Goal: Task Accomplishment & Management: Complete application form

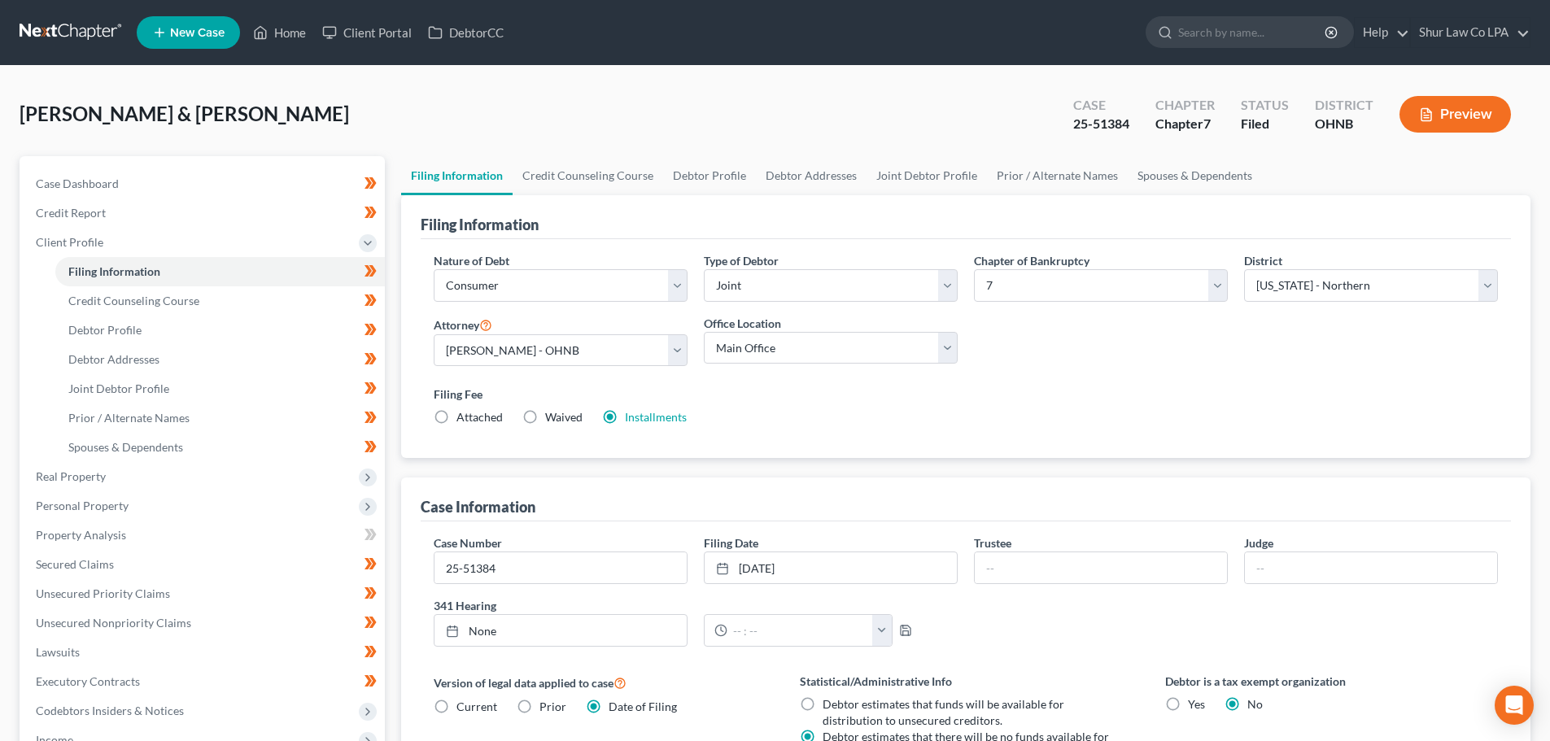
select select "1"
select select "0"
select select "61"
select select "5"
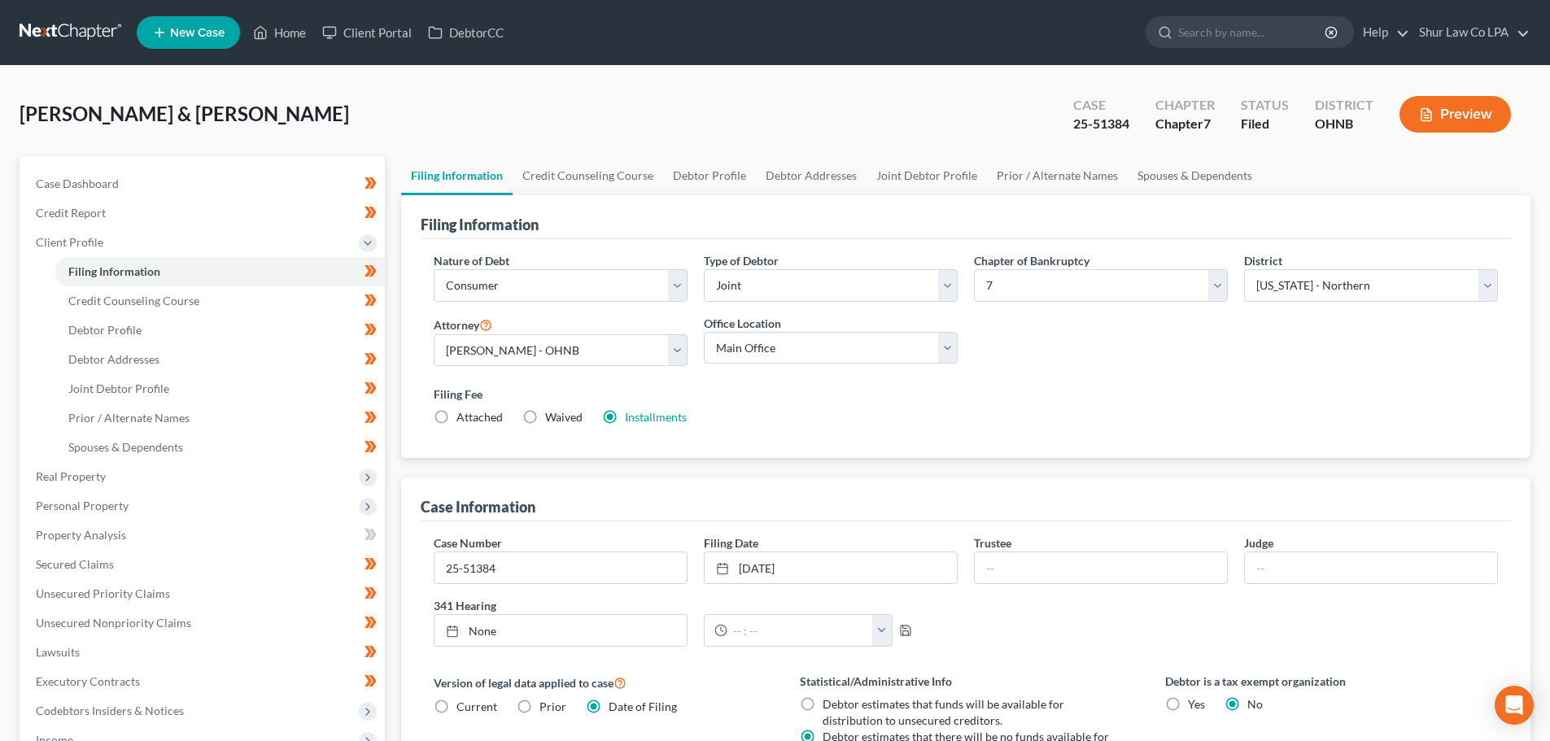
select select "36"
click at [50, 29] on link at bounding box center [72, 32] width 104 height 29
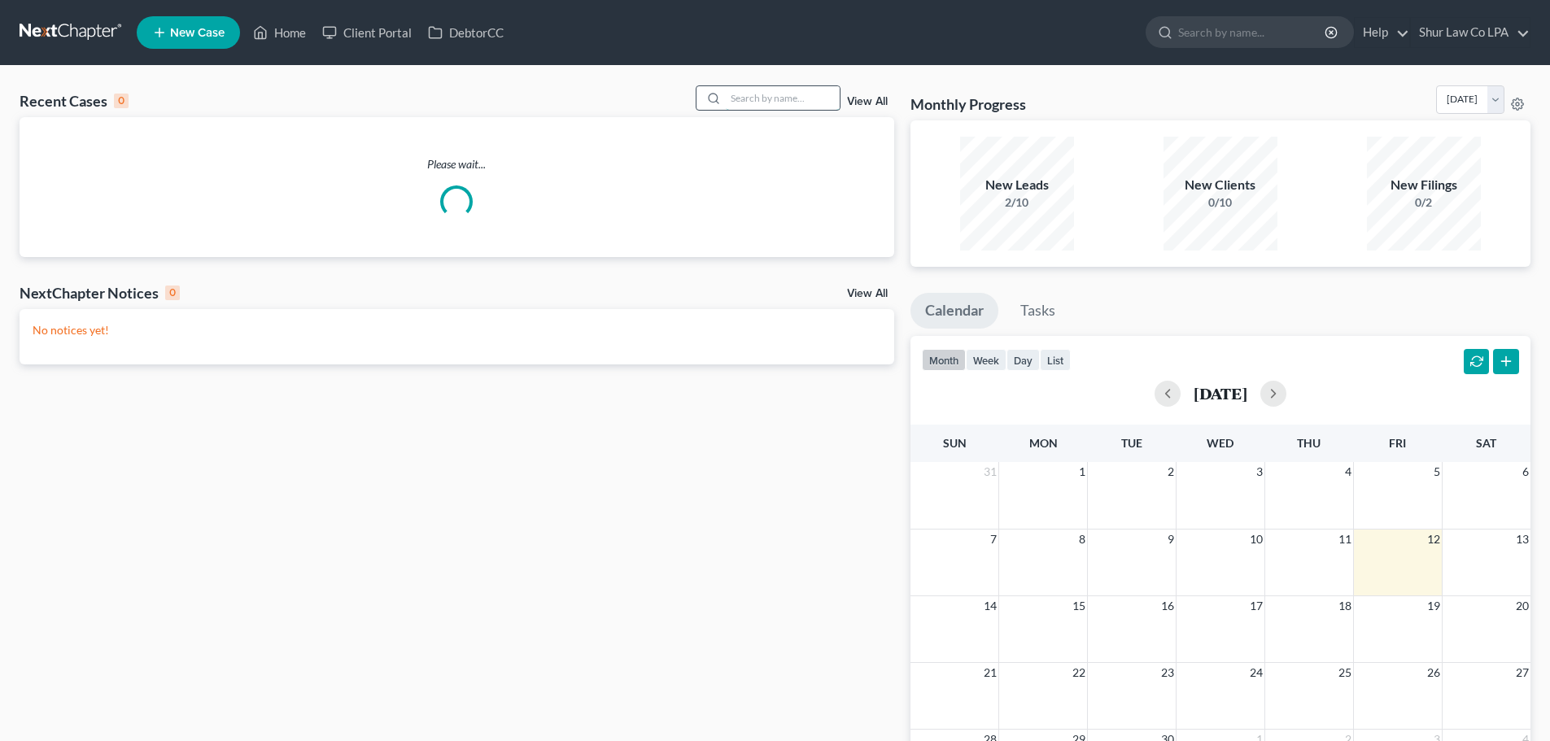
click at [744, 98] on input "search" at bounding box center [783, 98] width 114 height 24
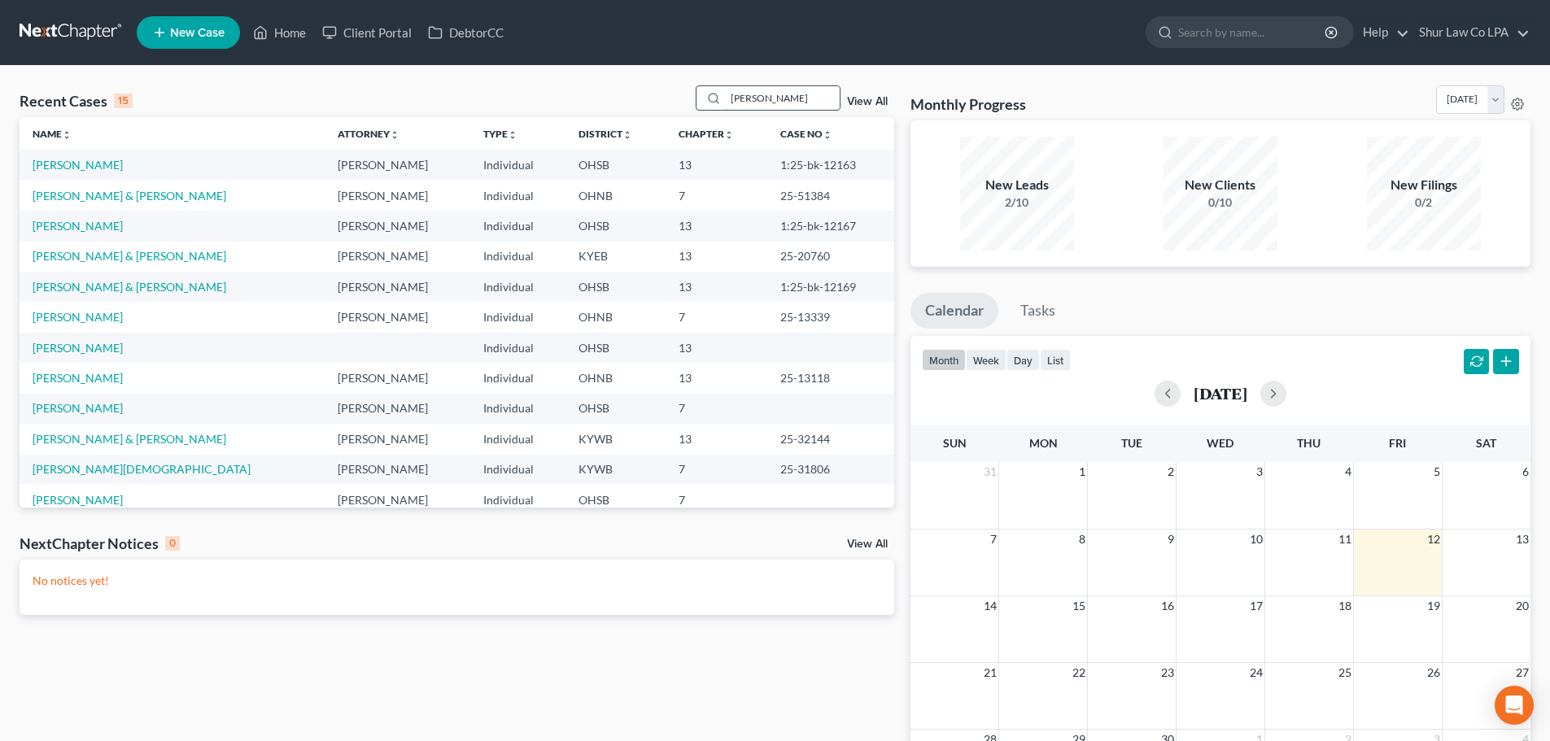
type input "[PERSON_NAME]"
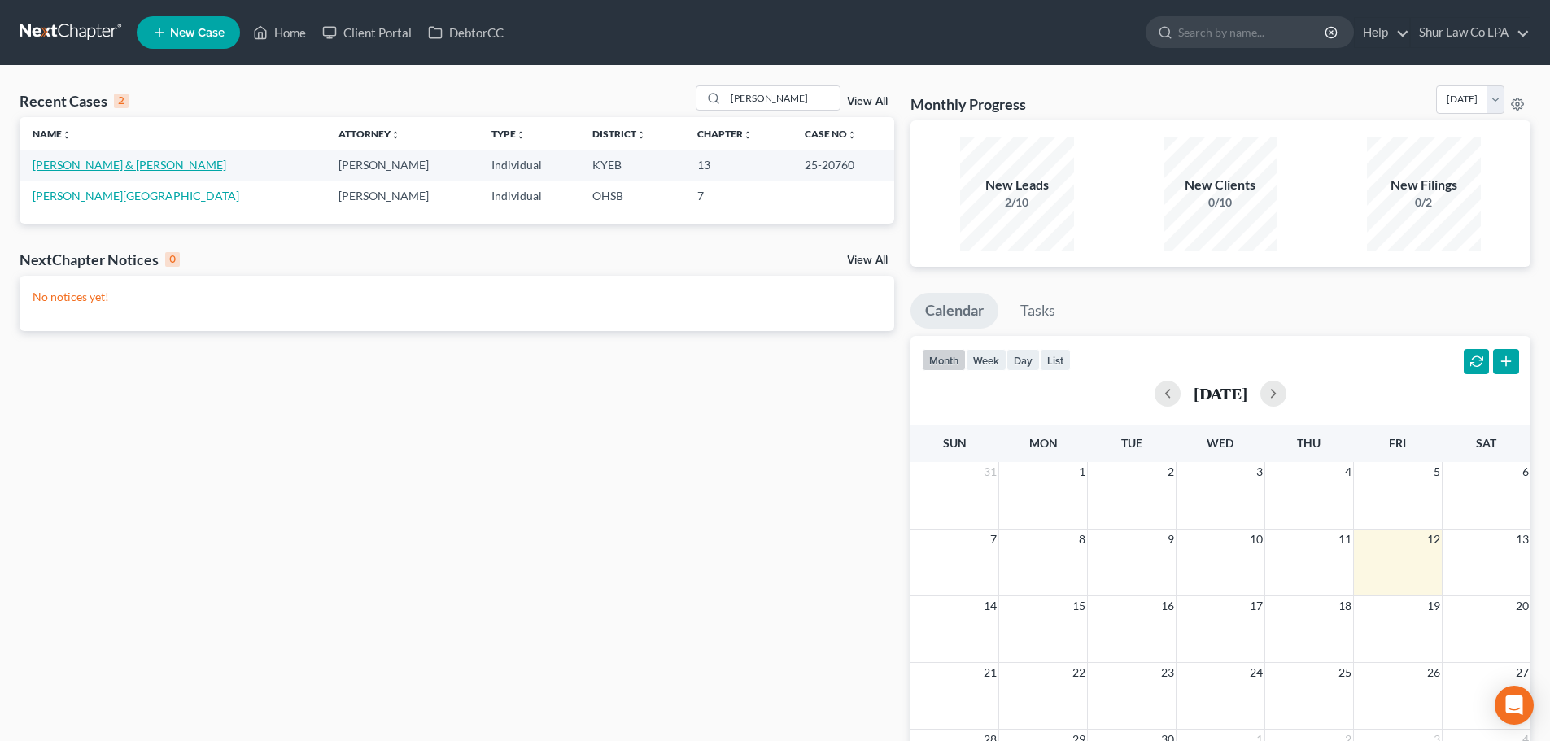
click at [107, 168] on link "[PERSON_NAME] & [PERSON_NAME]" at bounding box center [130, 165] width 194 height 14
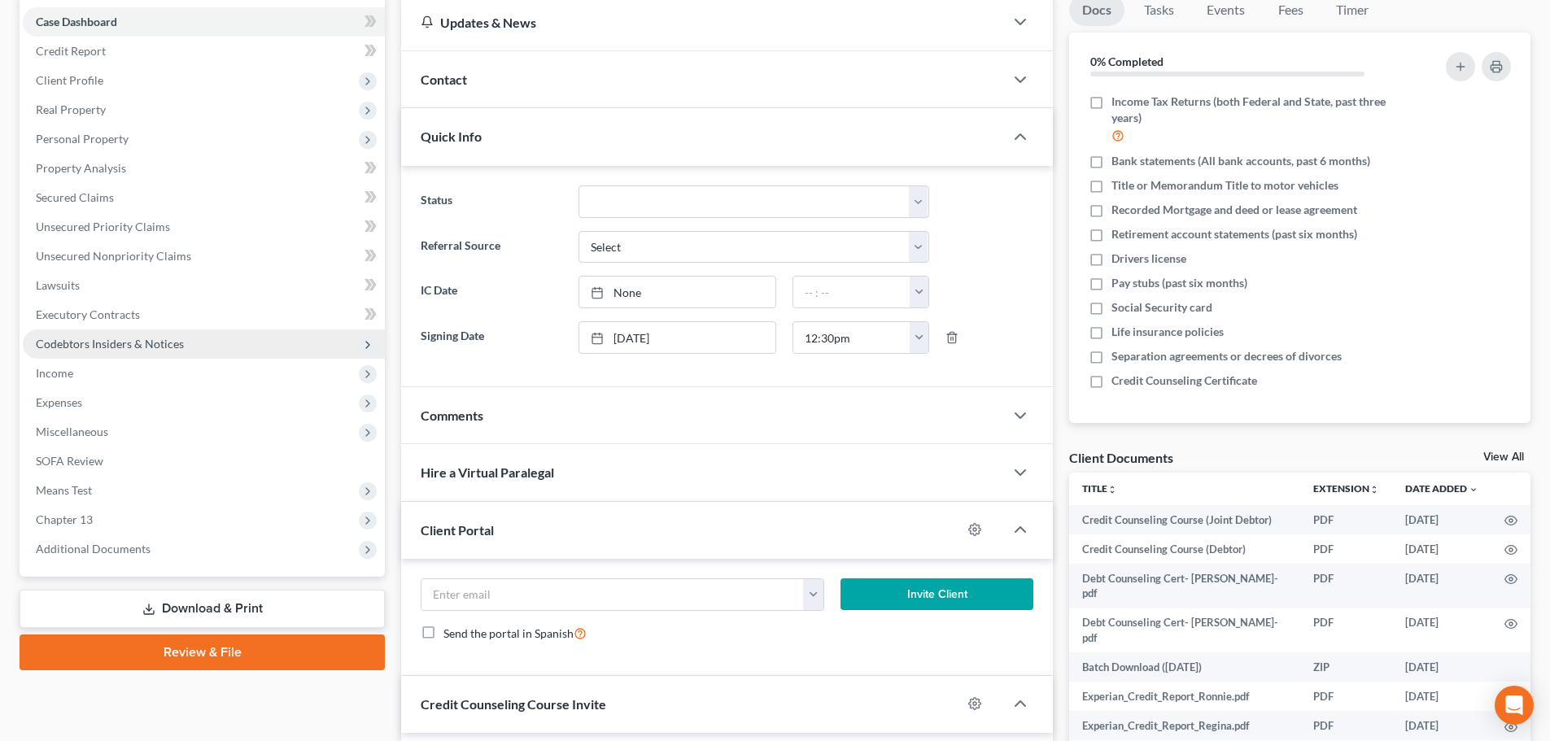
scroll to position [163, 0]
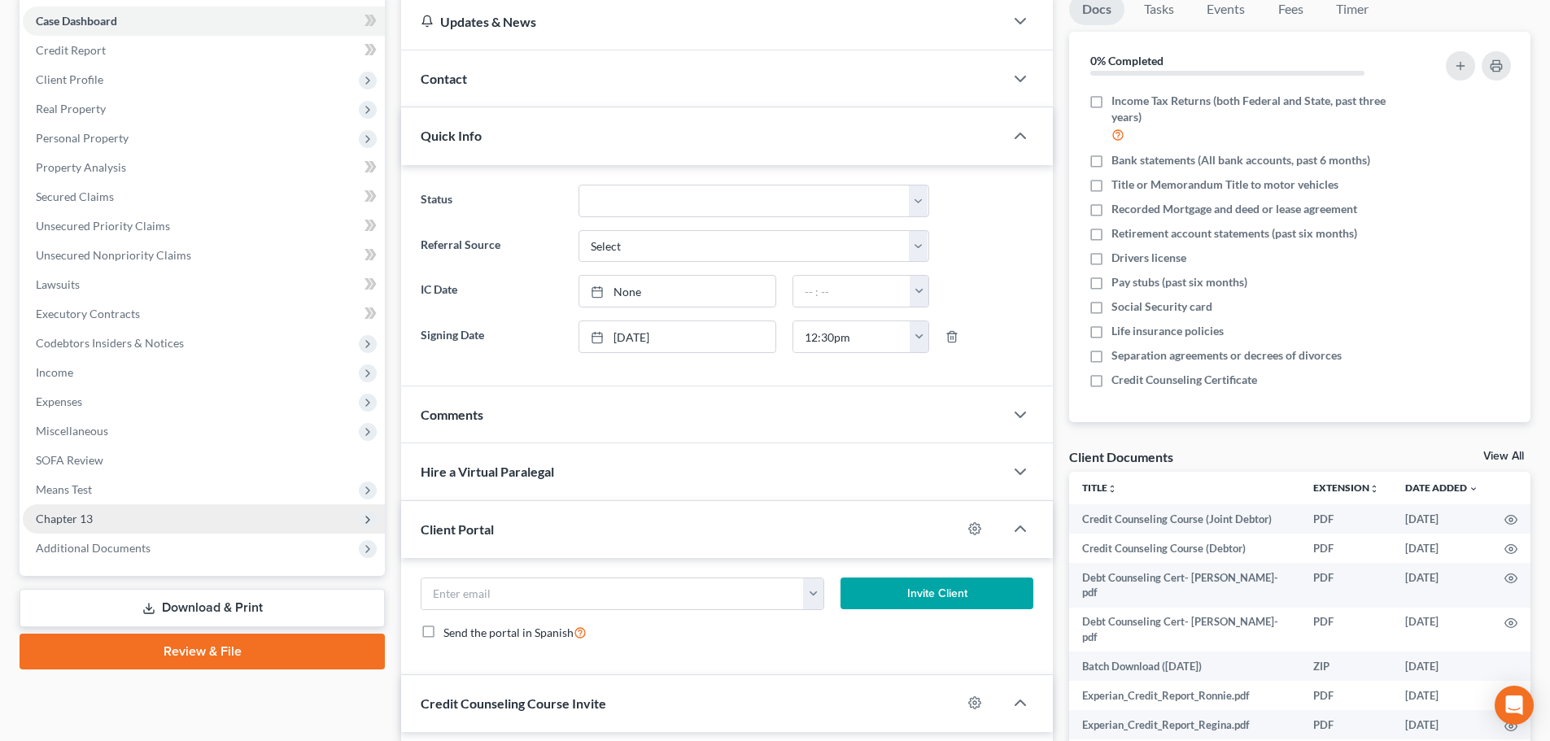
click at [146, 524] on span "Chapter 13" at bounding box center [204, 518] width 362 height 29
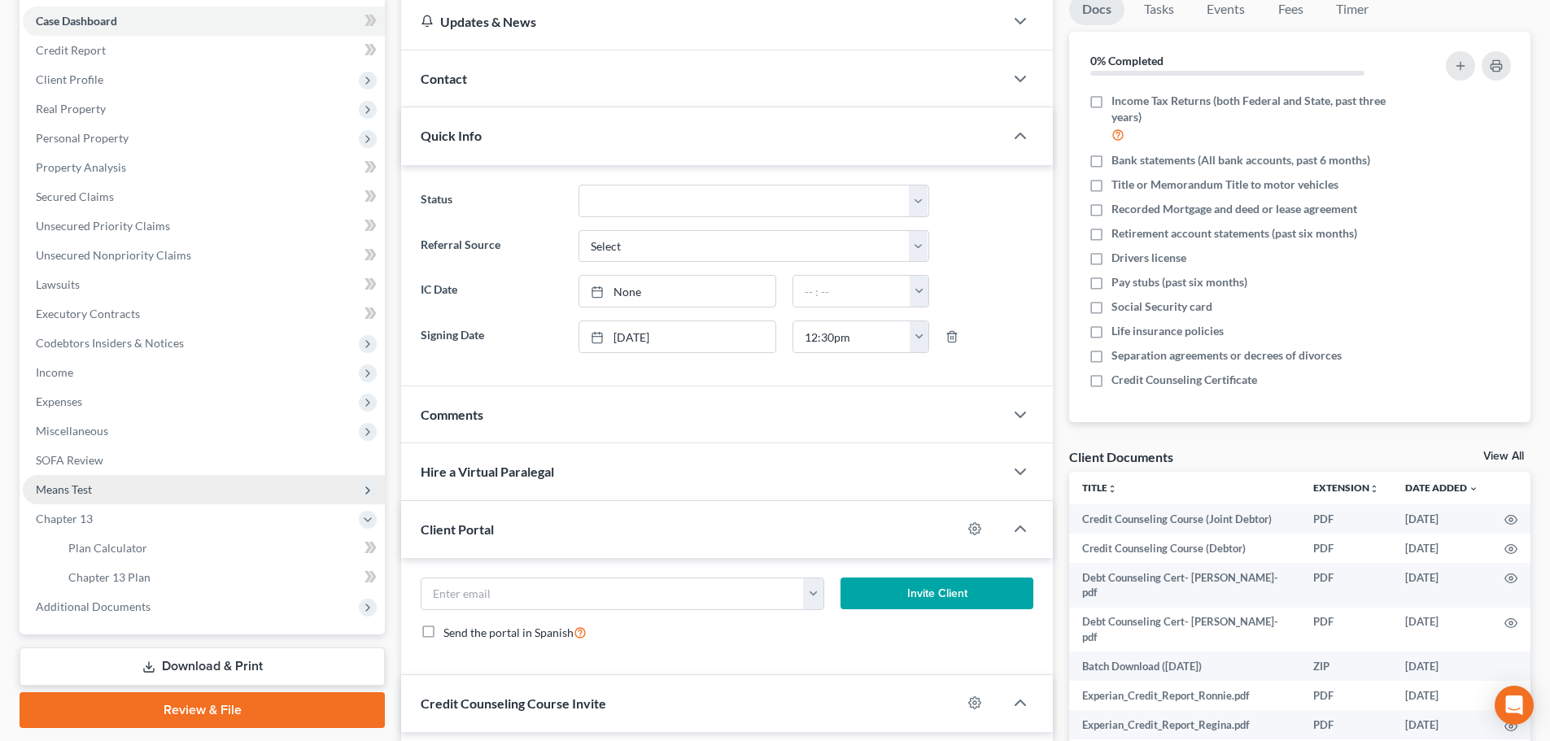
click at [146, 497] on span "Means Test" at bounding box center [204, 489] width 362 height 29
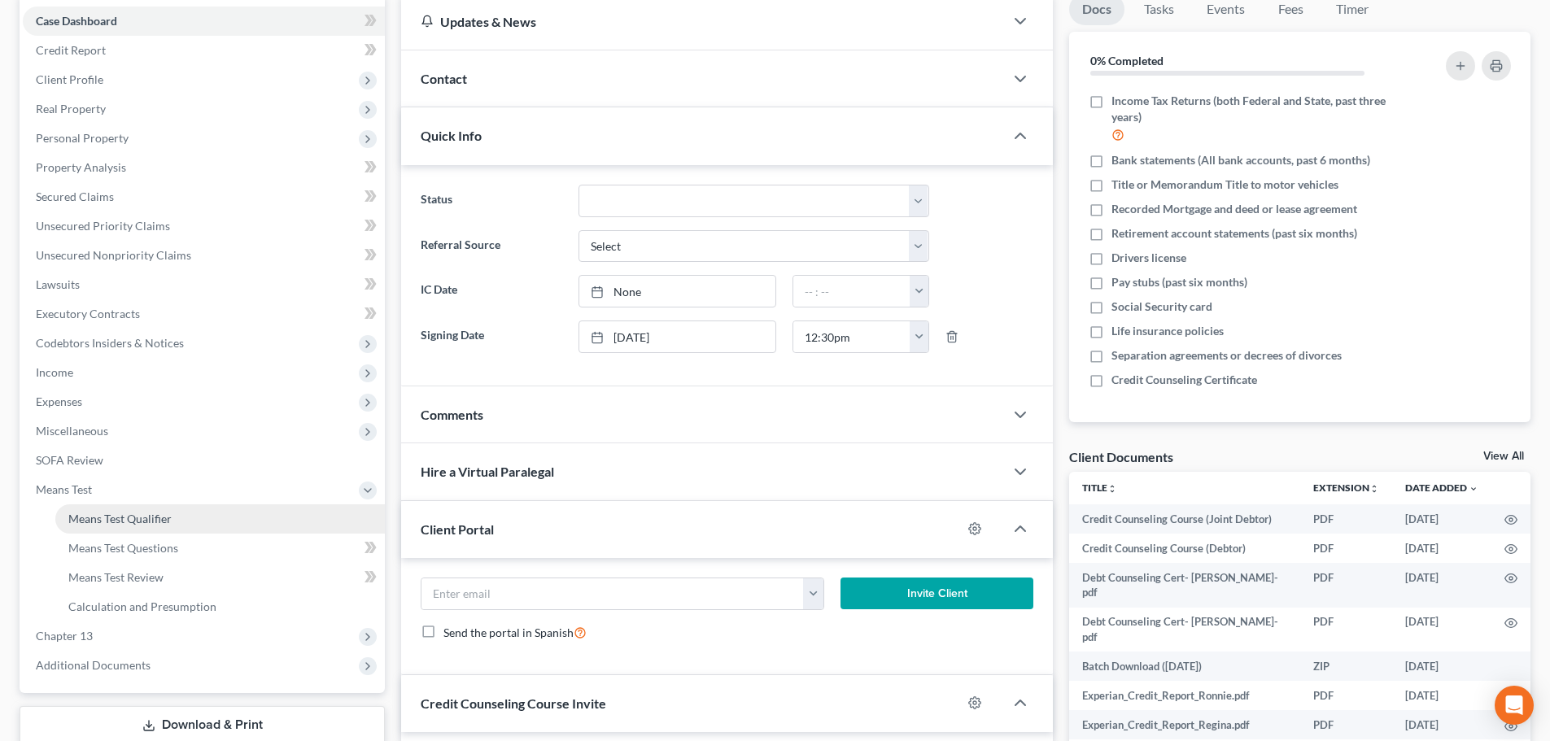
click at [160, 526] on link "Means Test Qualifier" at bounding box center [220, 518] width 330 height 29
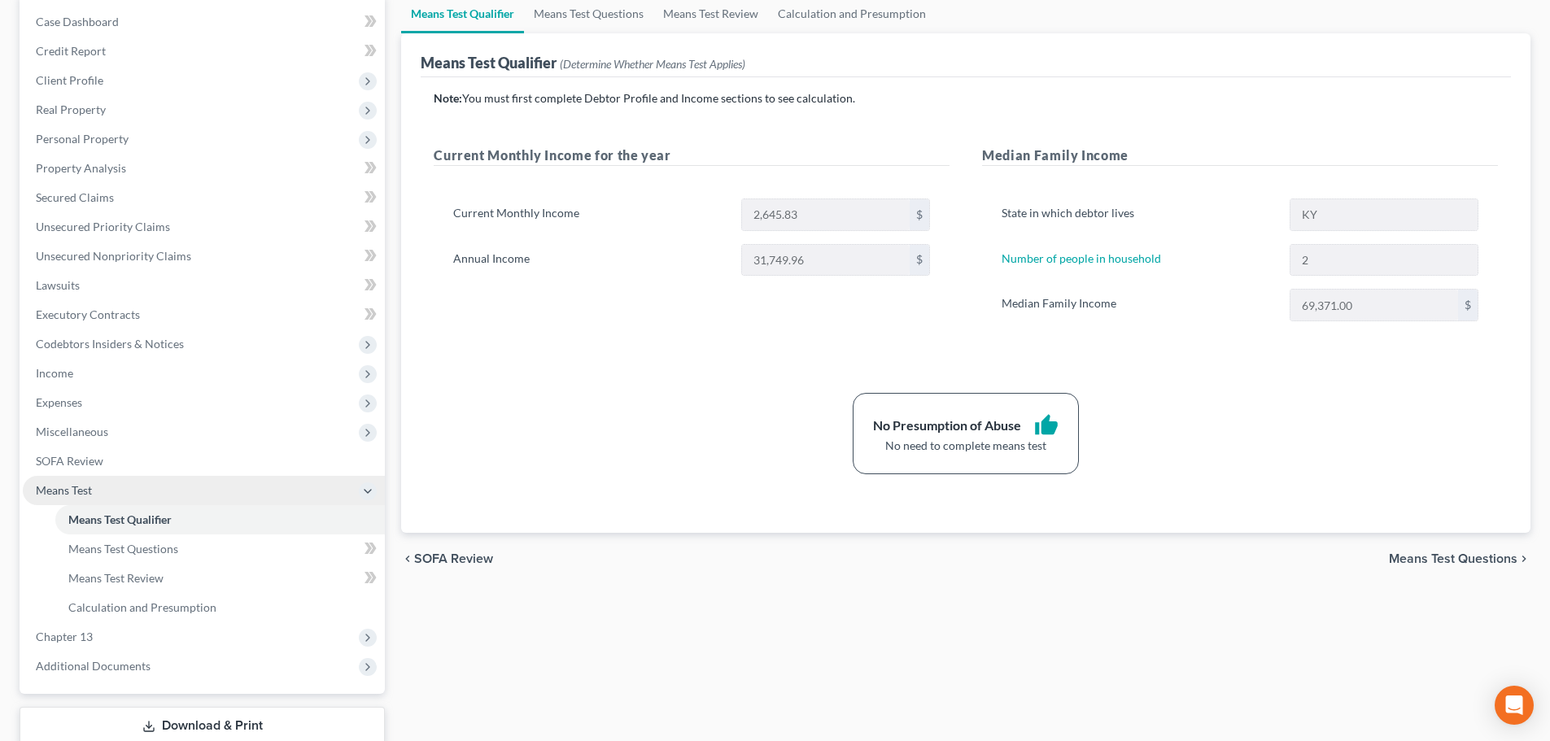
scroll to position [163, 0]
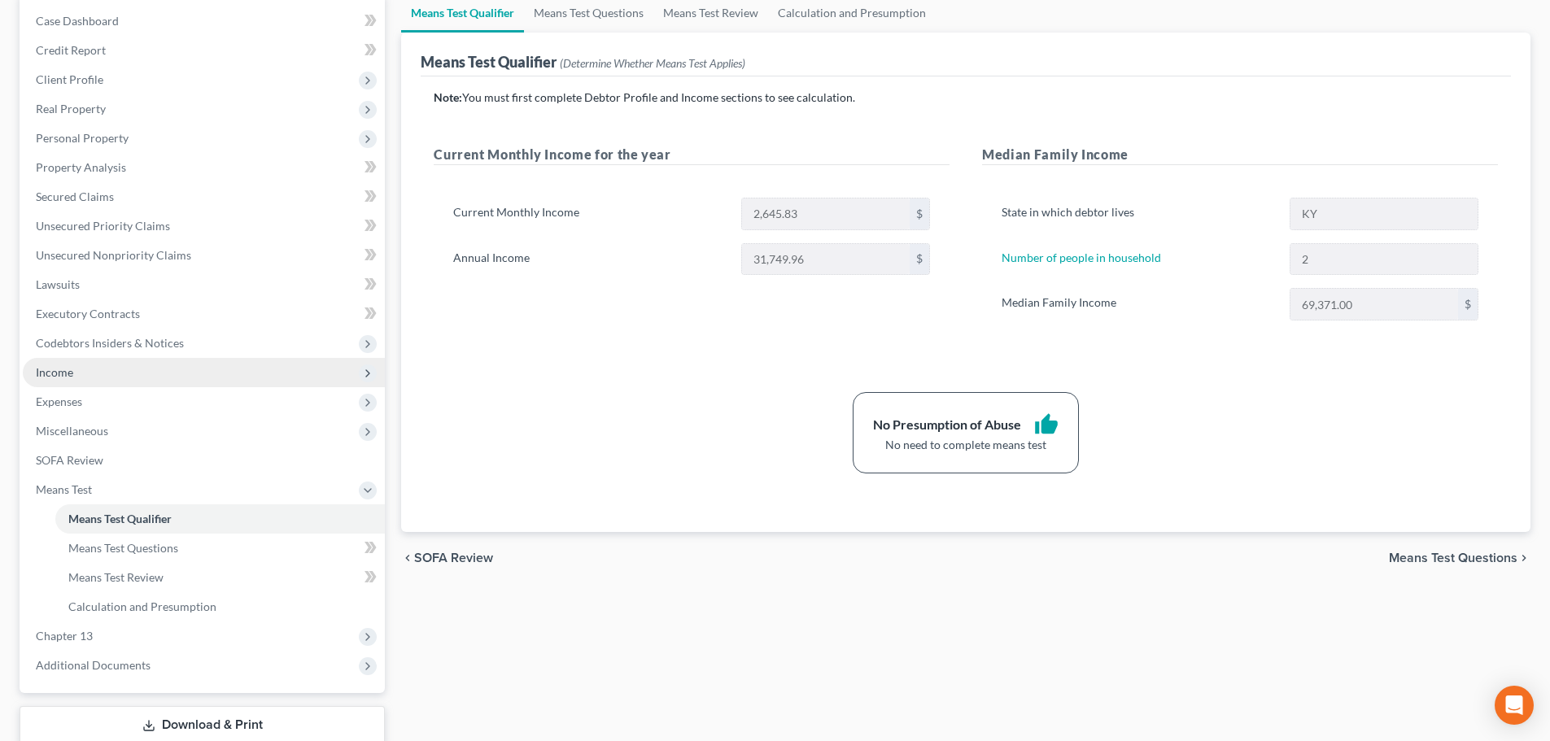
click at [77, 369] on span "Income" at bounding box center [204, 372] width 362 height 29
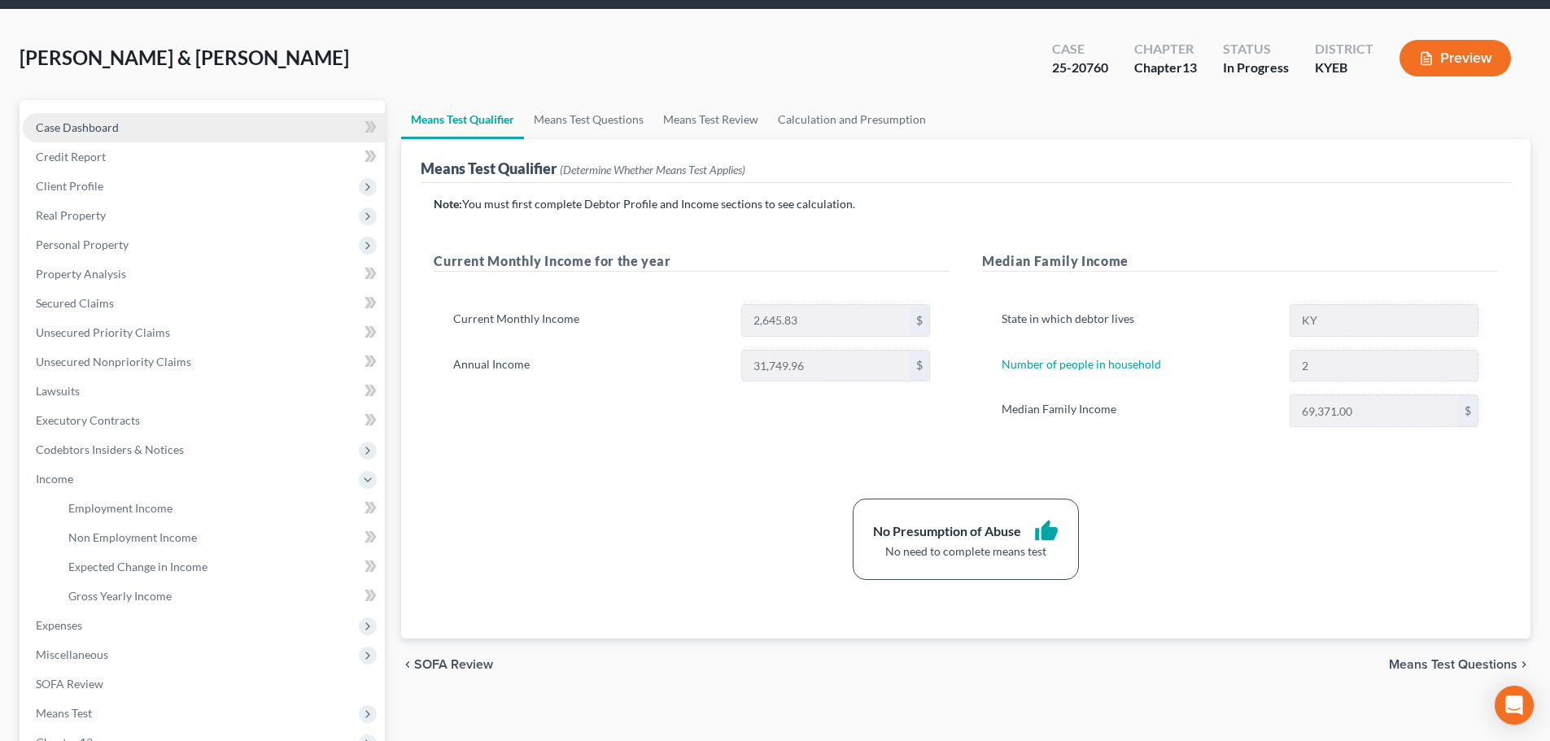
scroll to position [0, 0]
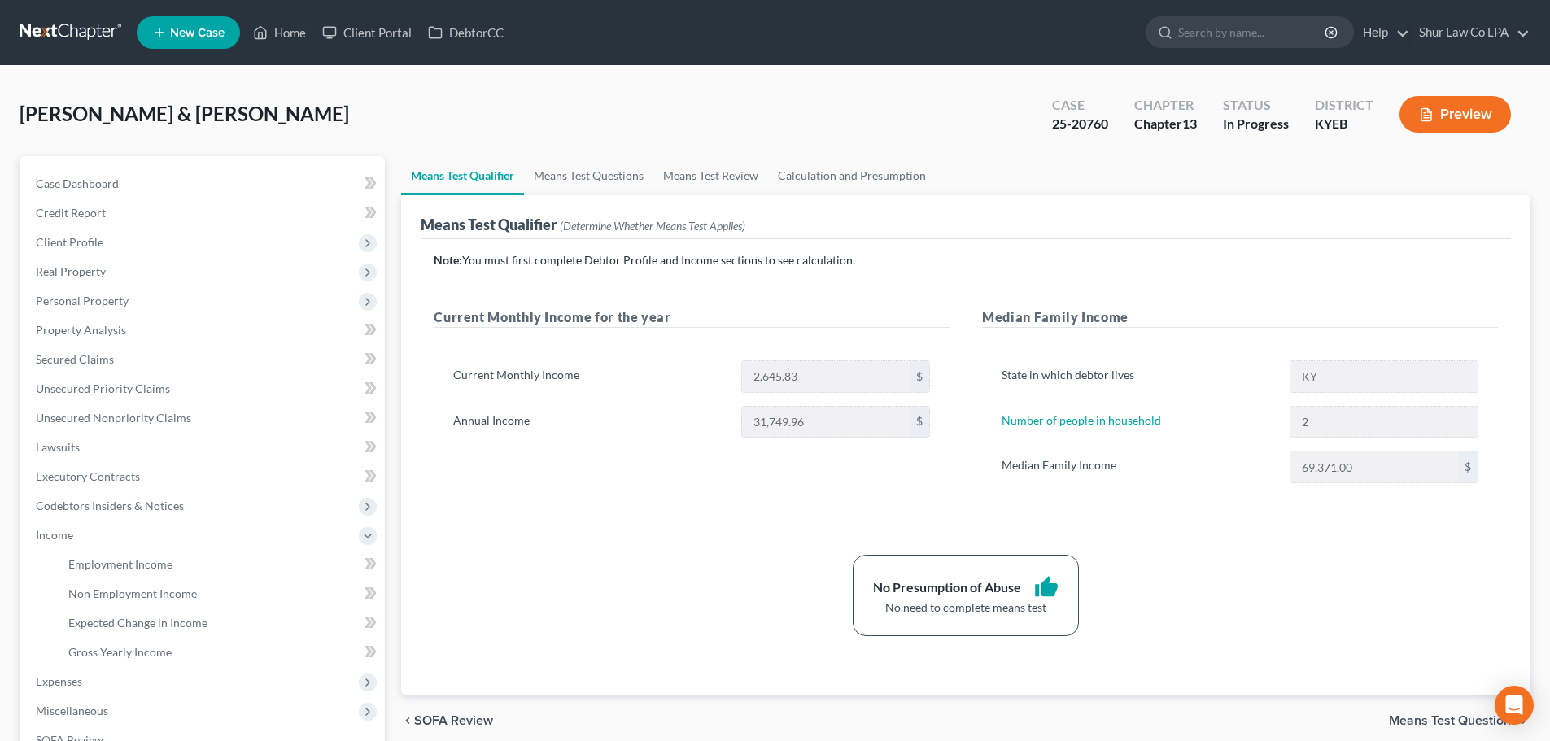
click at [75, 33] on link at bounding box center [72, 32] width 104 height 29
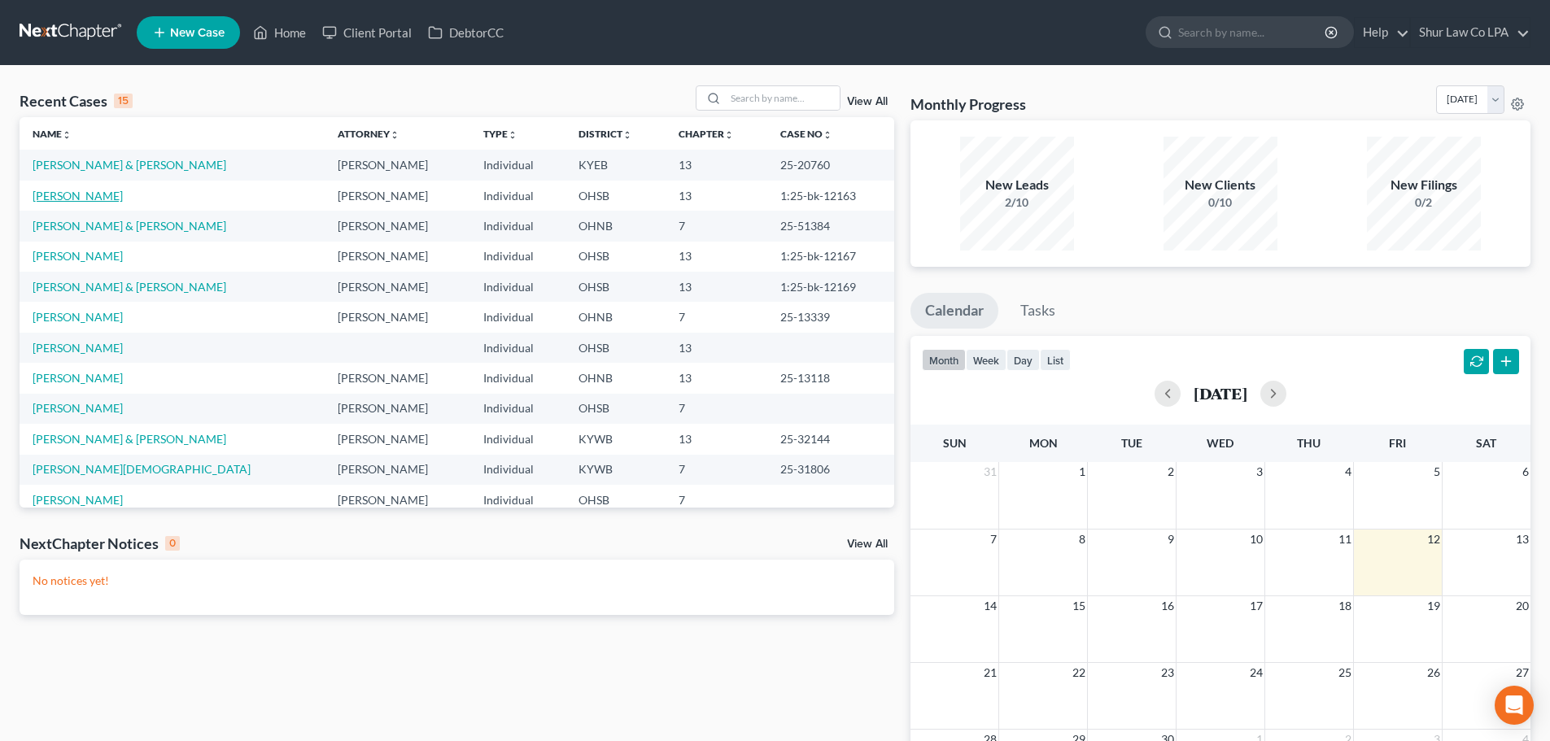
click at [91, 201] on link "[PERSON_NAME]" at bounding box center [78, 196] width 90 height 14
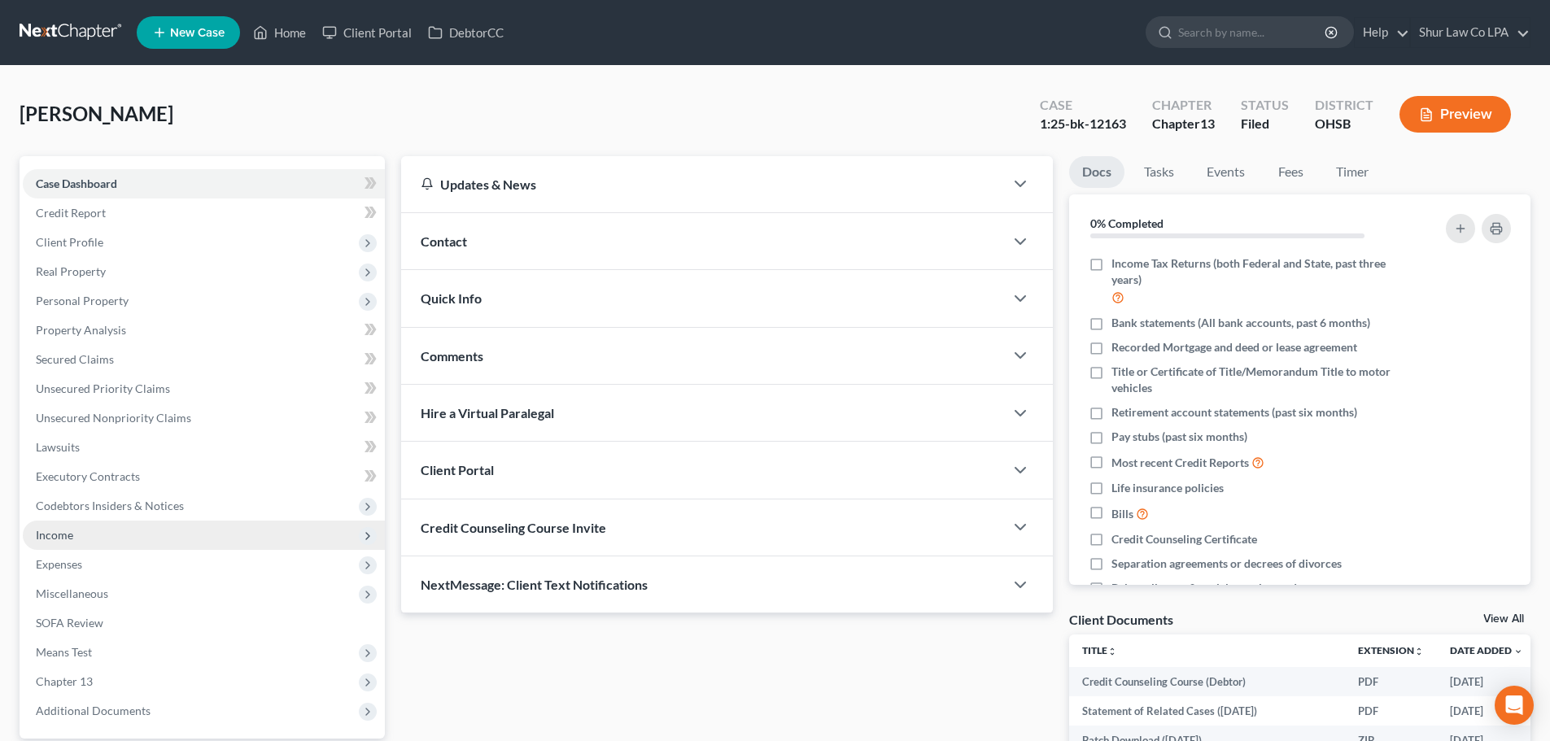
click at [71, 531] on span "Income" at bounding box center [54, 535] width 37 height 14
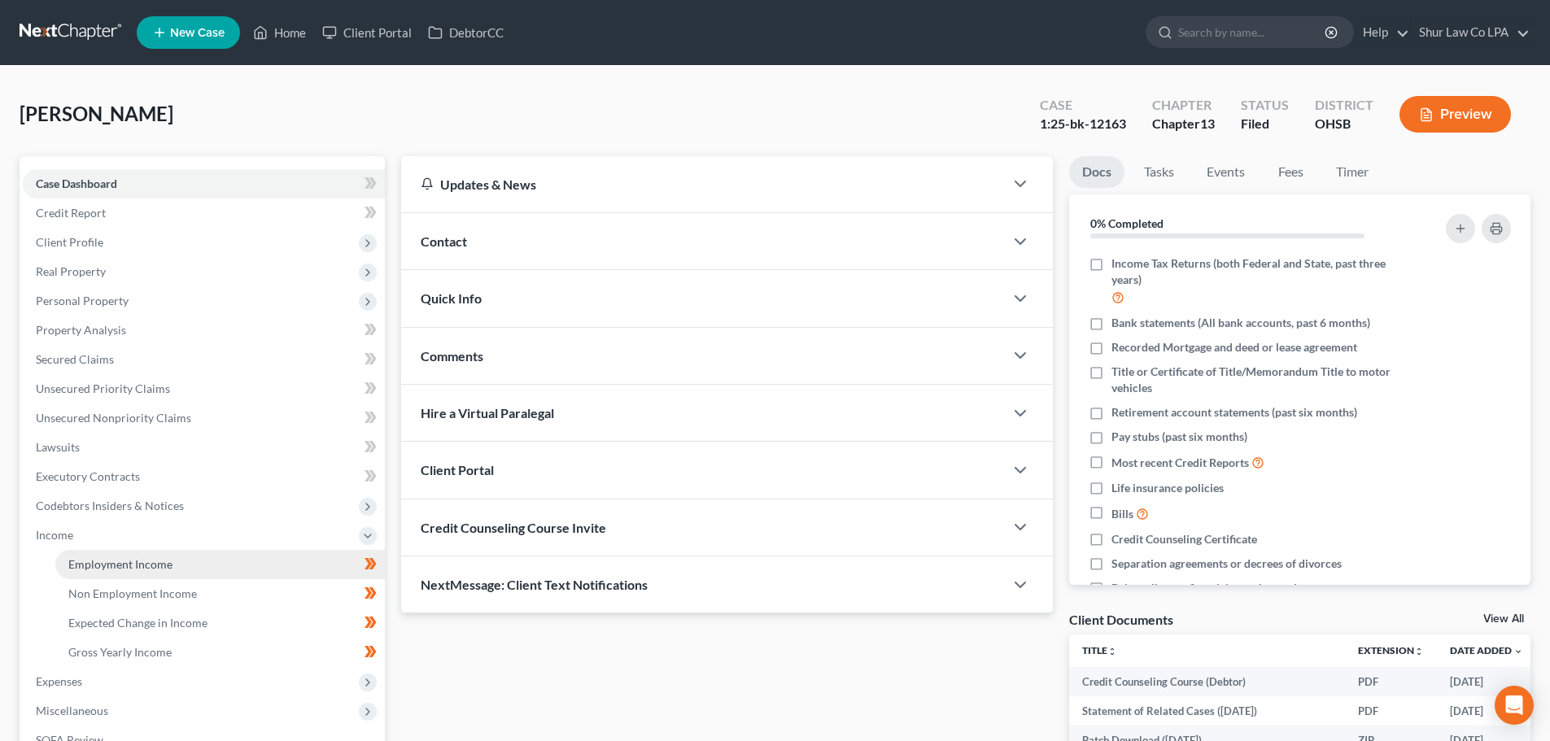
click at [94, 565] on span "Employment Income" at bounding box center [120, 564] width 104 height 14
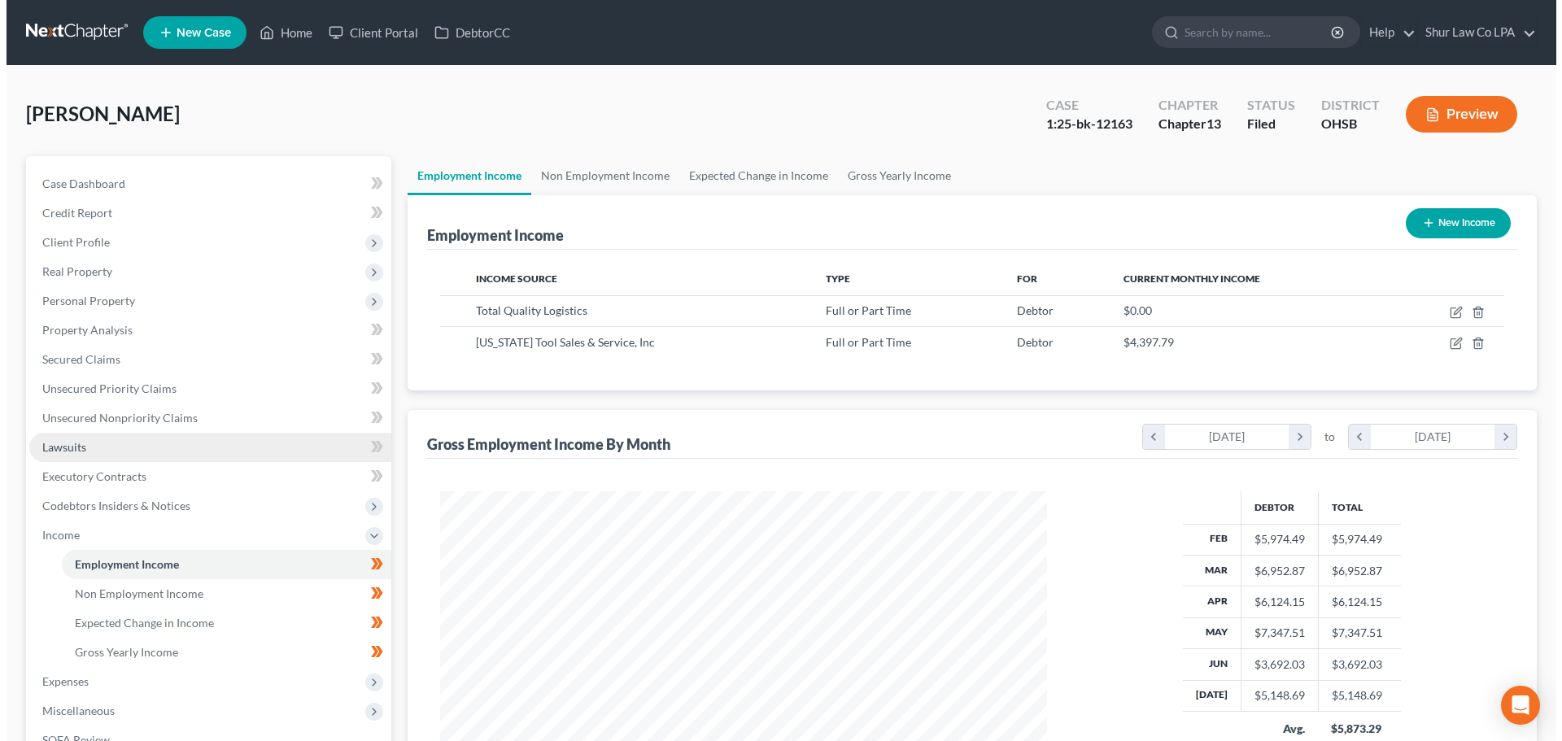
scroll to position [303, 640]
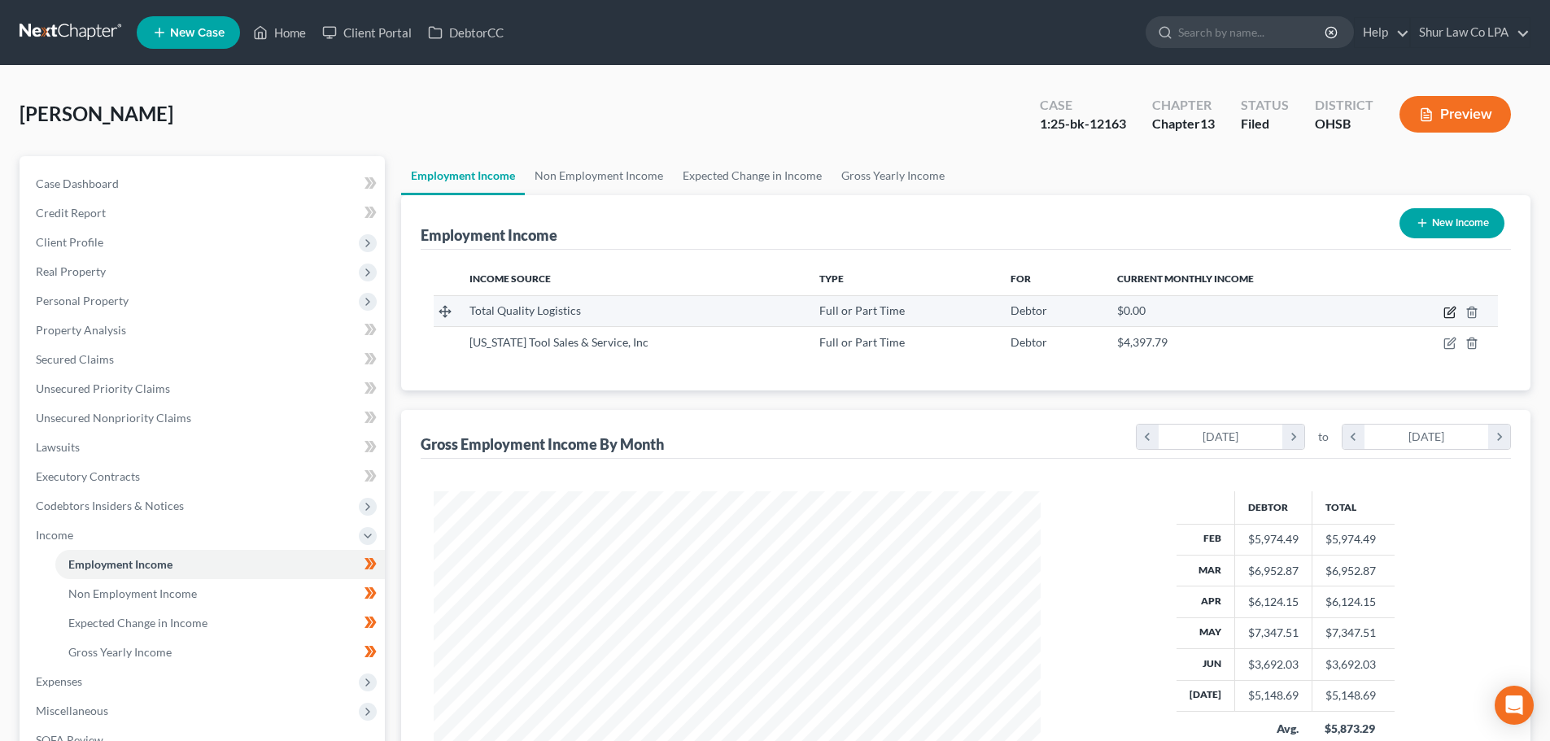
click at [1448, 312] on icon "button" at bounding box center [1449, 312] width 13 height 13
select select "0"
select select "36"
select select "2"
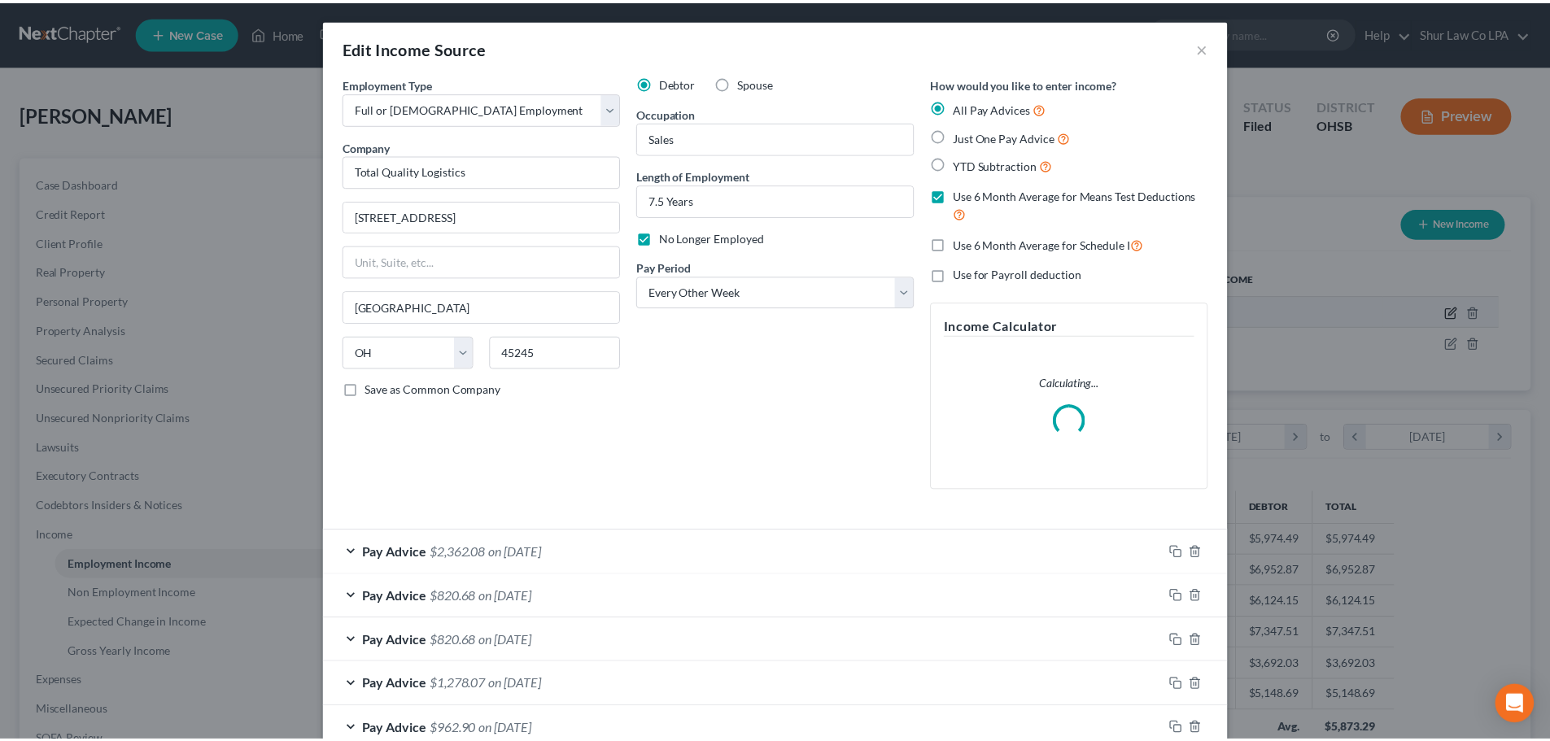
scroll to position [306, 645]
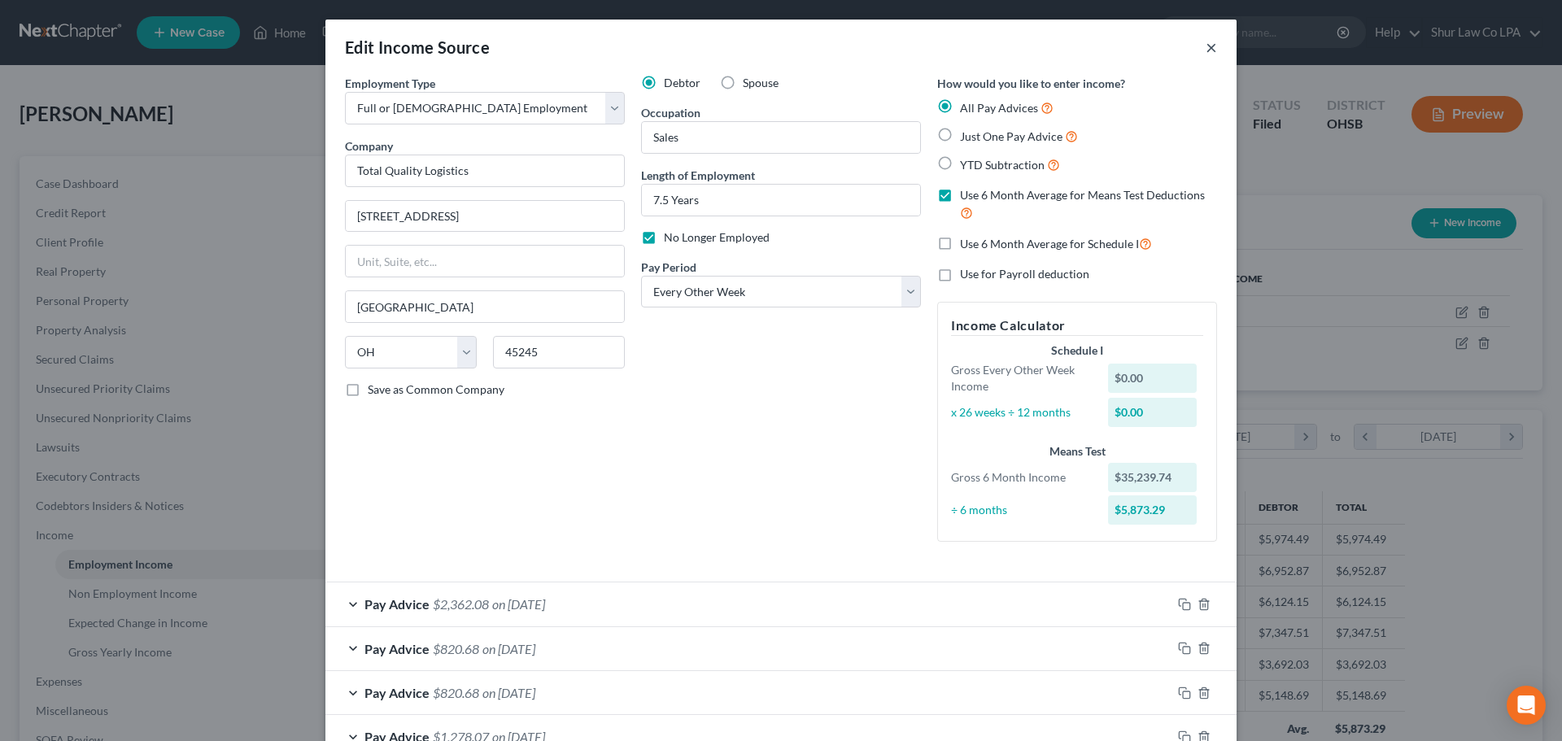
click at [1206, 46] on button "×" at bounding box center [1211, 47] width 11 height 20
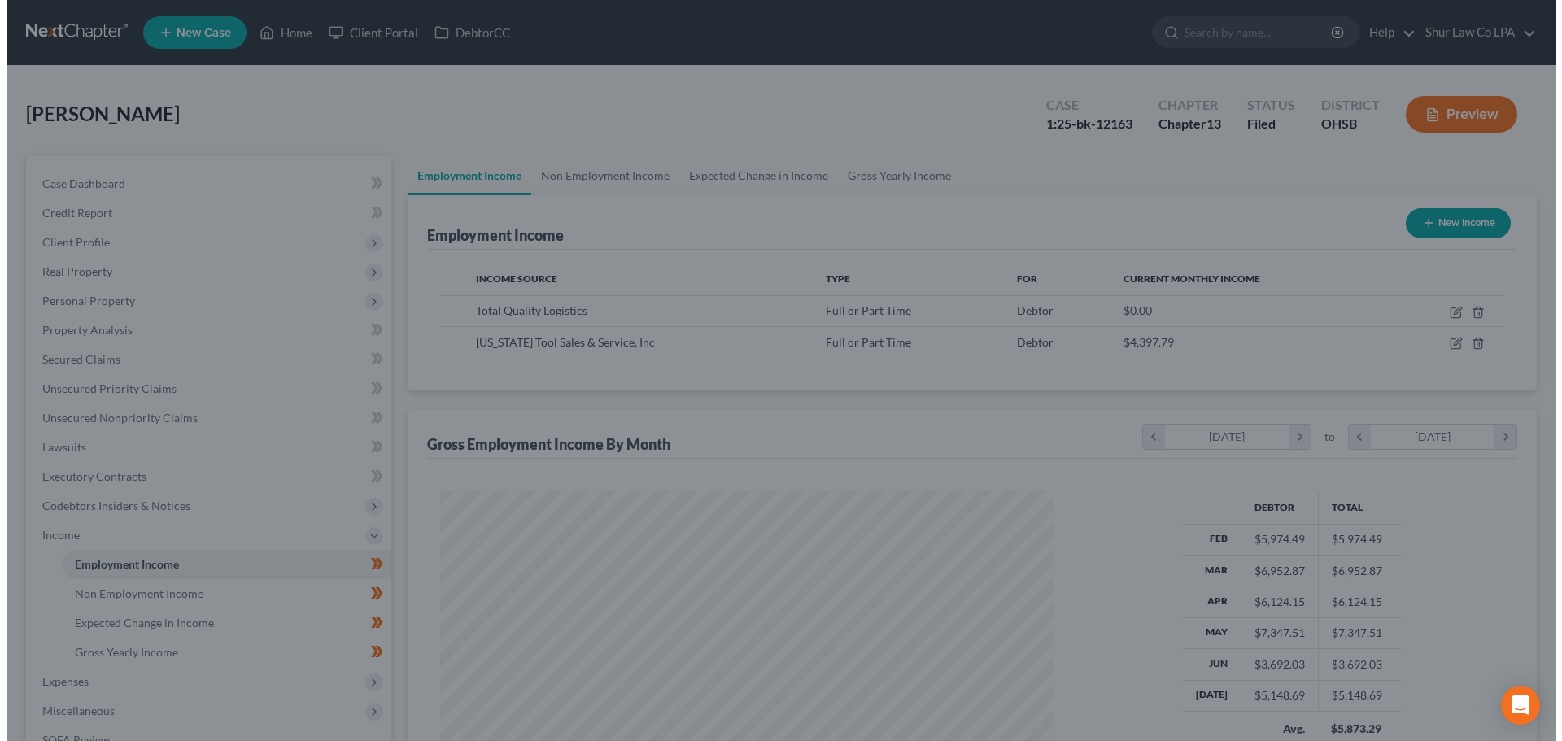
scroll to position [813314, 812978]
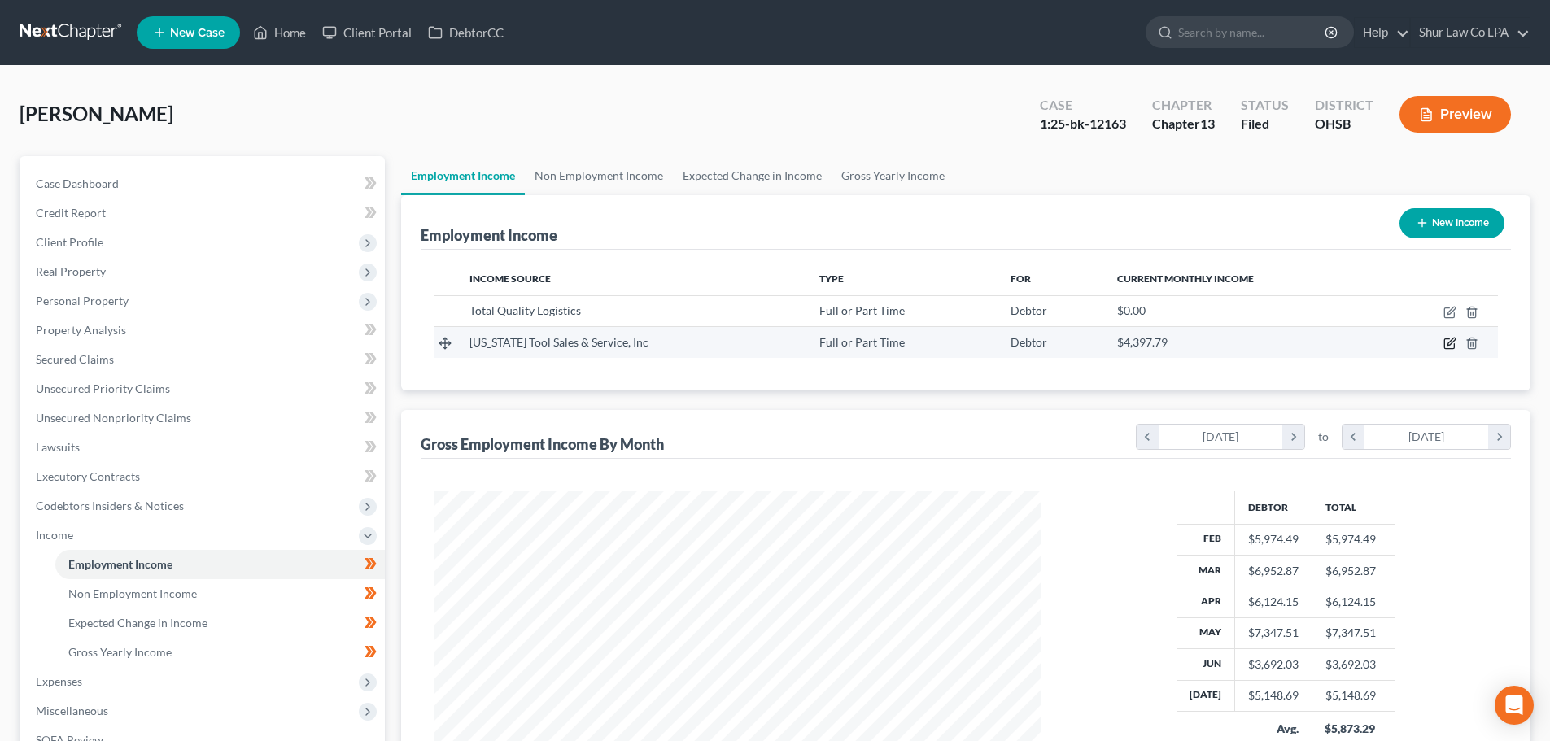
click at [1447, 346] on icon "button" at bounding box center [1449, 343] width 13 height 13
select select "0"
select select "36"
select select "2"
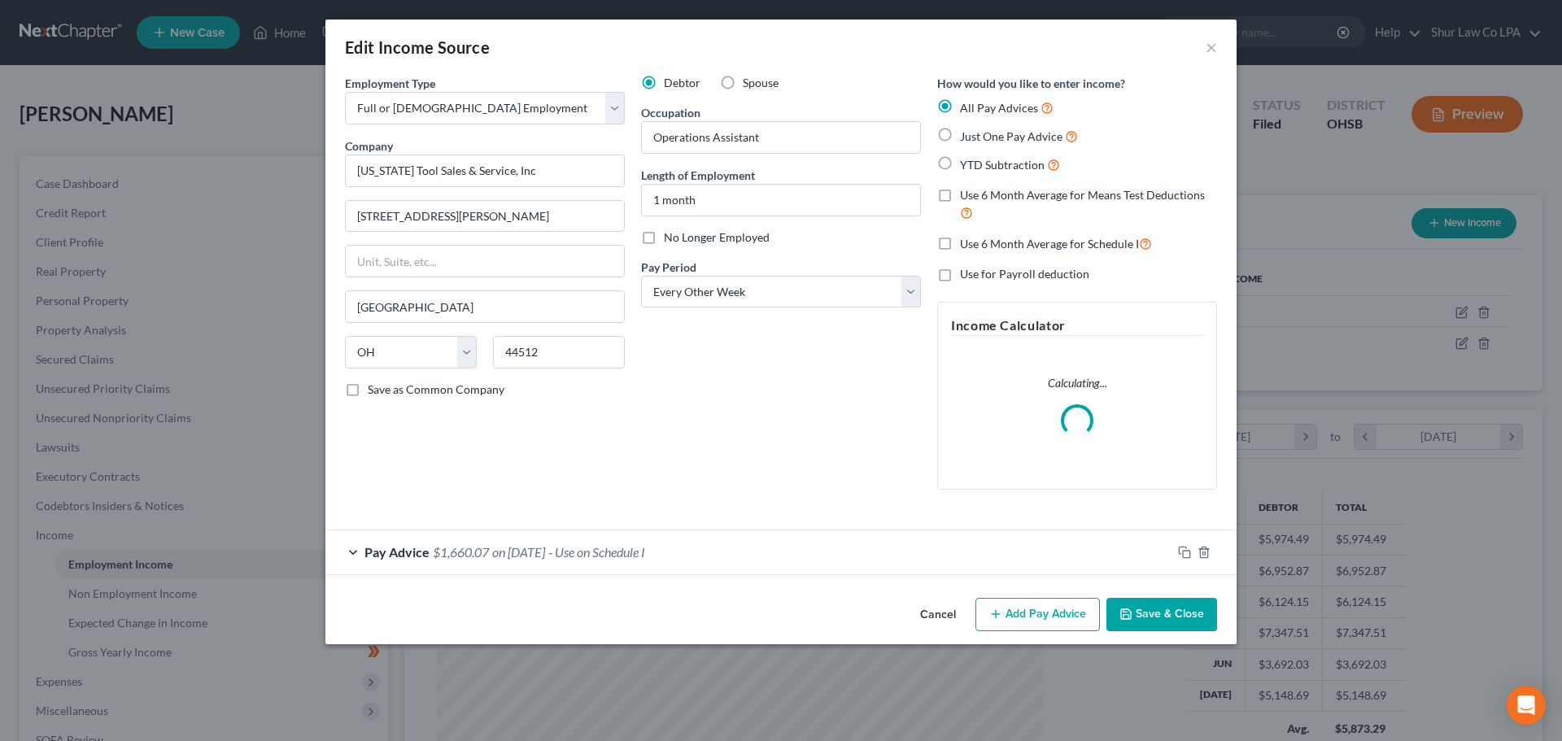
scroll to position [306, 645]
click at [716, 548] on div "Pay Advice $1,660.07 on 08/19/2025 - Use on Schedule I" at bounding box center [748, 551] width 846 height 43
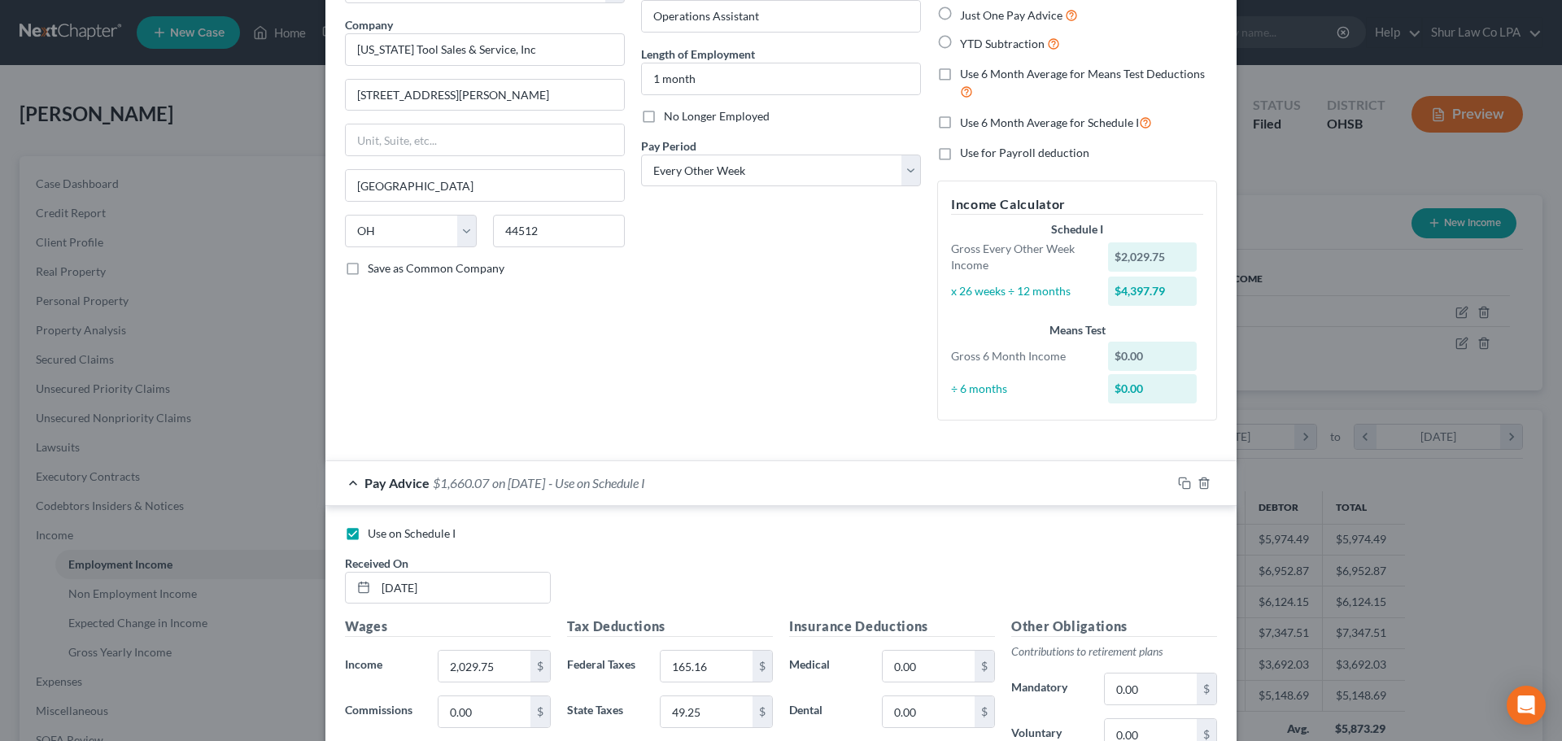
scroll to position [81, 0]
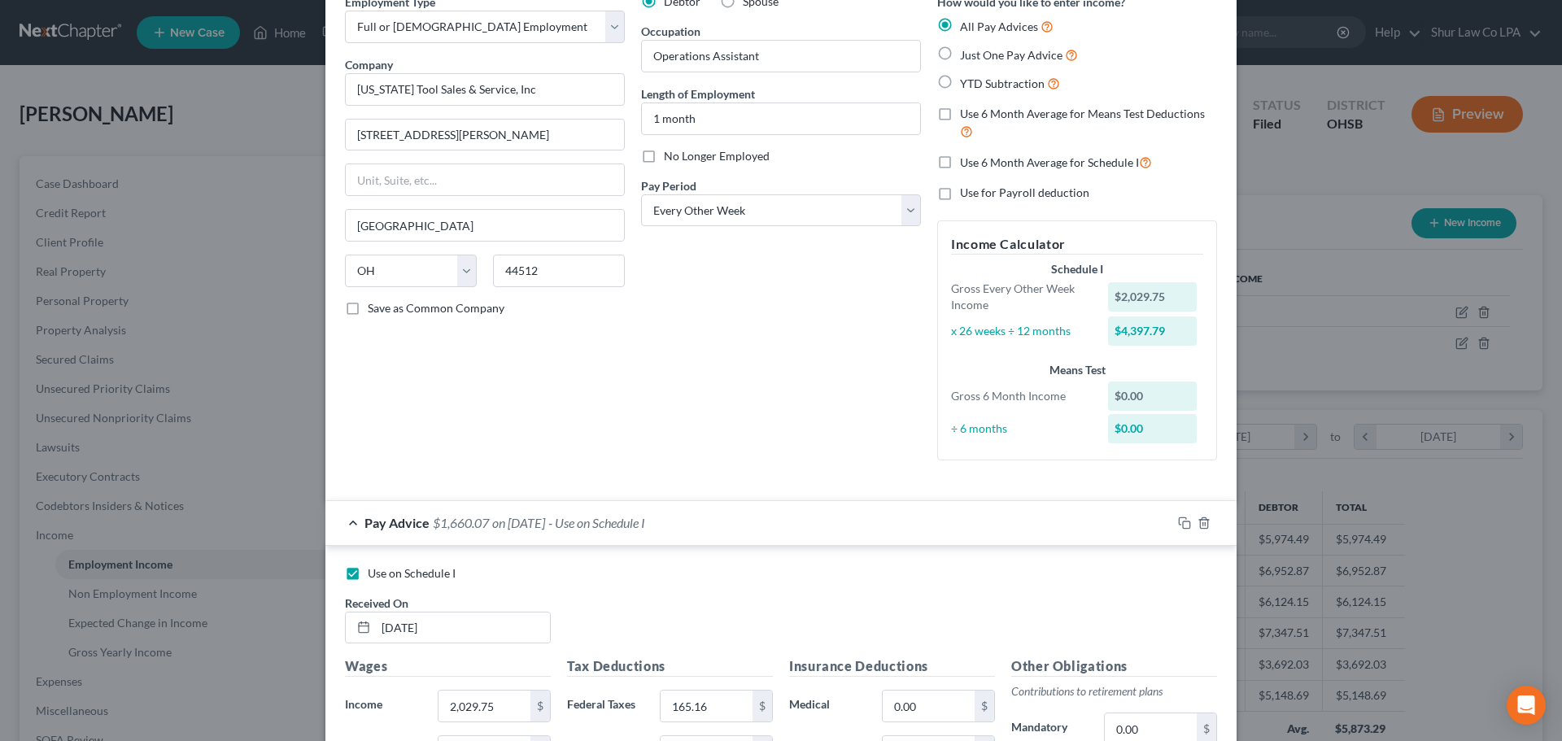
click at [670, 535] on div "Pay Advice $1,660.07 on 08/19/2025 - Use on Schedule I" at bounding box center [748, 522] width 846 height 43
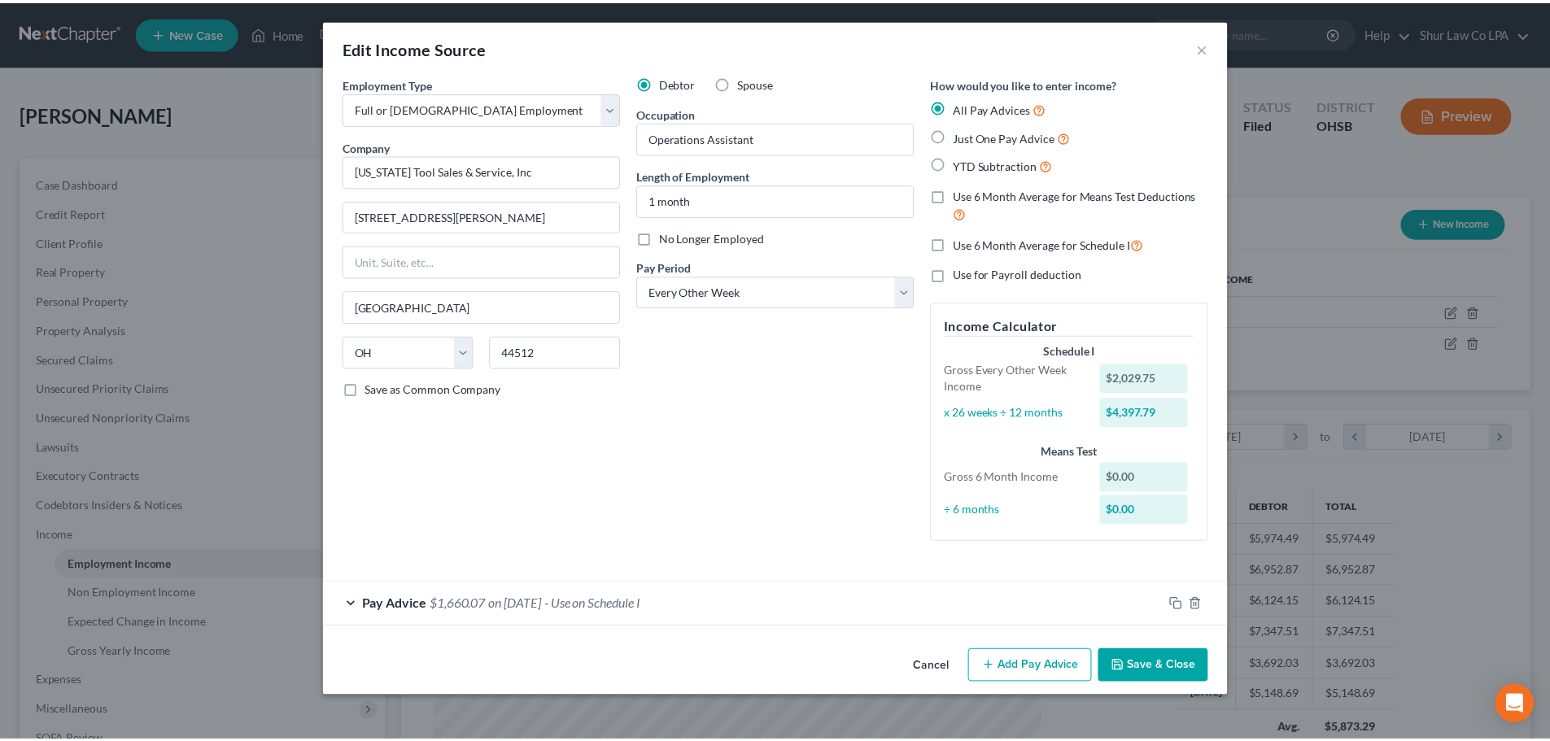
scroll to position [0, 0]
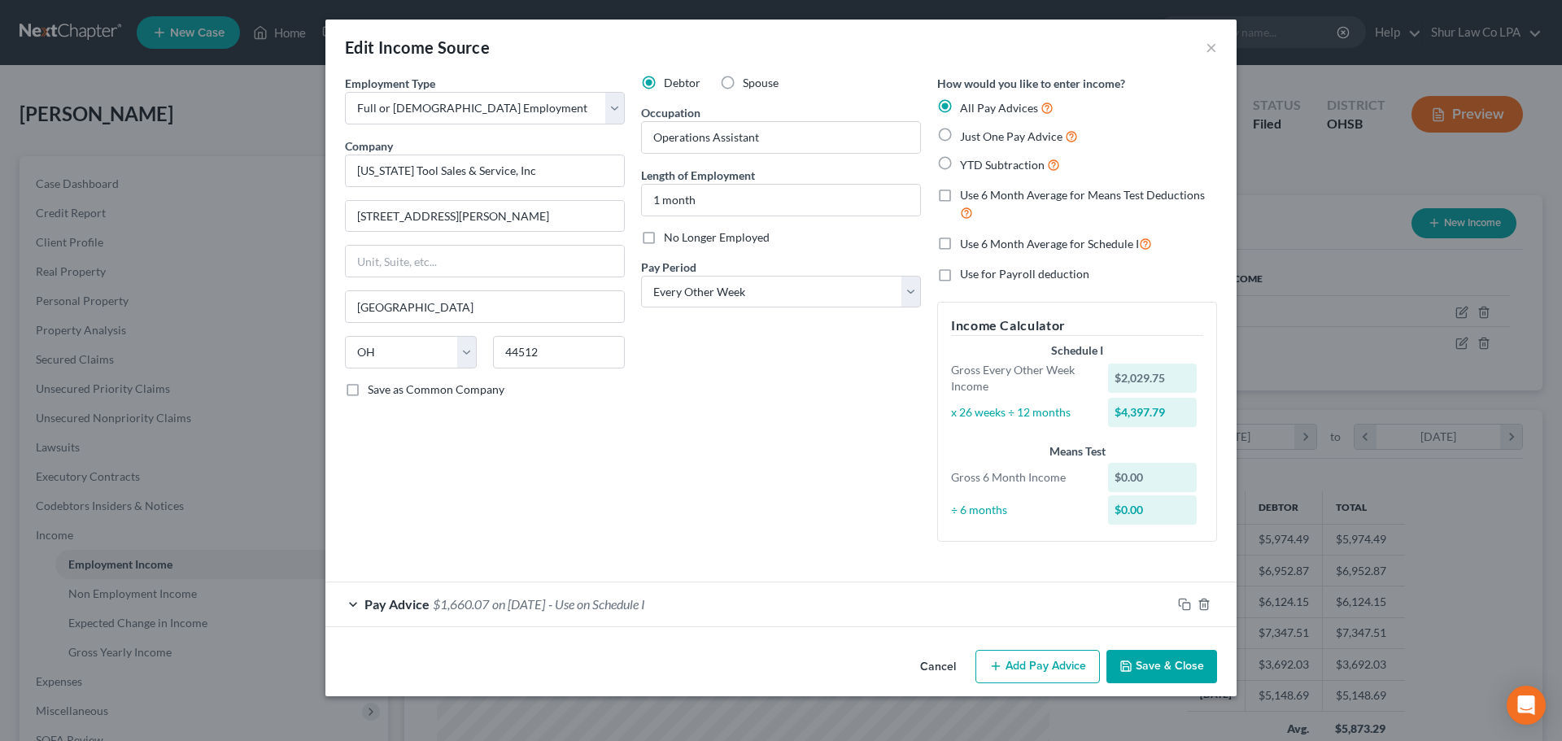
click at [1163, 665] on button "Save & Close" at bounding box center [1162, 667] width 111 height 34
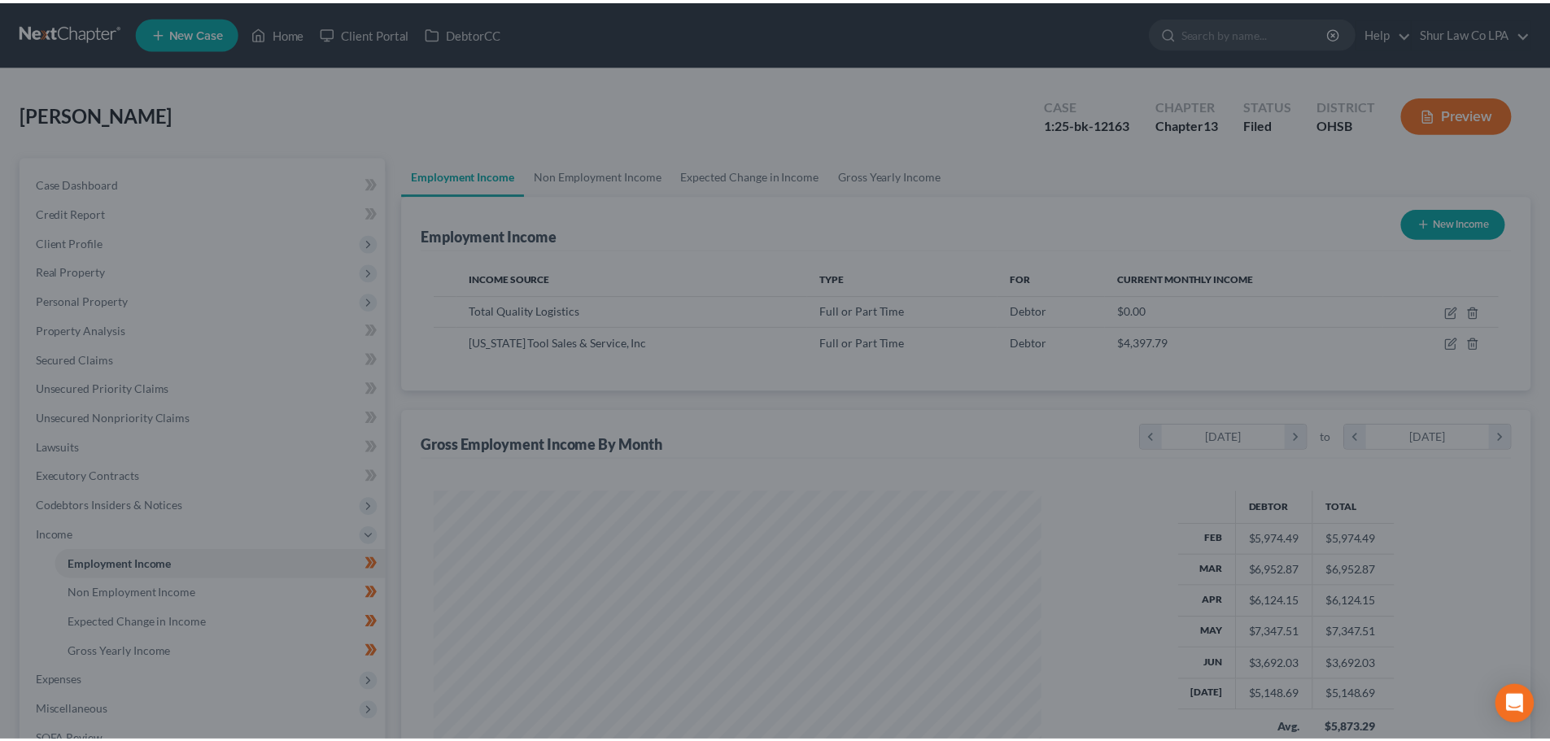
scroll to position [813314, 812978]
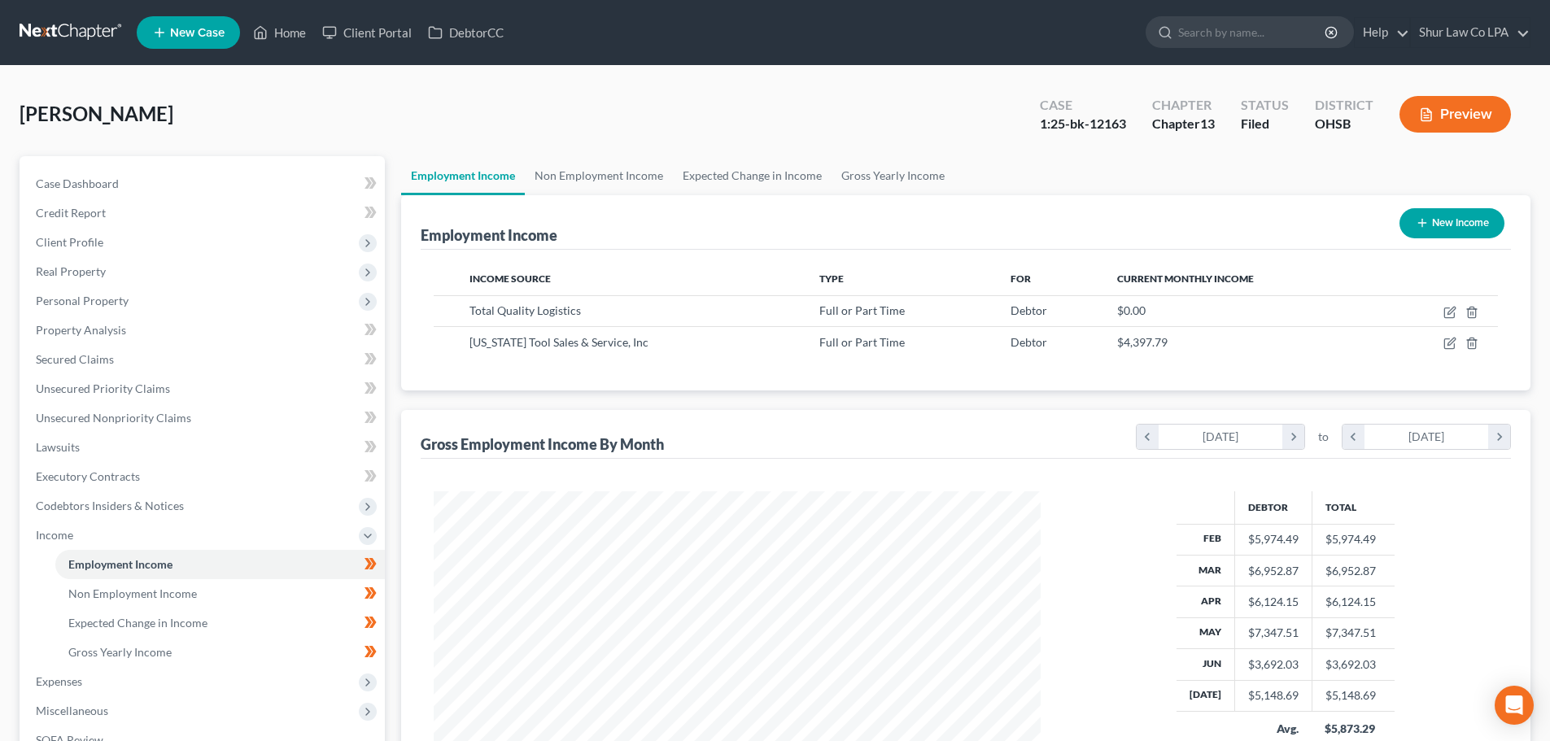
click at [106, 28] on link at bounding box center [72, 32] width 104 height 29
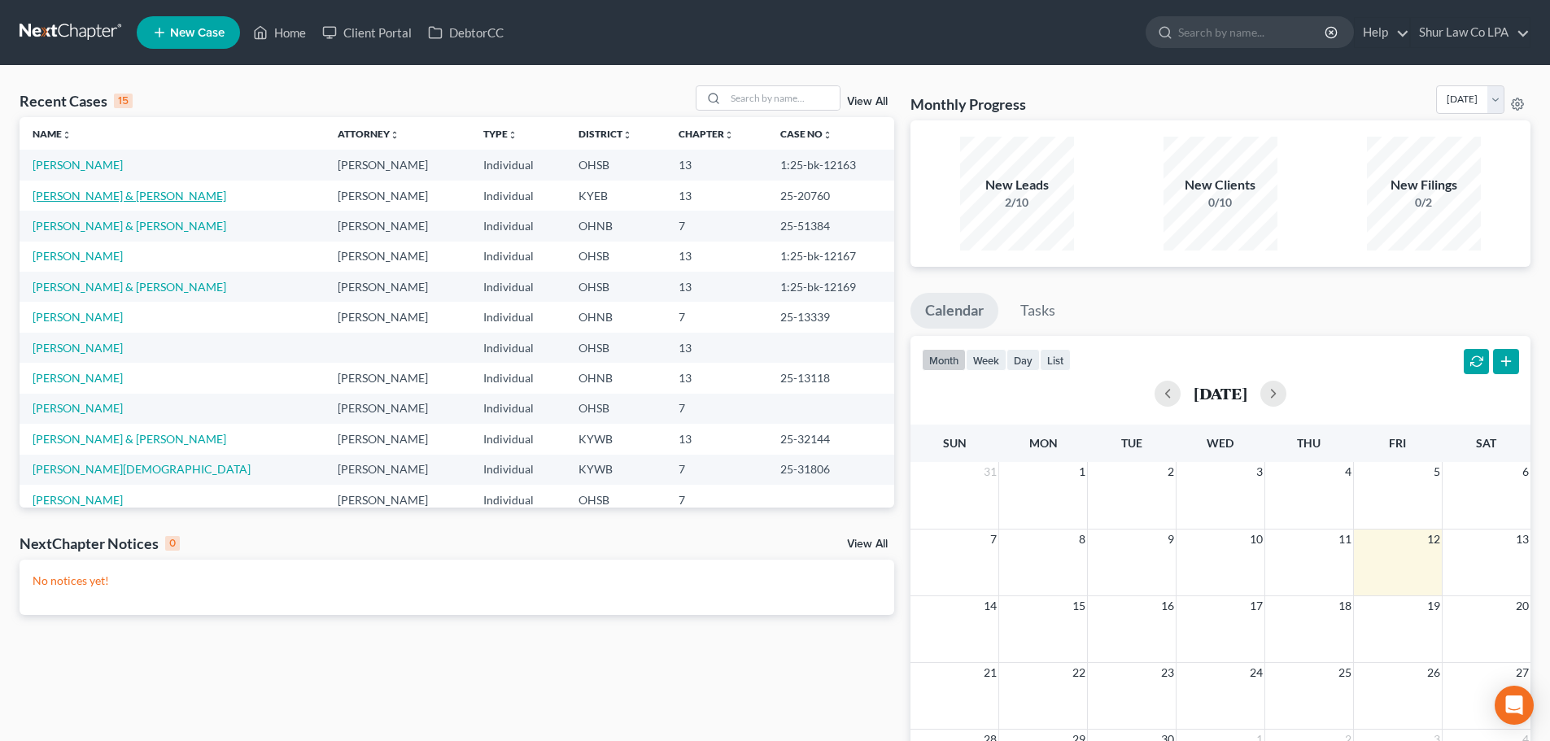
click at [104, 202] on link "[PERSON_NAME] & [PERSON_NAME]" at bounding box center [130, 196] width 194 height 14
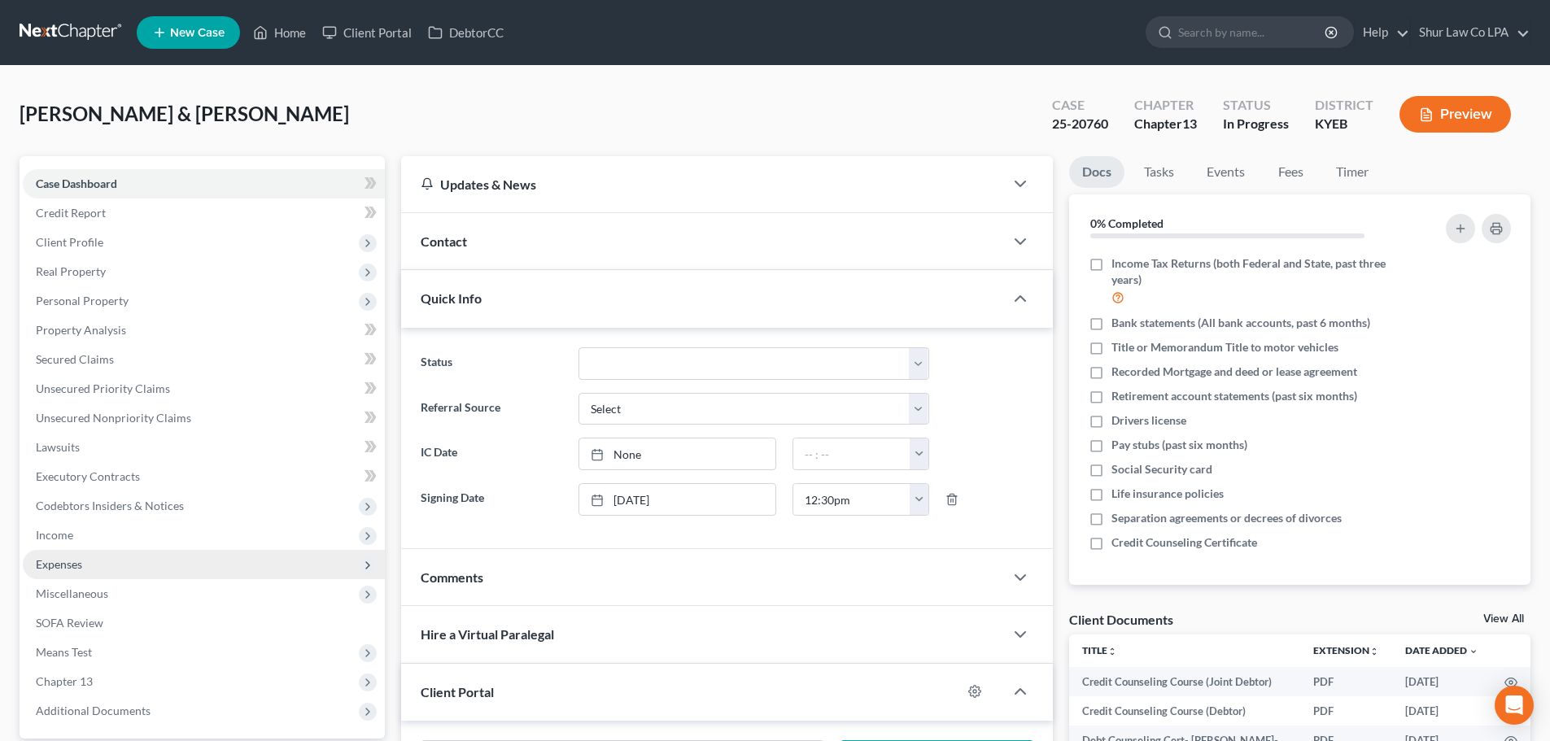
click at [72, 559] on span "Expenses" at bounding box center [59, 564] width 46 height 14
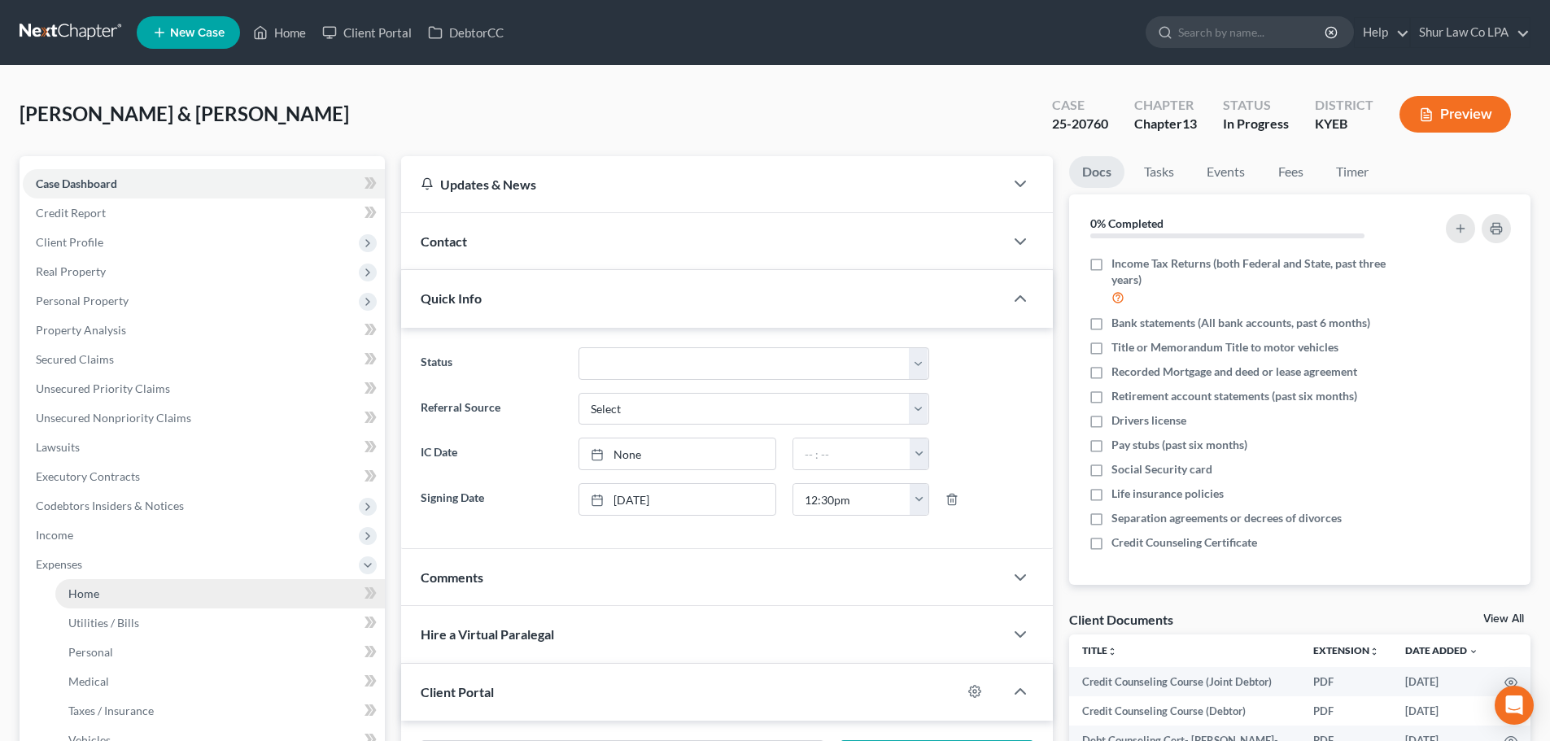
click at [88, 590] on span "Home" at bounding box center [83, 594] width 31 height 14
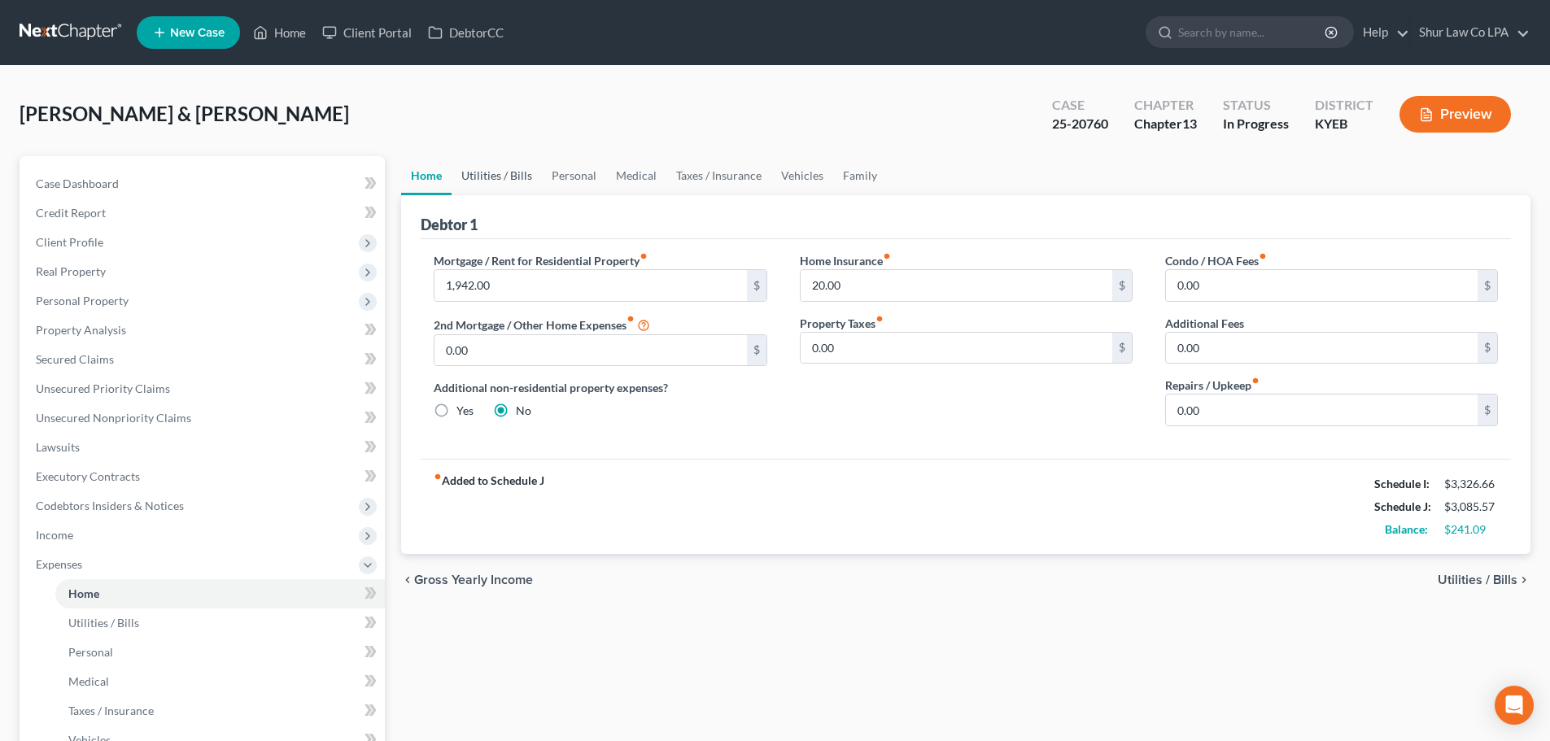
click at [485, 180] on link "Utilities / Bills" at bounding box center [497, 175] width 90 height 39
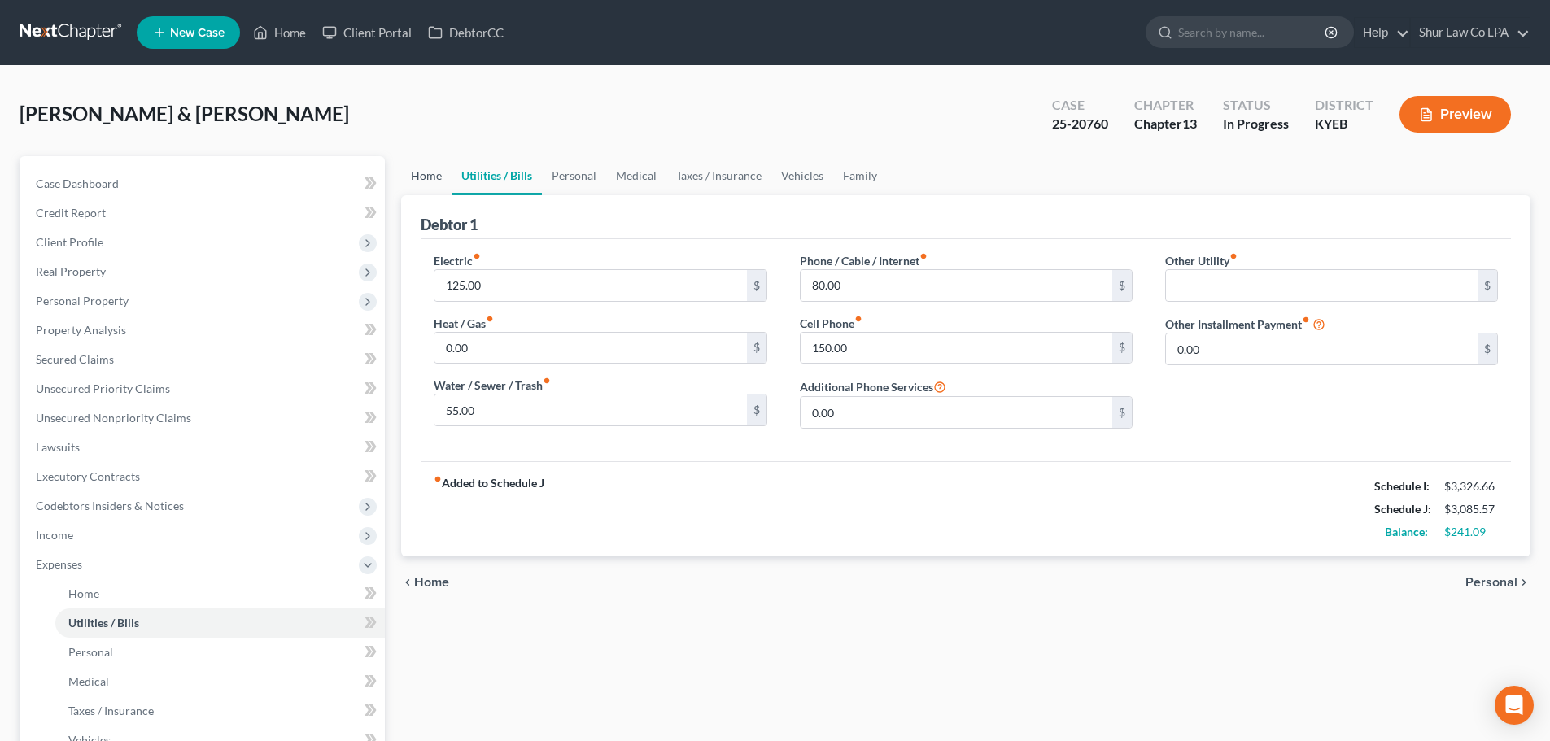
click at [421, 174] on link "Home" at bounding box center [426, 175] width 50 height 39
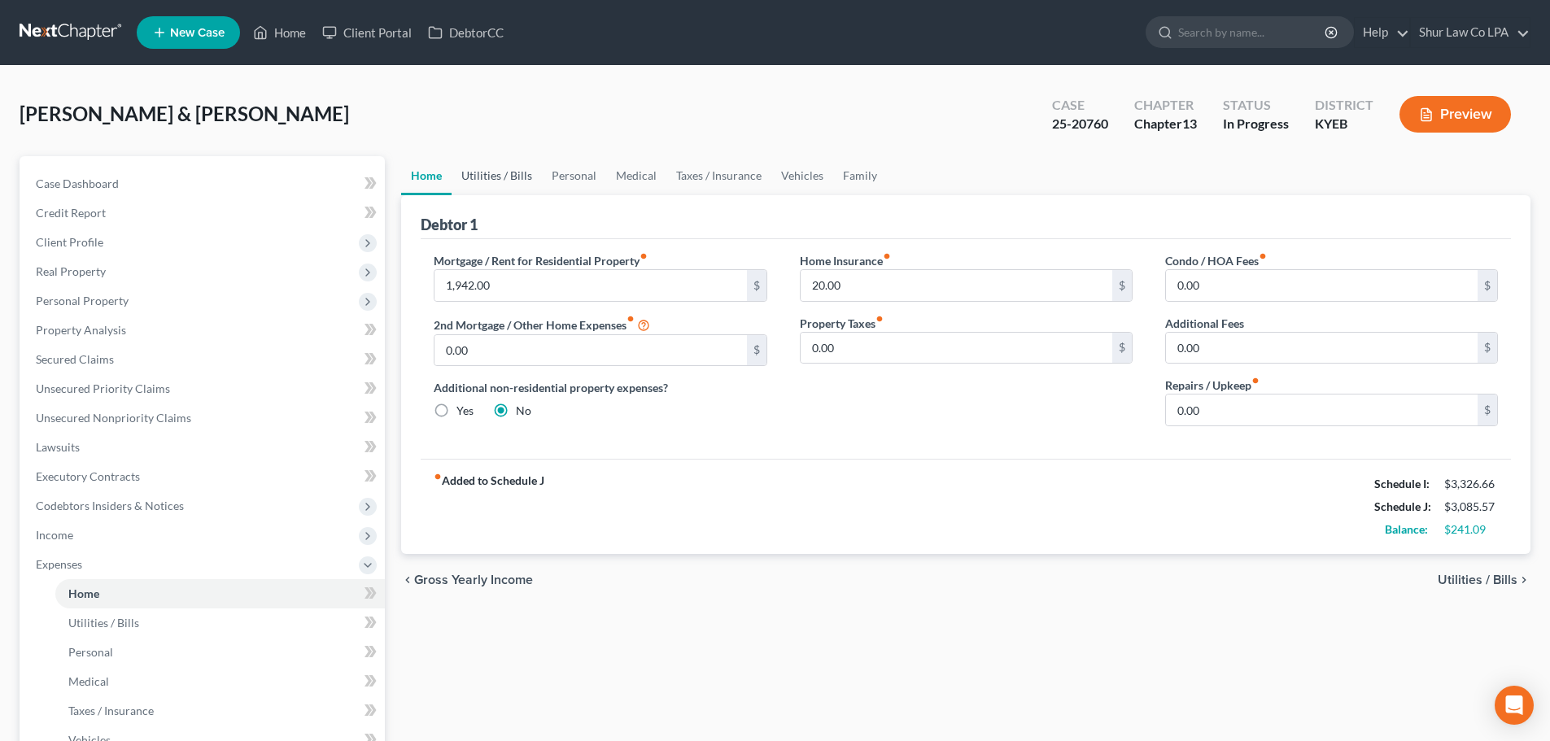
click at [497, 170] on link "Utilities / Bills" at bounding box center [497, 175] width 90 height 39
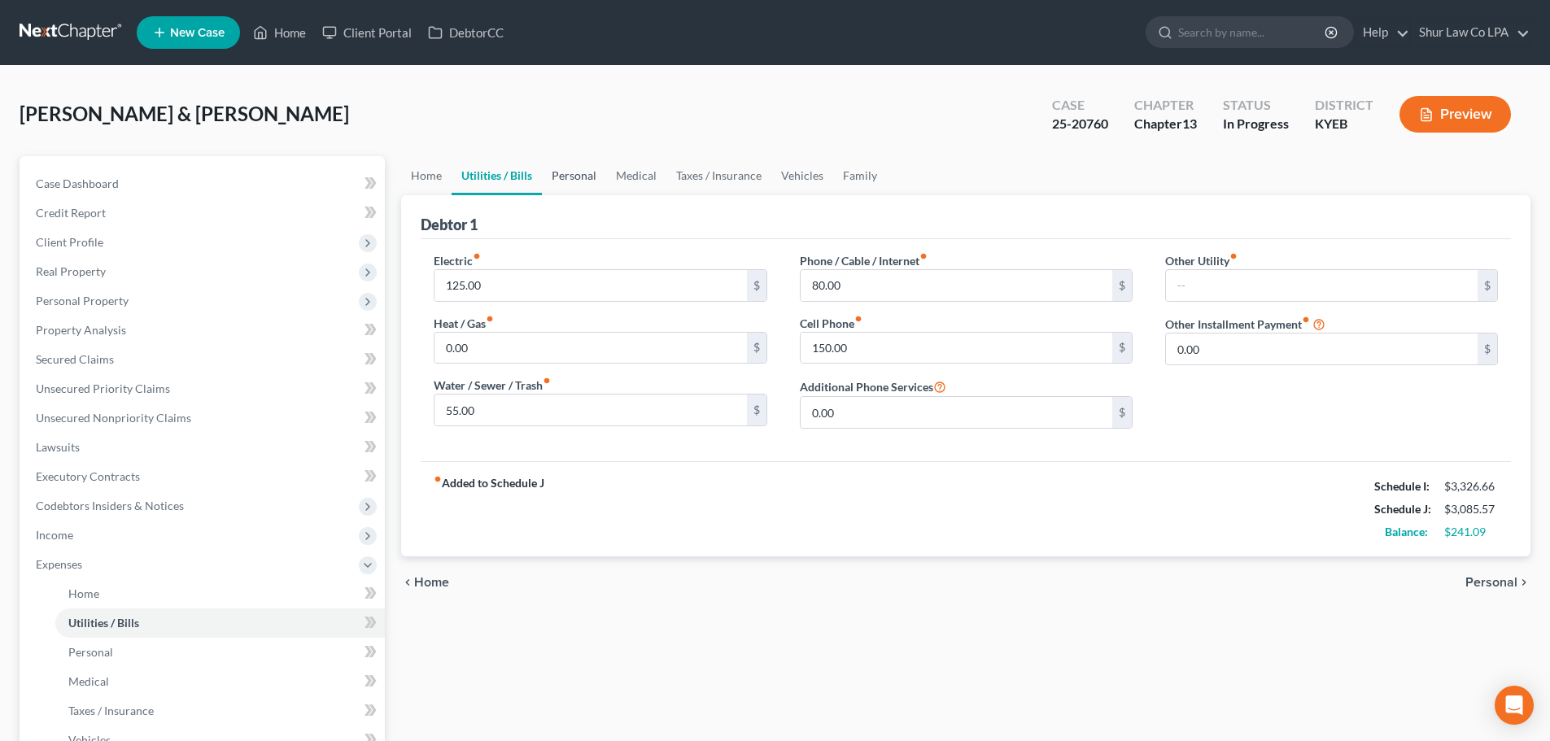
click at [561, 177] on link "Personal" at bounding box center [574, 175] width 64 height 39
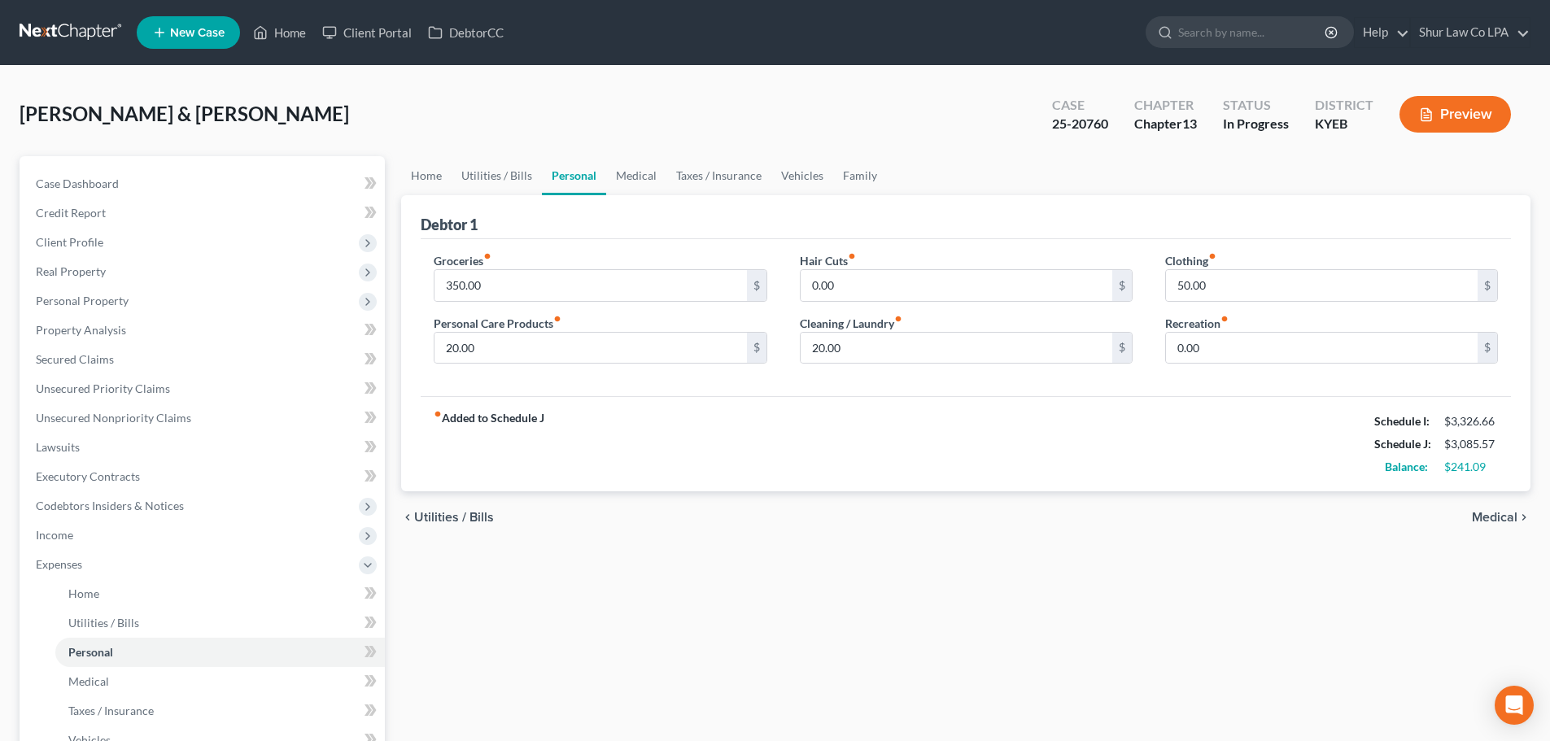
click at [85, 30] on link at bounding box center [72, 32] width 104 height 29
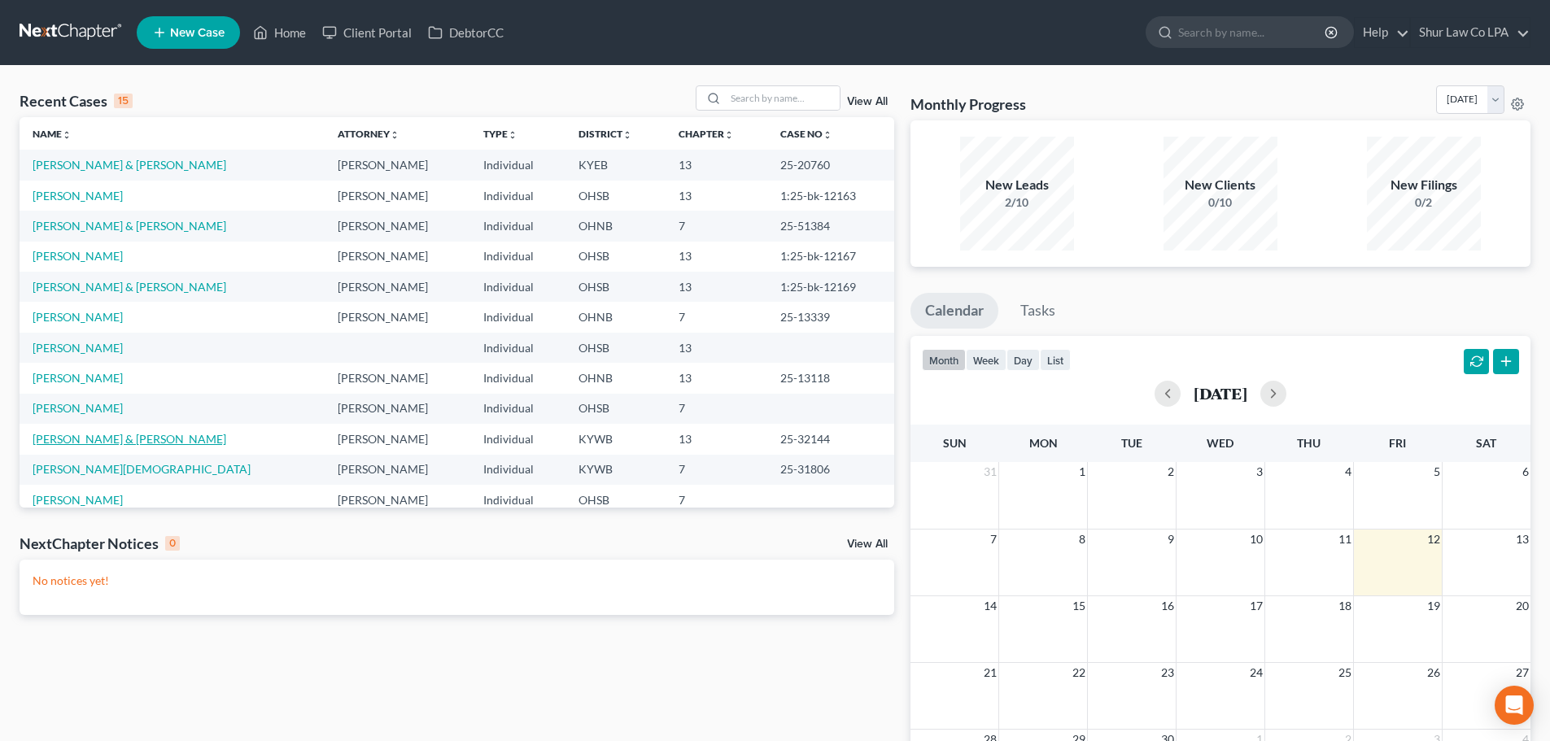
click at [89, 442] on link "[PERSON_NAME] & [PERSON_NAME]" at bounding box center [130, 439] width 194 height 14
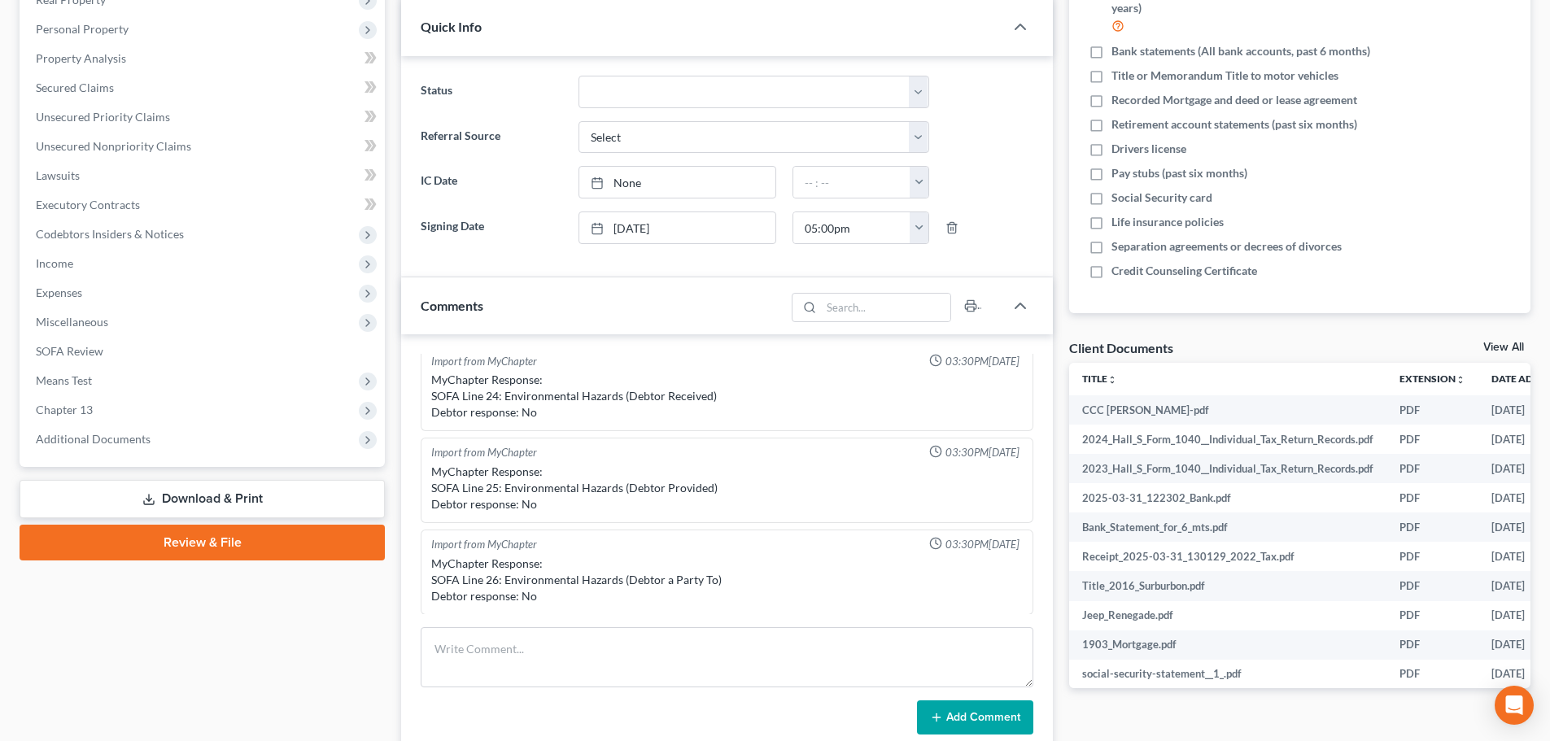
scroll to position [325, 0]
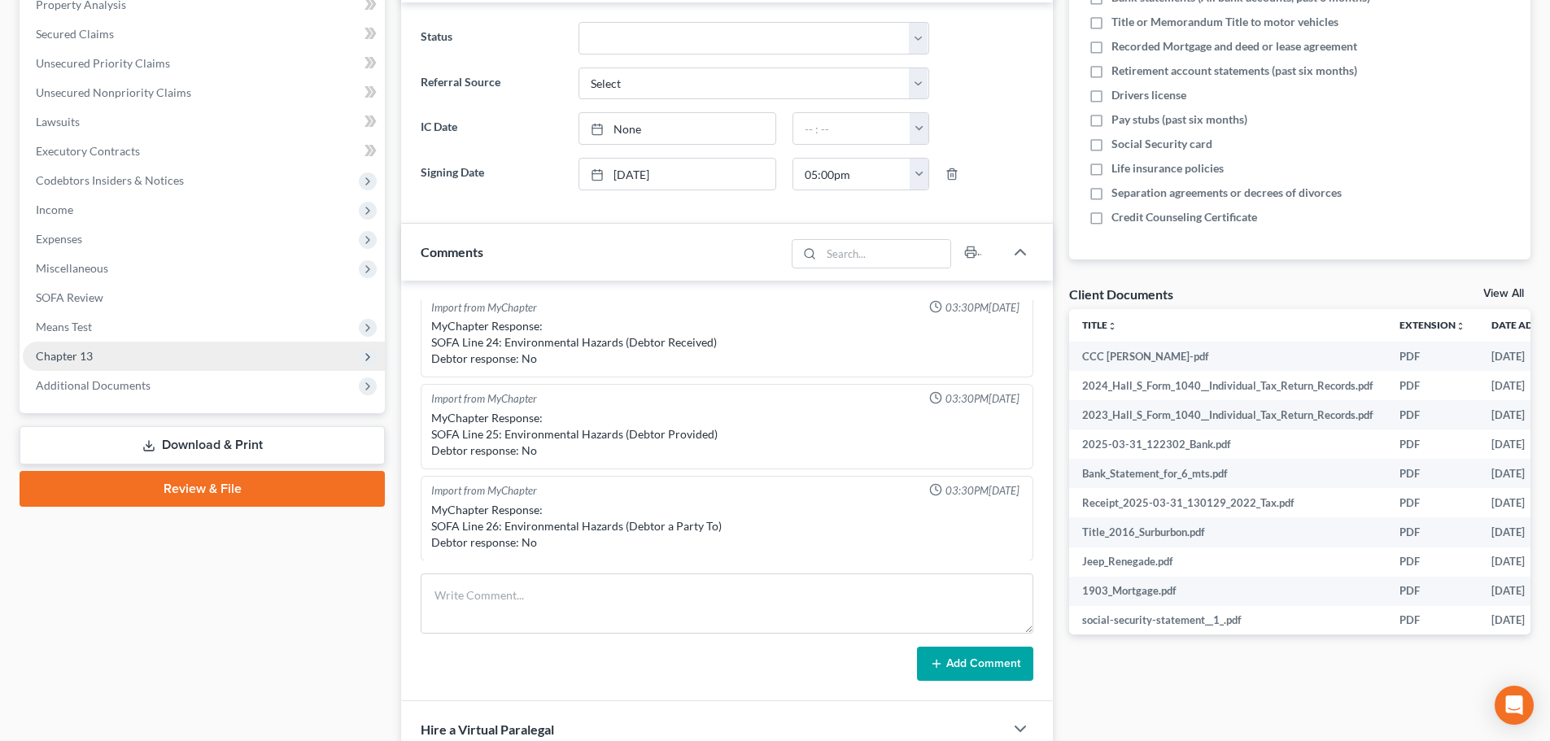
click at [122, 356] on span "Chapter 13" at bounding box center [204, 356] width 362 height 29
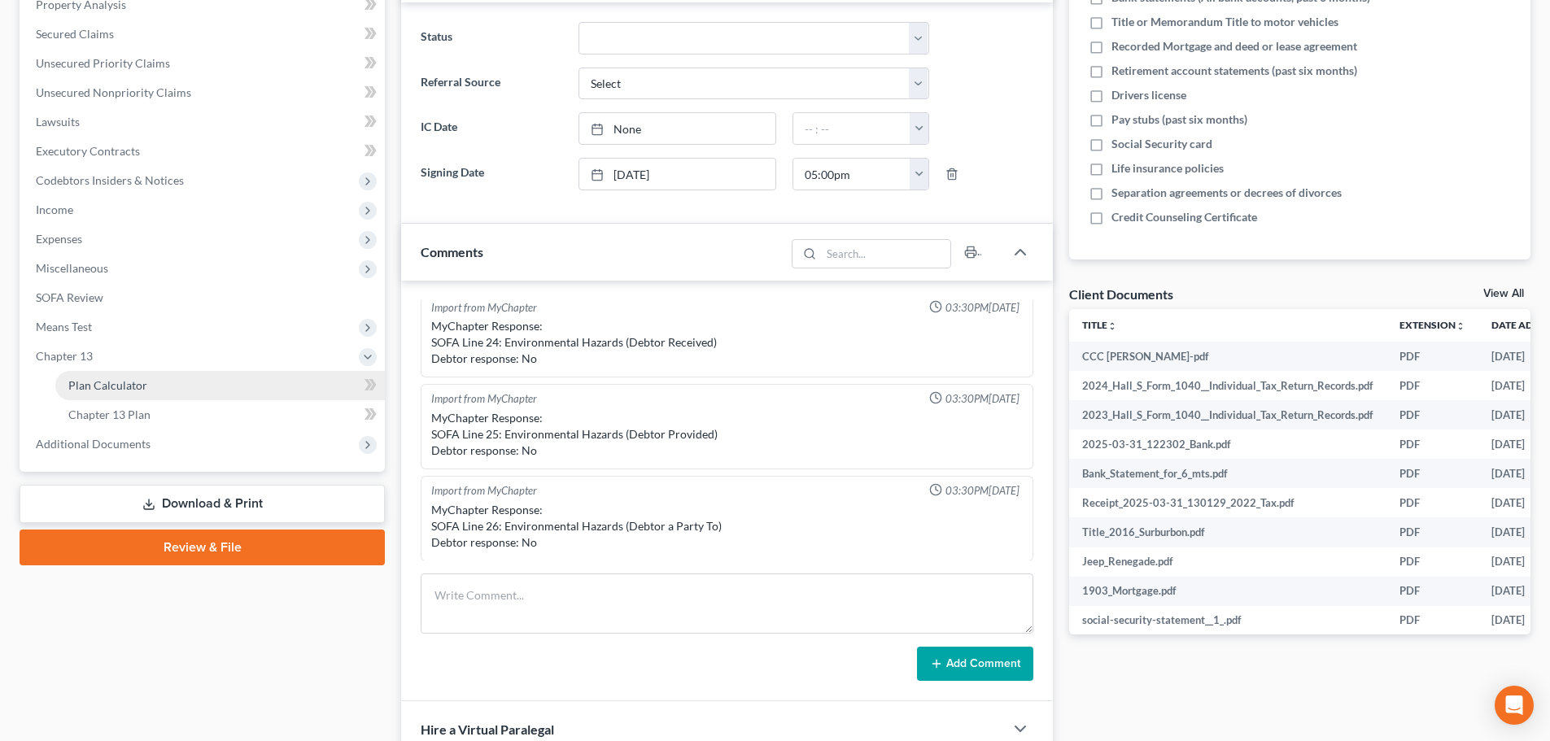
click at [129, 385] on span "Plan Calculator" at bounding box center [107, 385] width 79 height 14
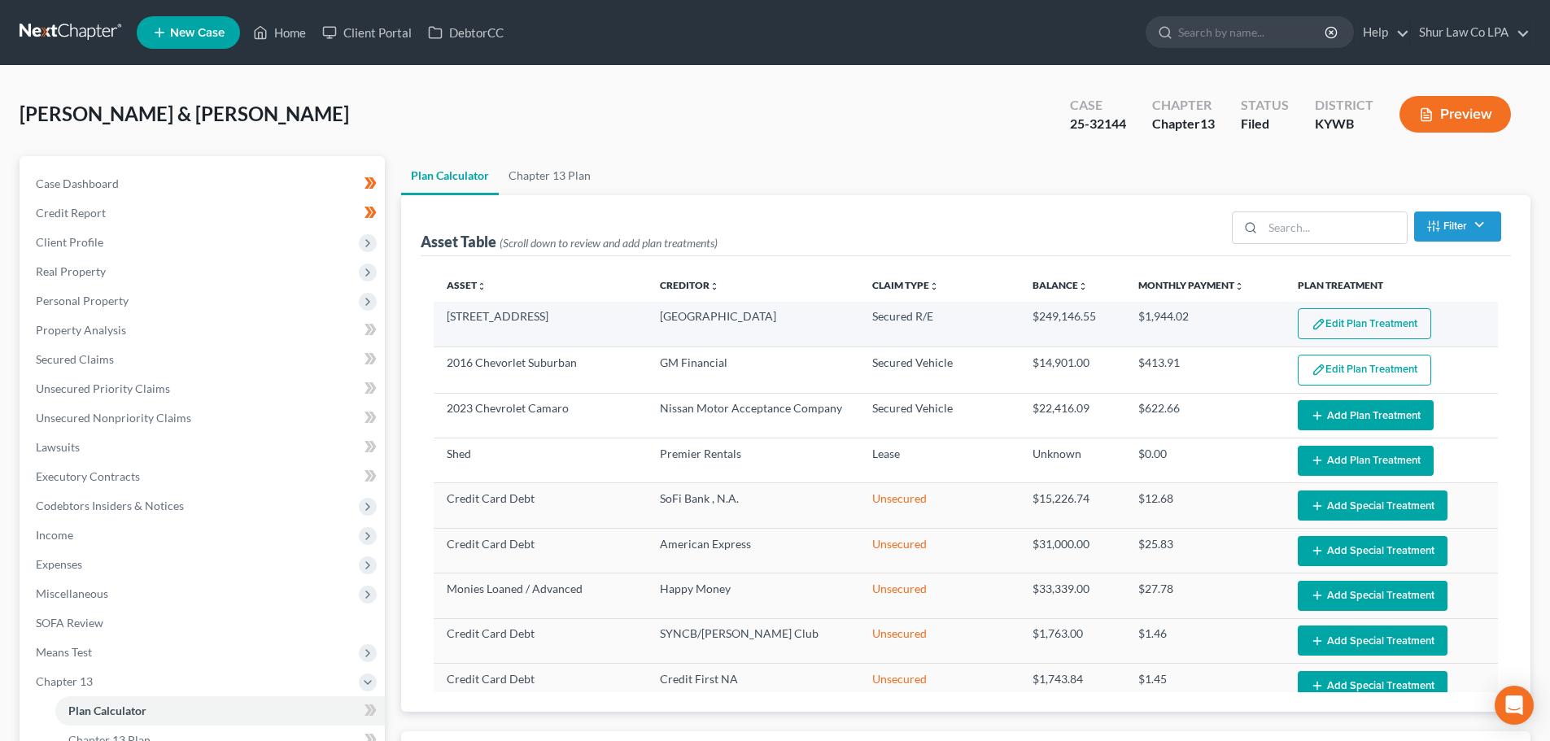
select select "35"
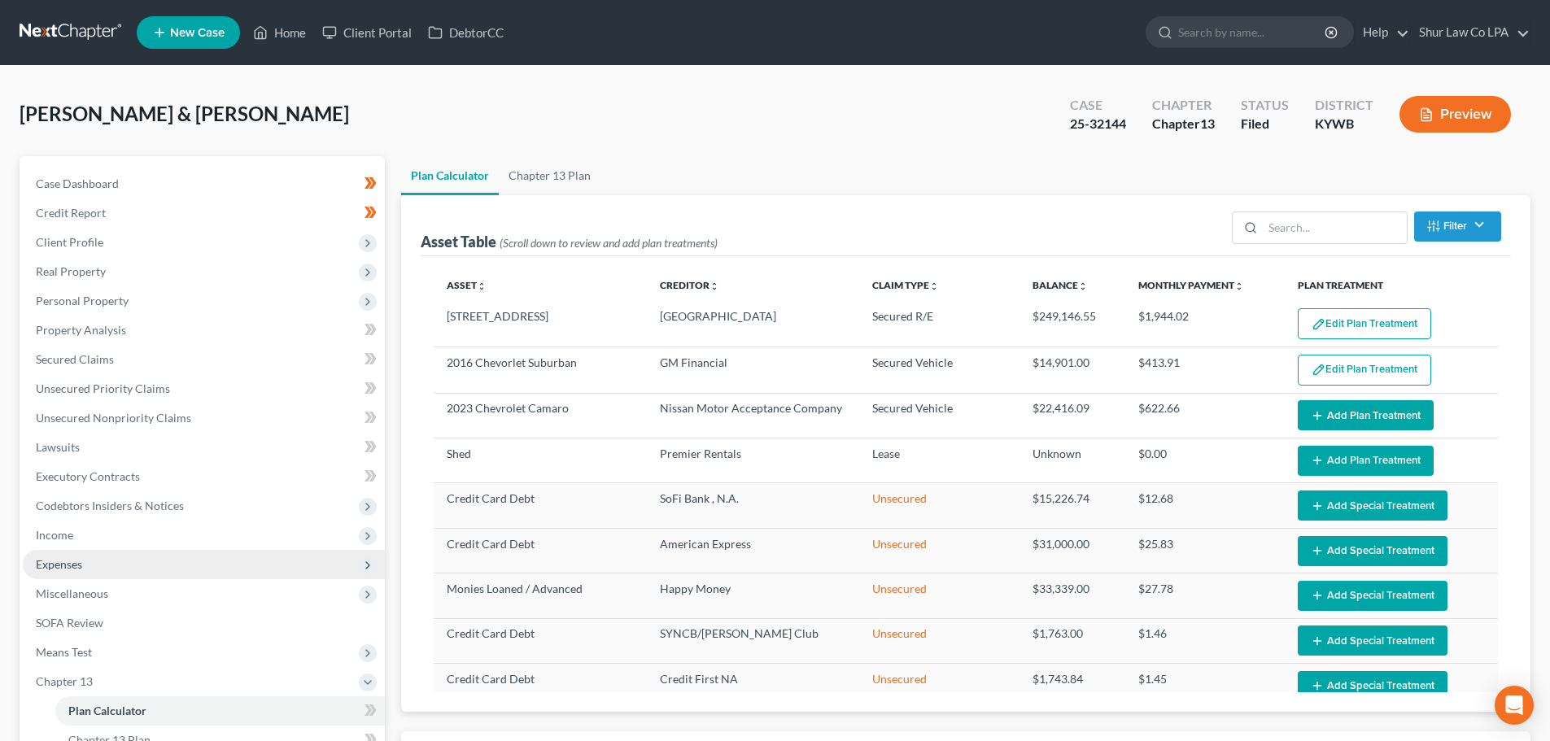
click at [96, 557] on span "Expenses" at bounding box center [204, 564] width 362 height 29
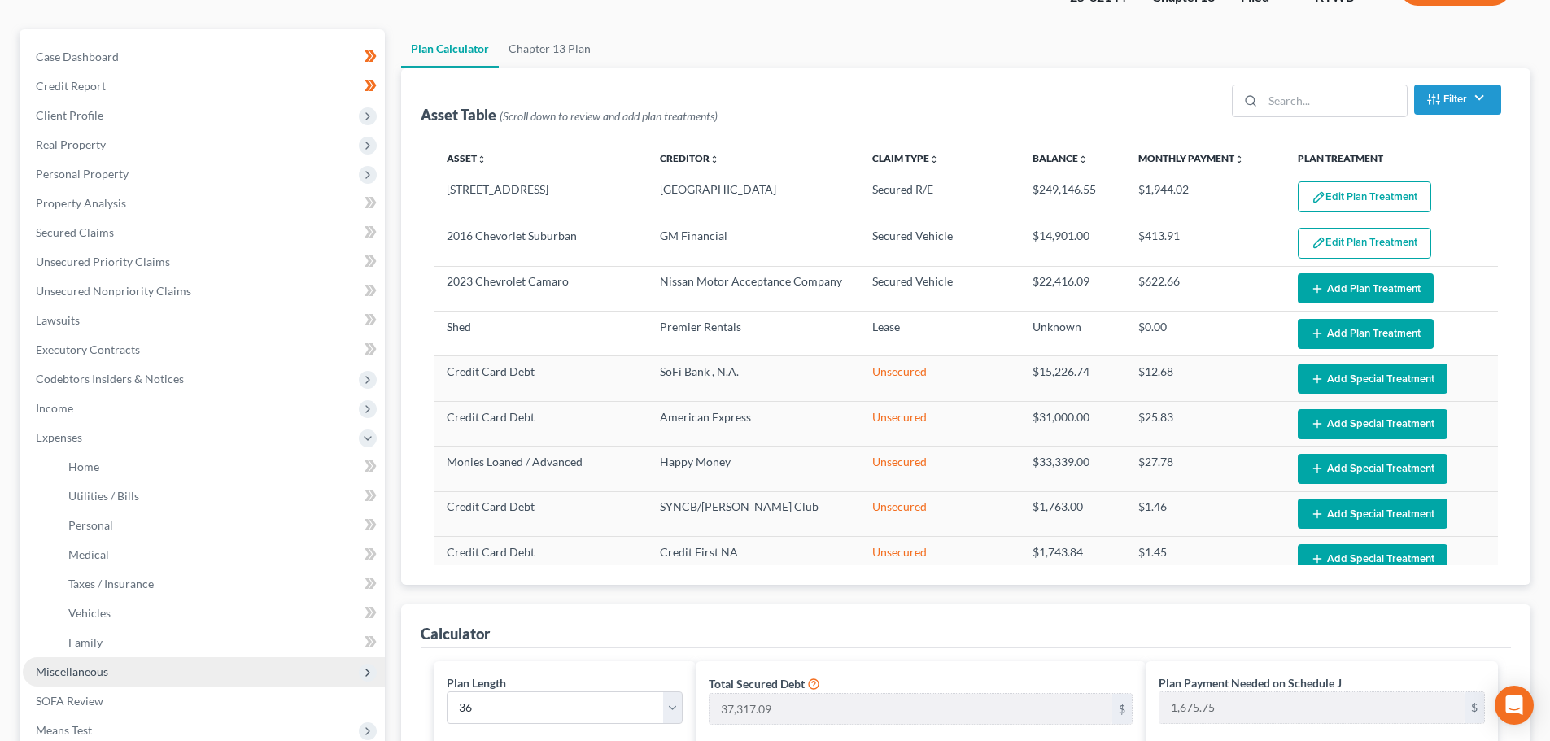
scroll to position [163, 0]
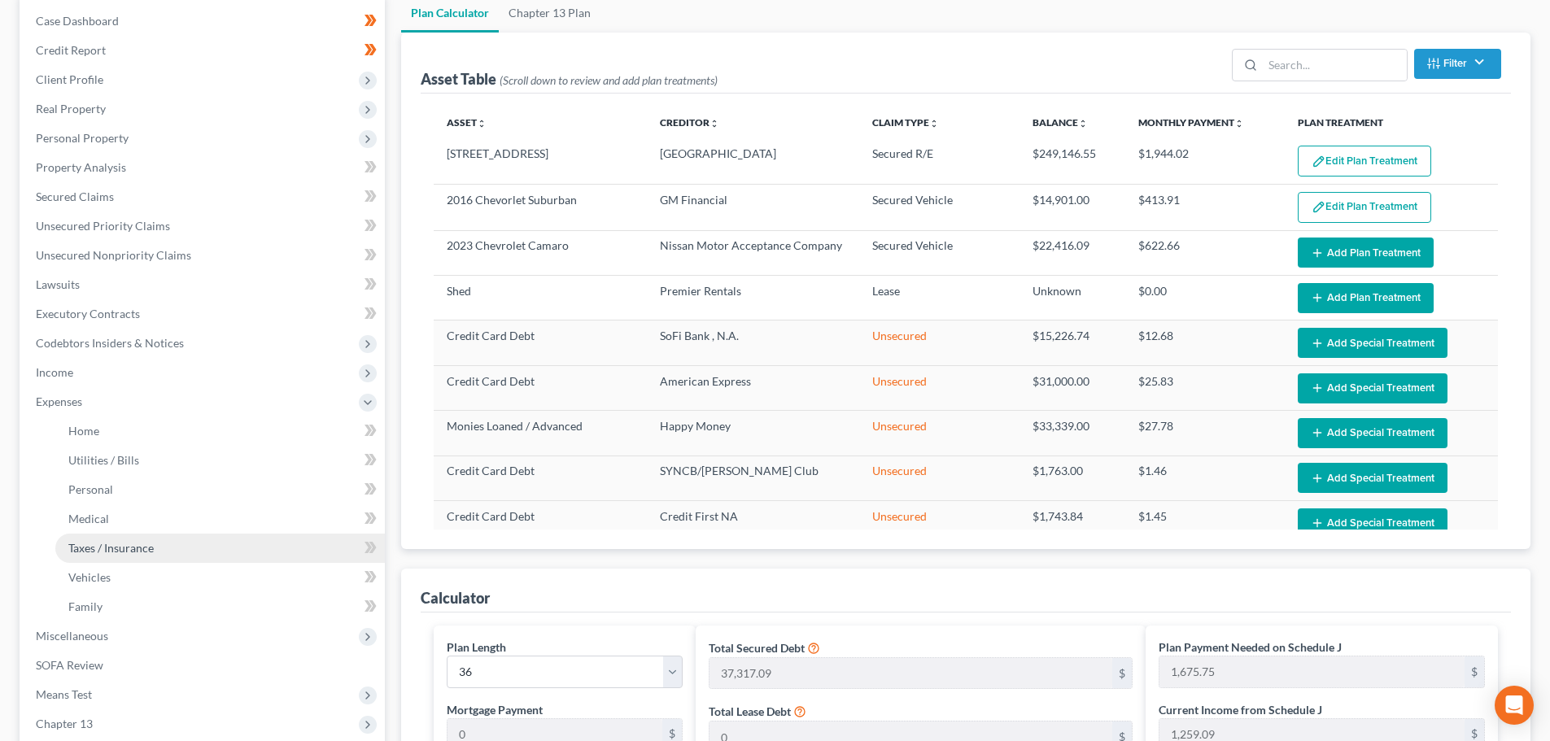
click at [108, 552] on span "Taxes / Insurance" at bounding box center [110, 548] width 85 height 14
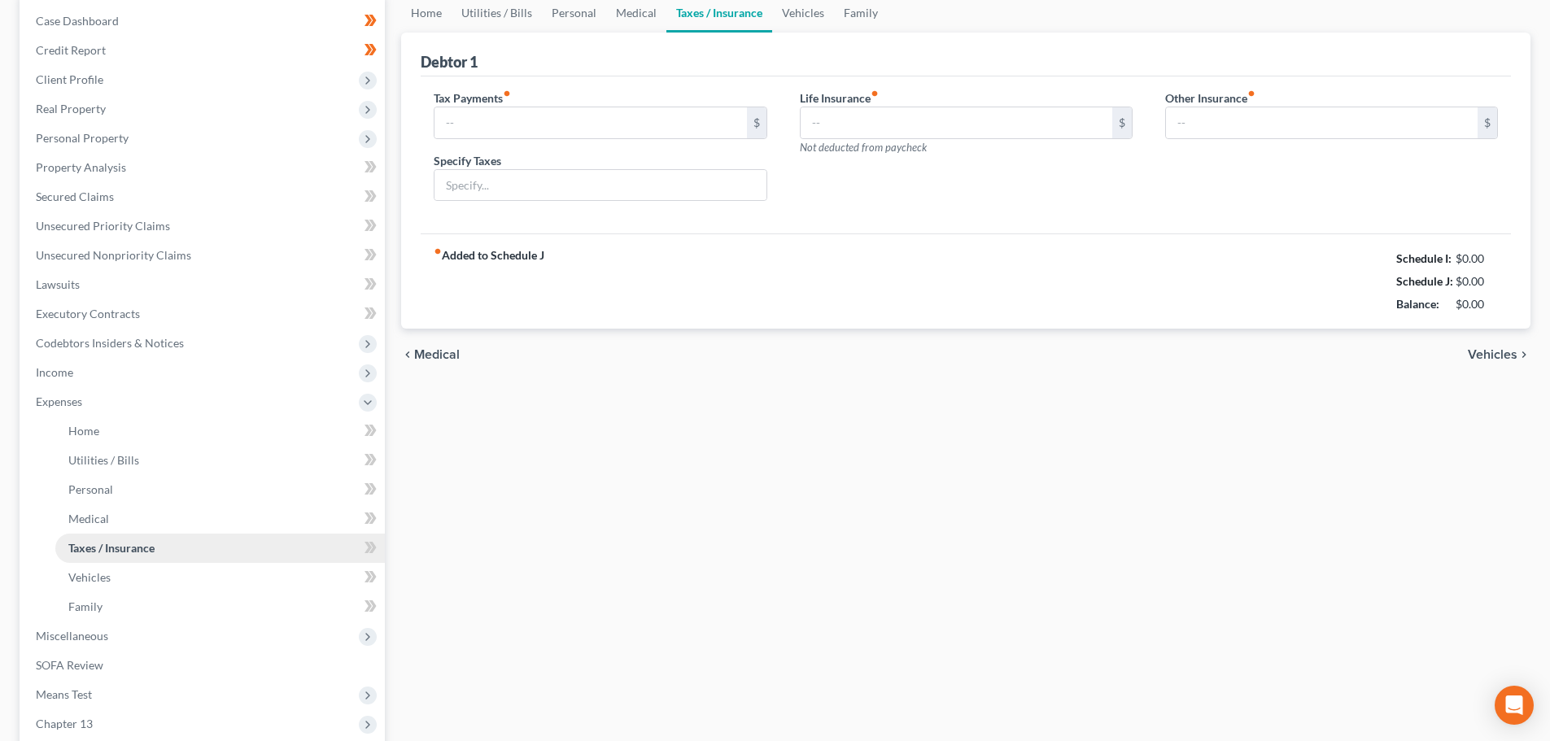
scroll to position [23, 0]
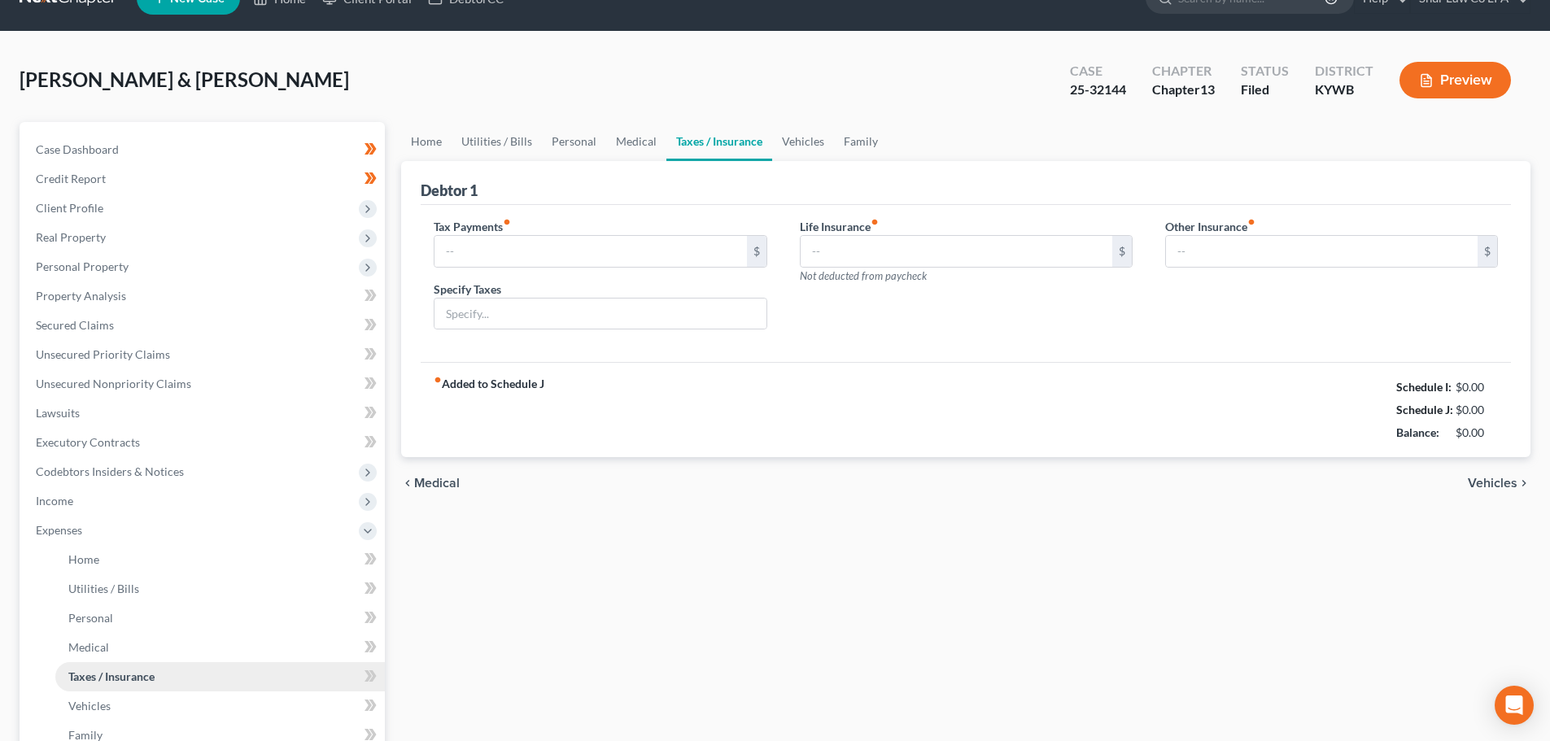
type input "200.00"
type input "68.00"
type input "Home warranty"
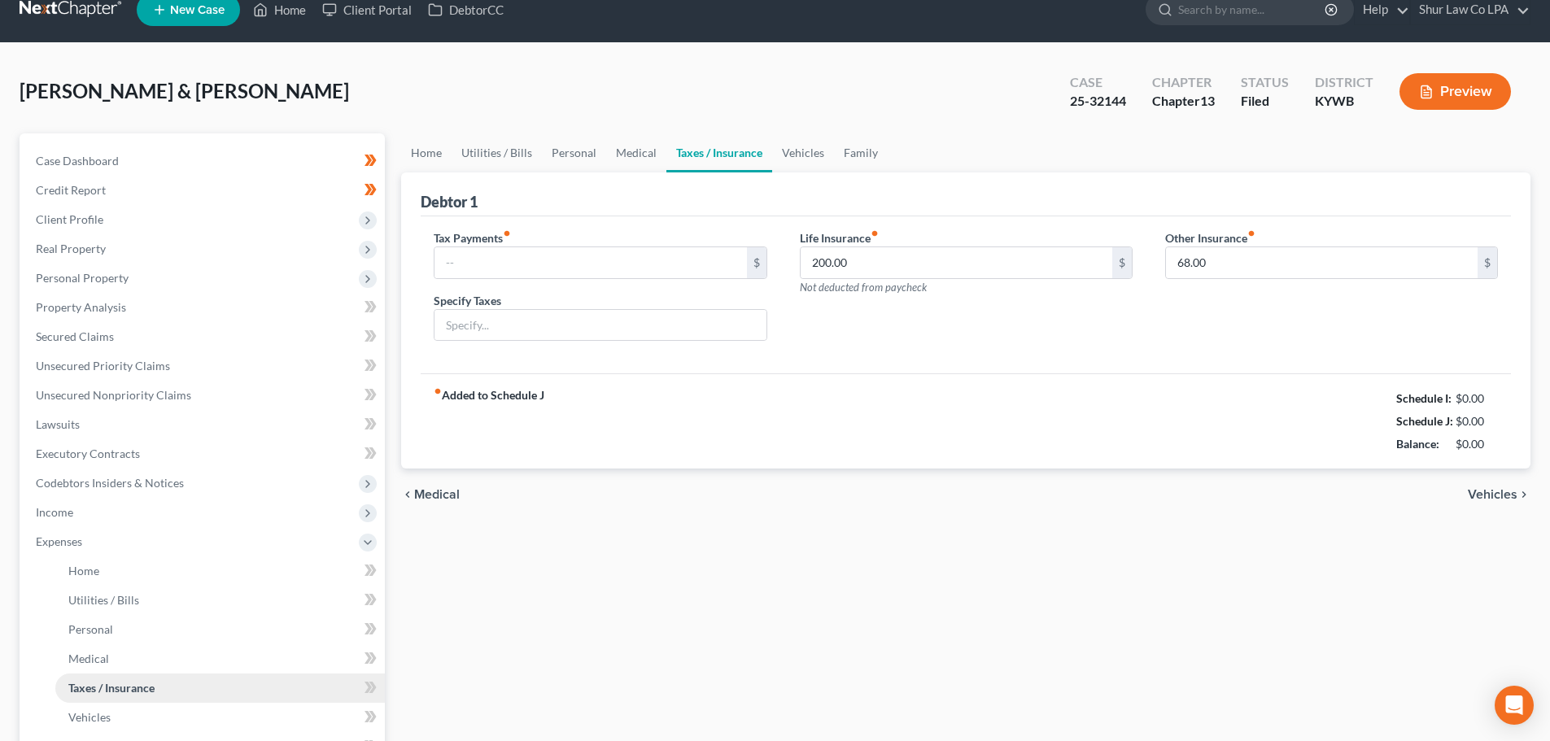
scroll to position [0, 0]
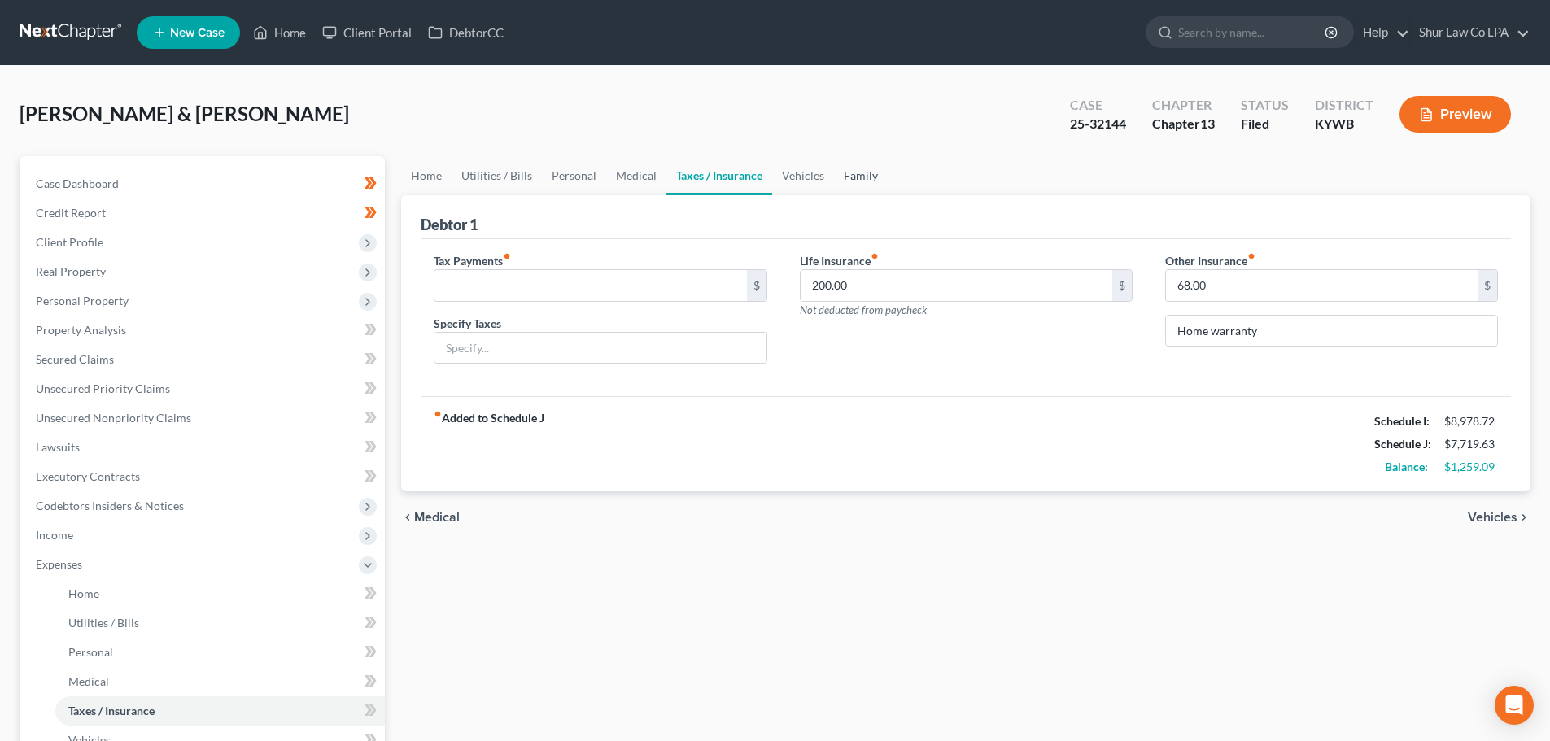
click at [852, 175] on link "Family" at bounding box center [861, 175] width 54 height 39
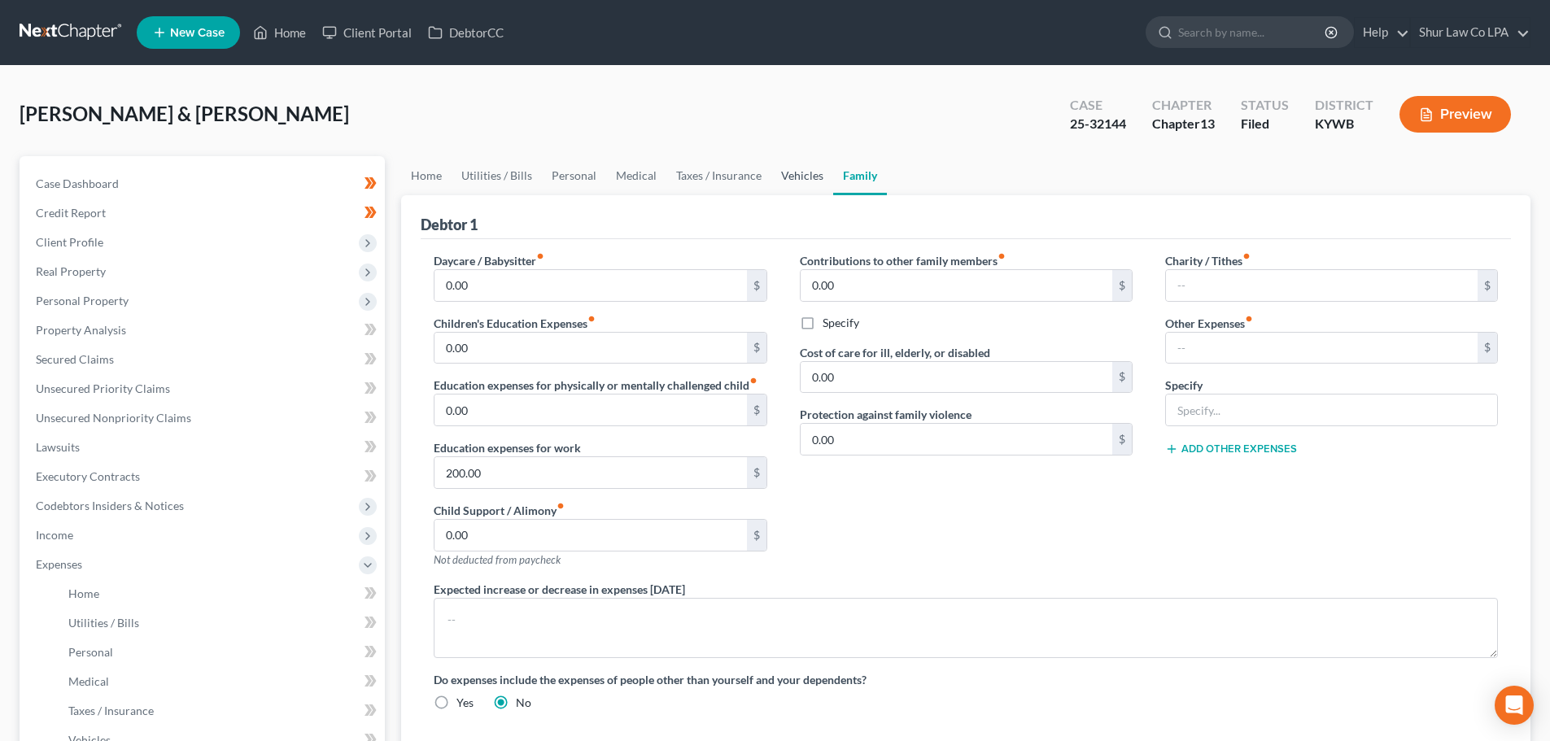
click at [771, 176] on link "Vehicles" at bounding box center [802, 175] width 62 height 39
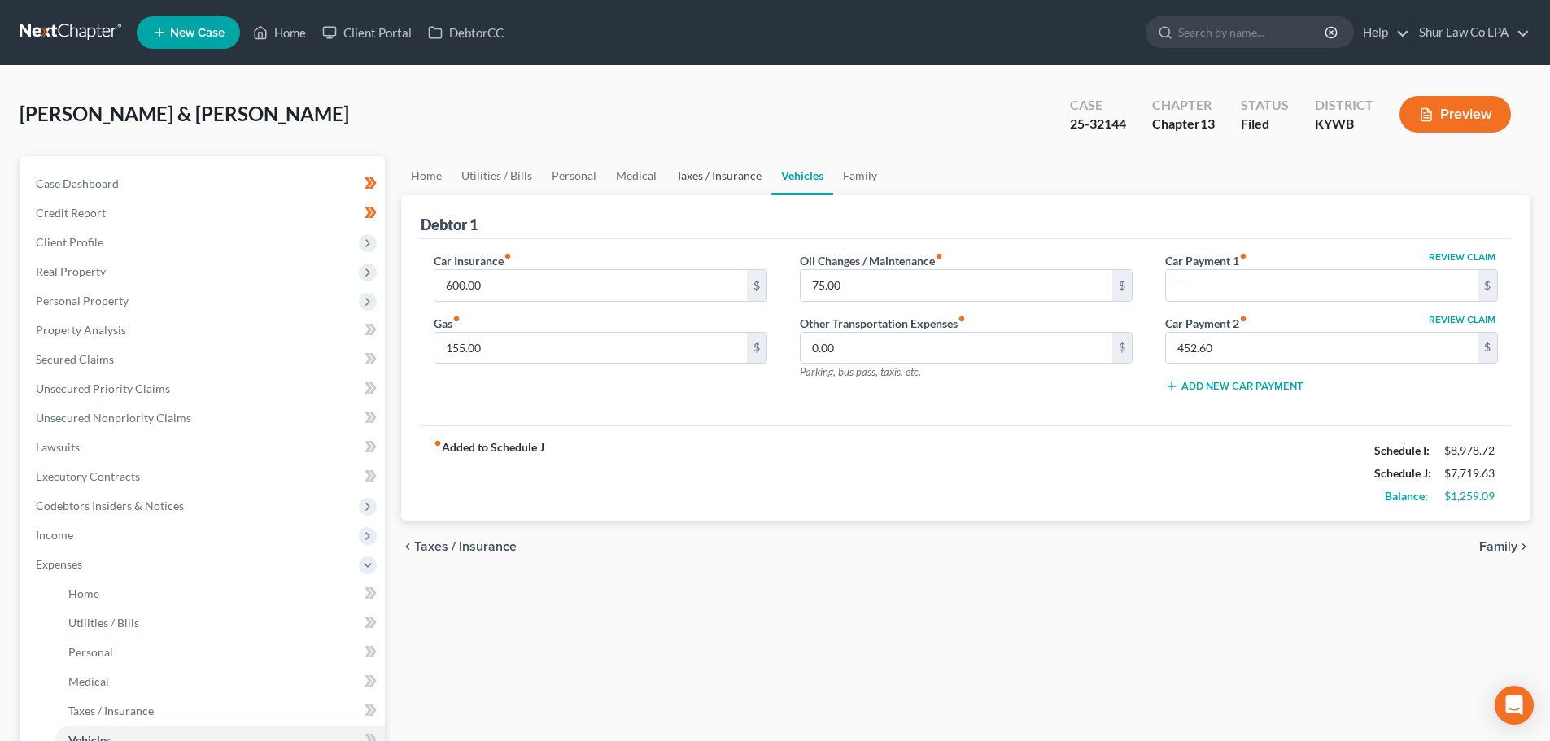
click at [740, 177] on link "Taxes / Insurance" at bounding box center [718, 175] width 105 height 39
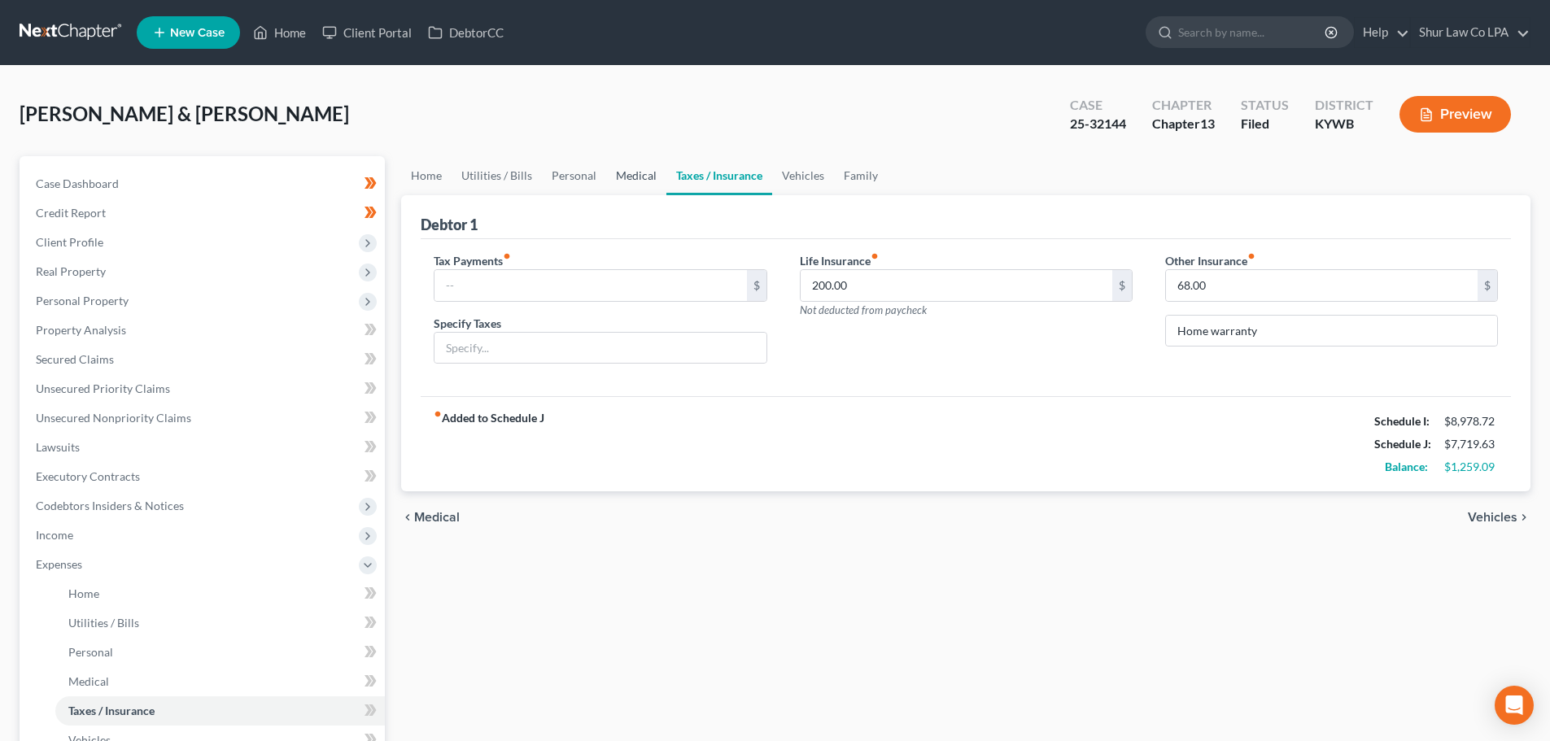
click at [650, 181] on link "Medical" at bounding box center [636, 175] width 60 height 39
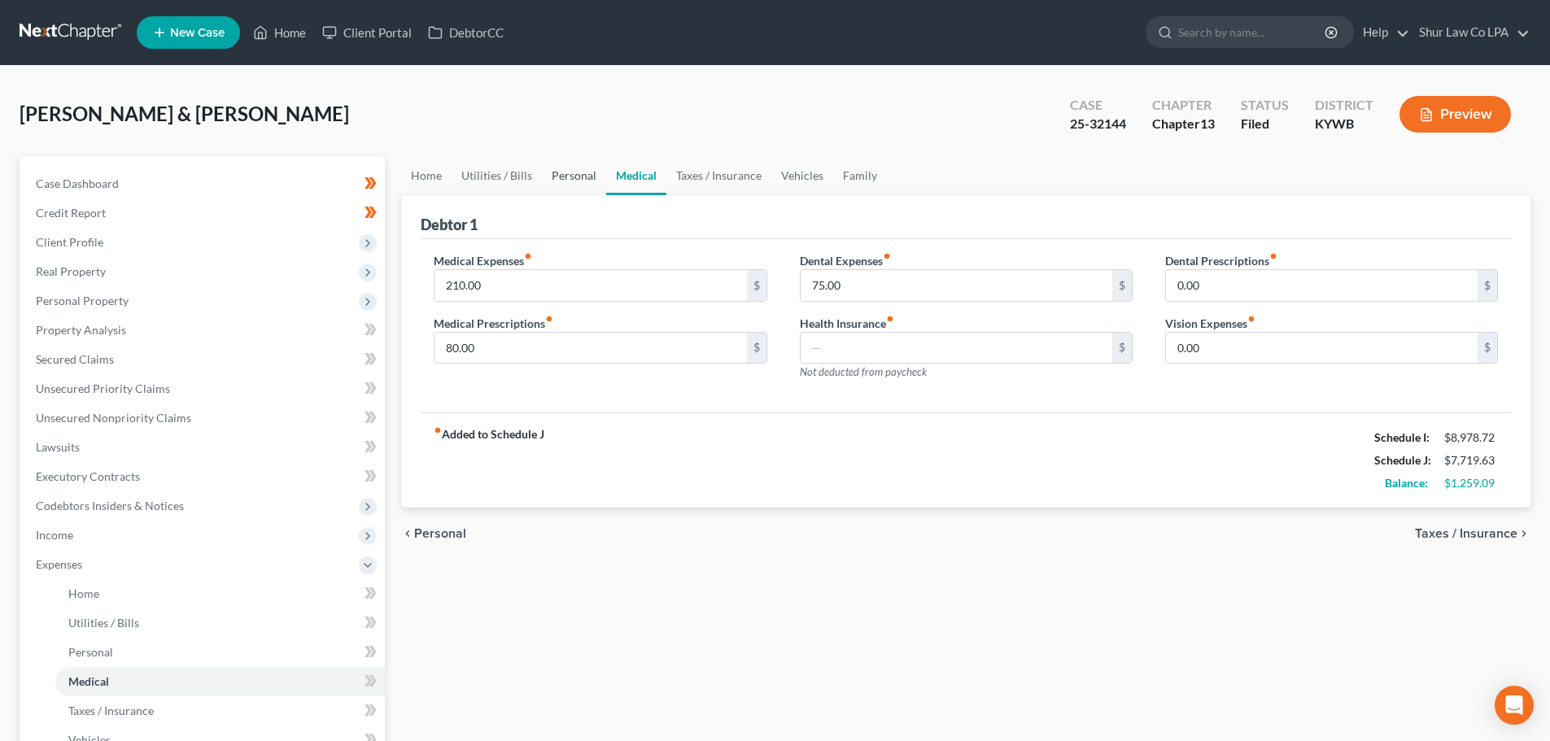
click at [578, 176] on link "Personal" at bounding box center [574, 175] width 64 height 39
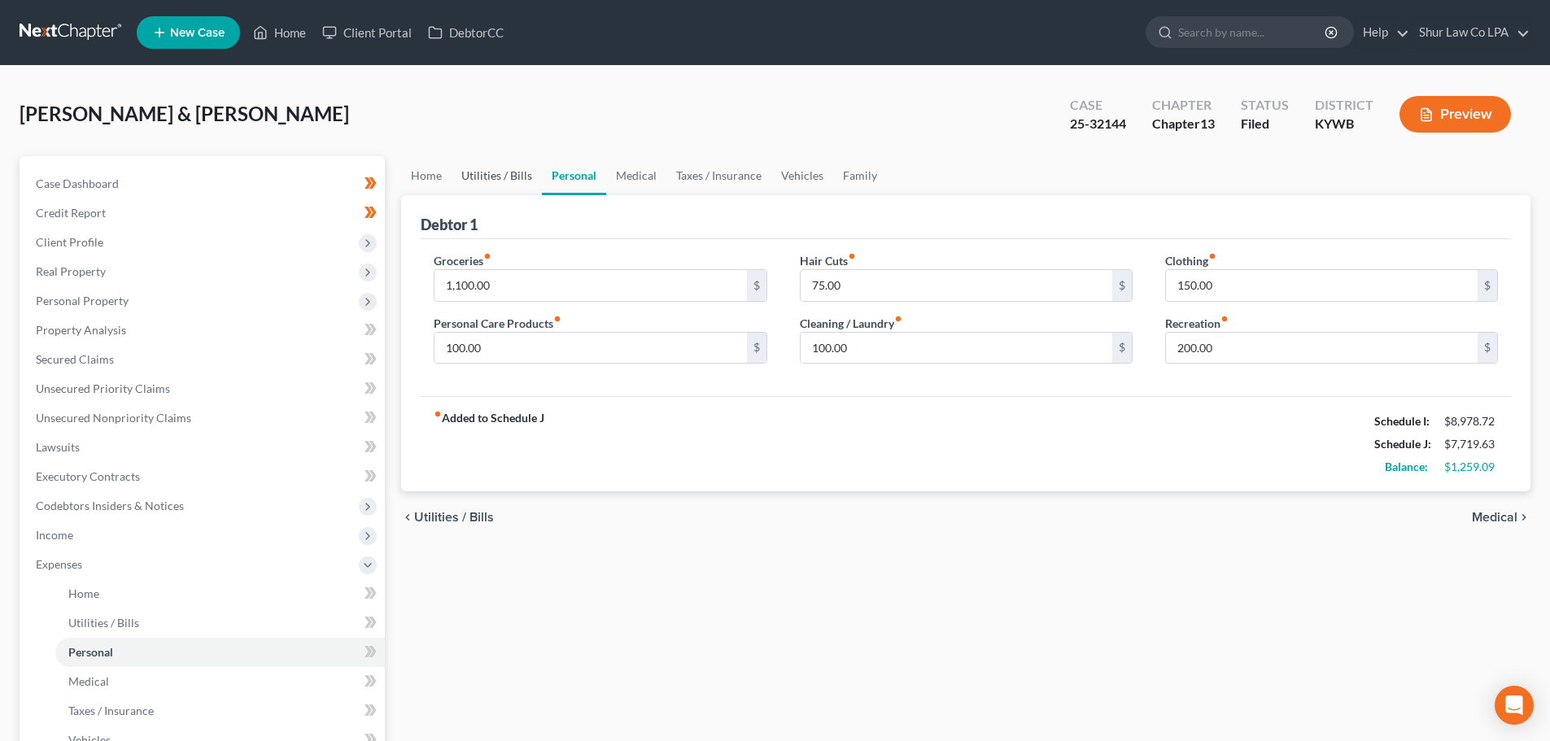
click at [503, 175] on link "Utilities / Bills" at bounding box center [497, 175] width 90 height 39
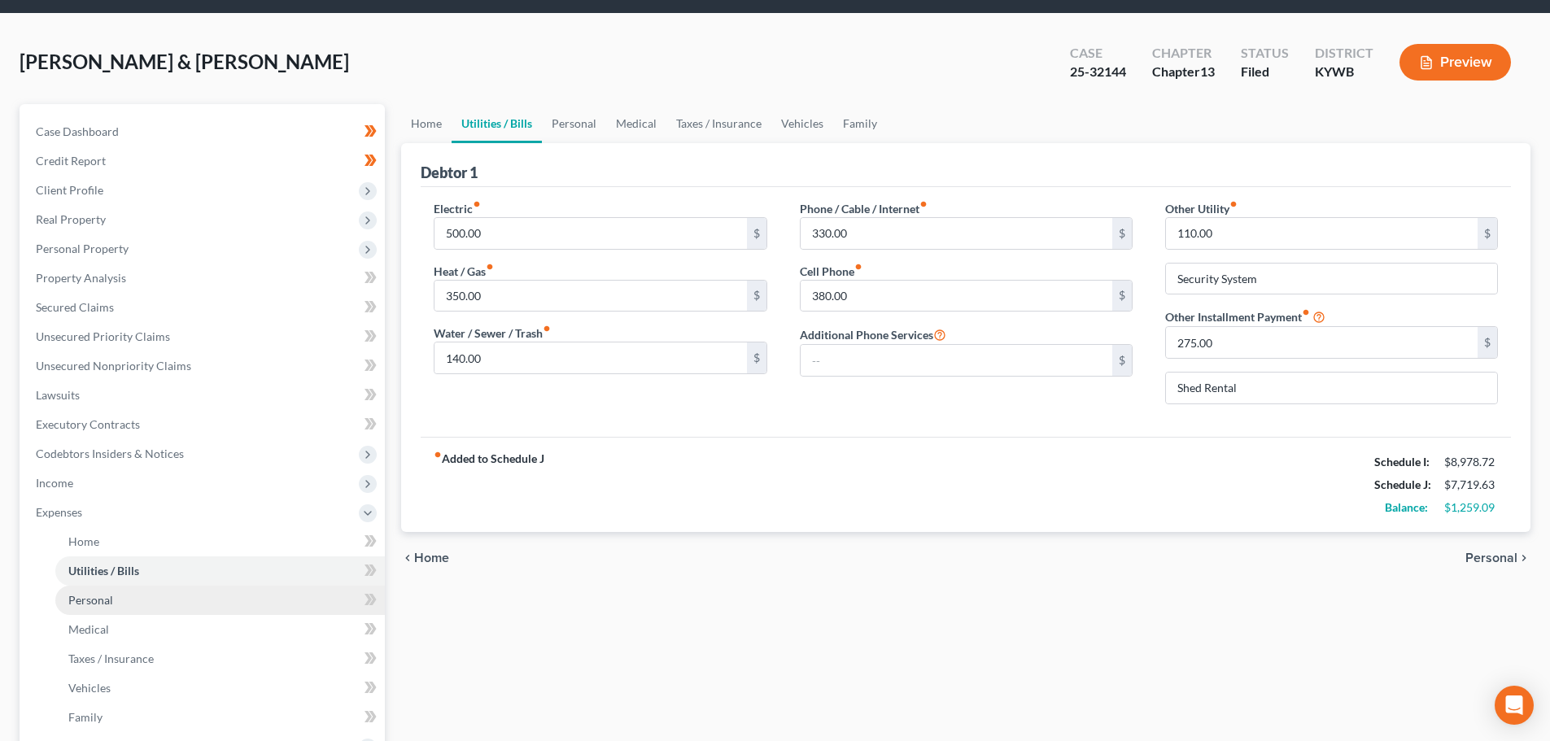
scroll to position [81, 0]
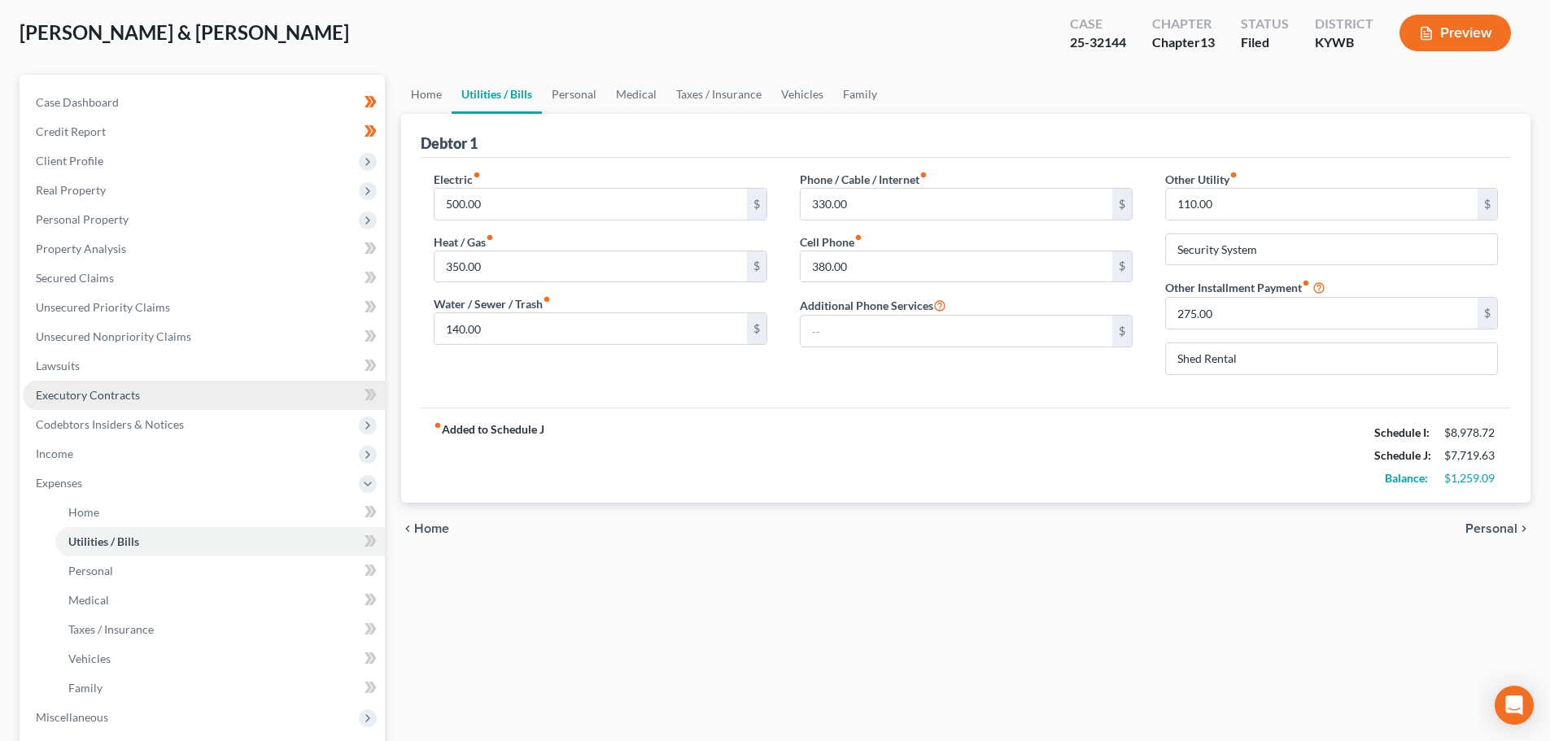
click at [125, 395] on span "Executory Contracts" at bounding box center [88, 395] width 104 height 14
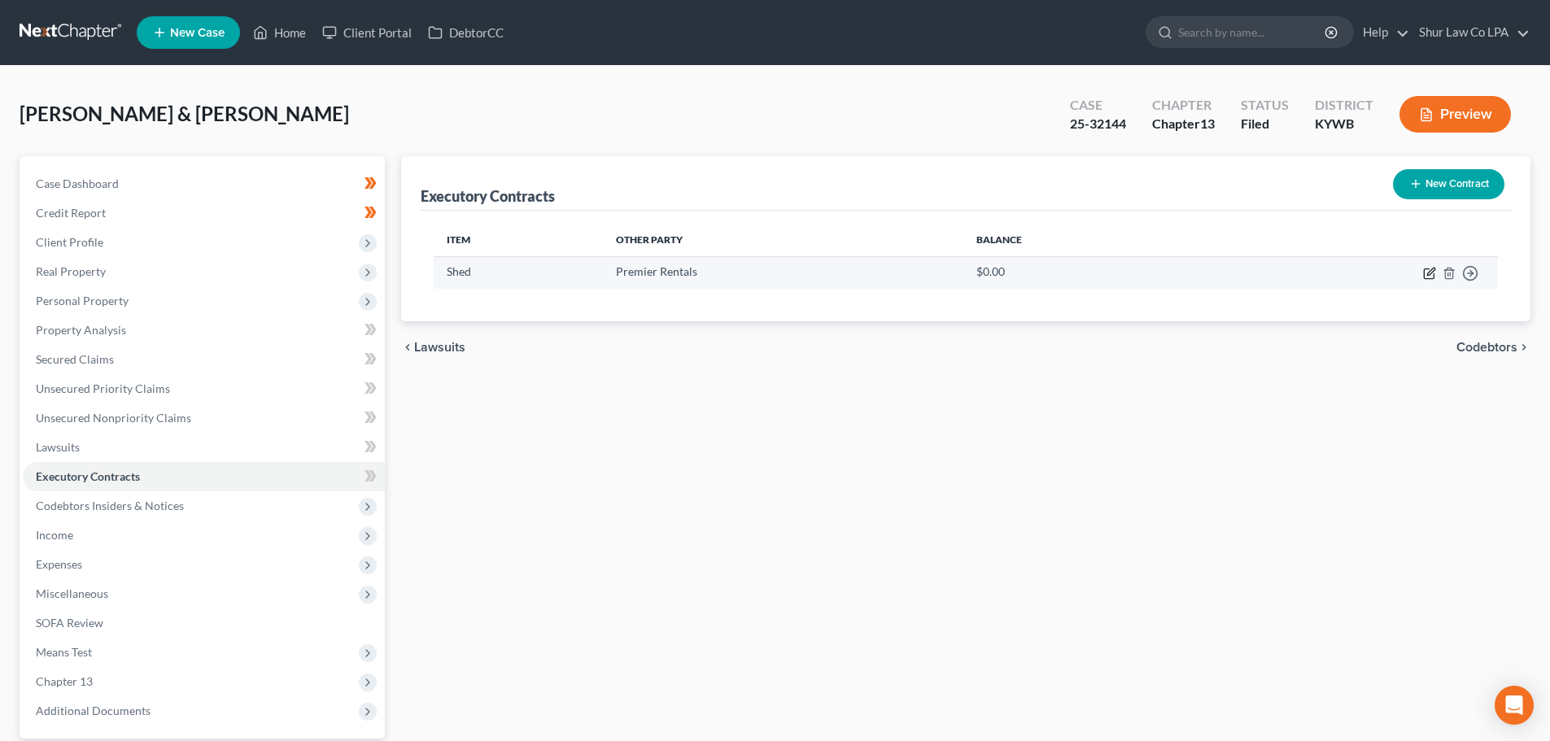
click at [1430, 275] on icon "button" at bounding box center [1429, 273] width 13 height 13
select select "0"
select select "2"
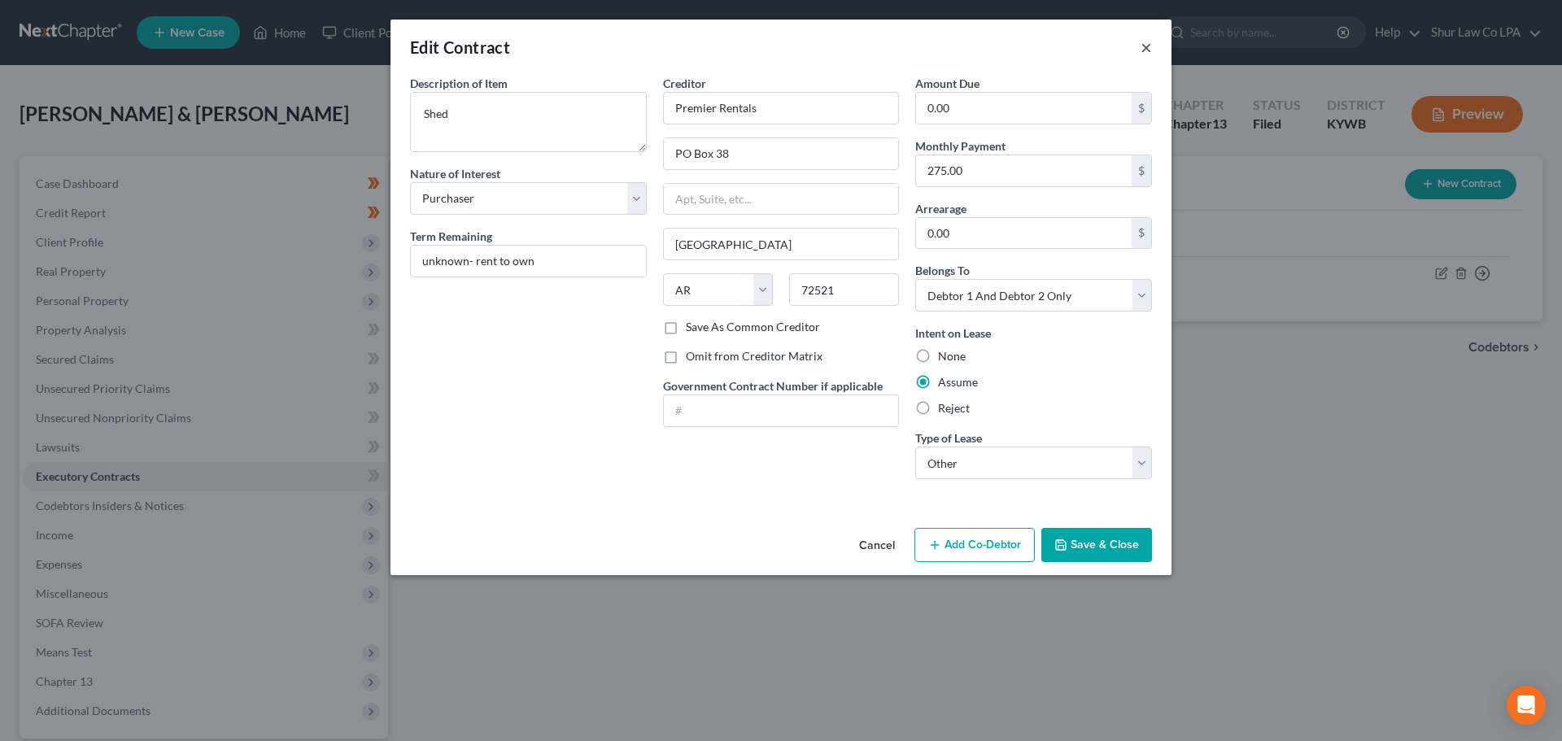
click at [1146, 50] on button "×" at bounding box center [1146, 47] width 11 height 20
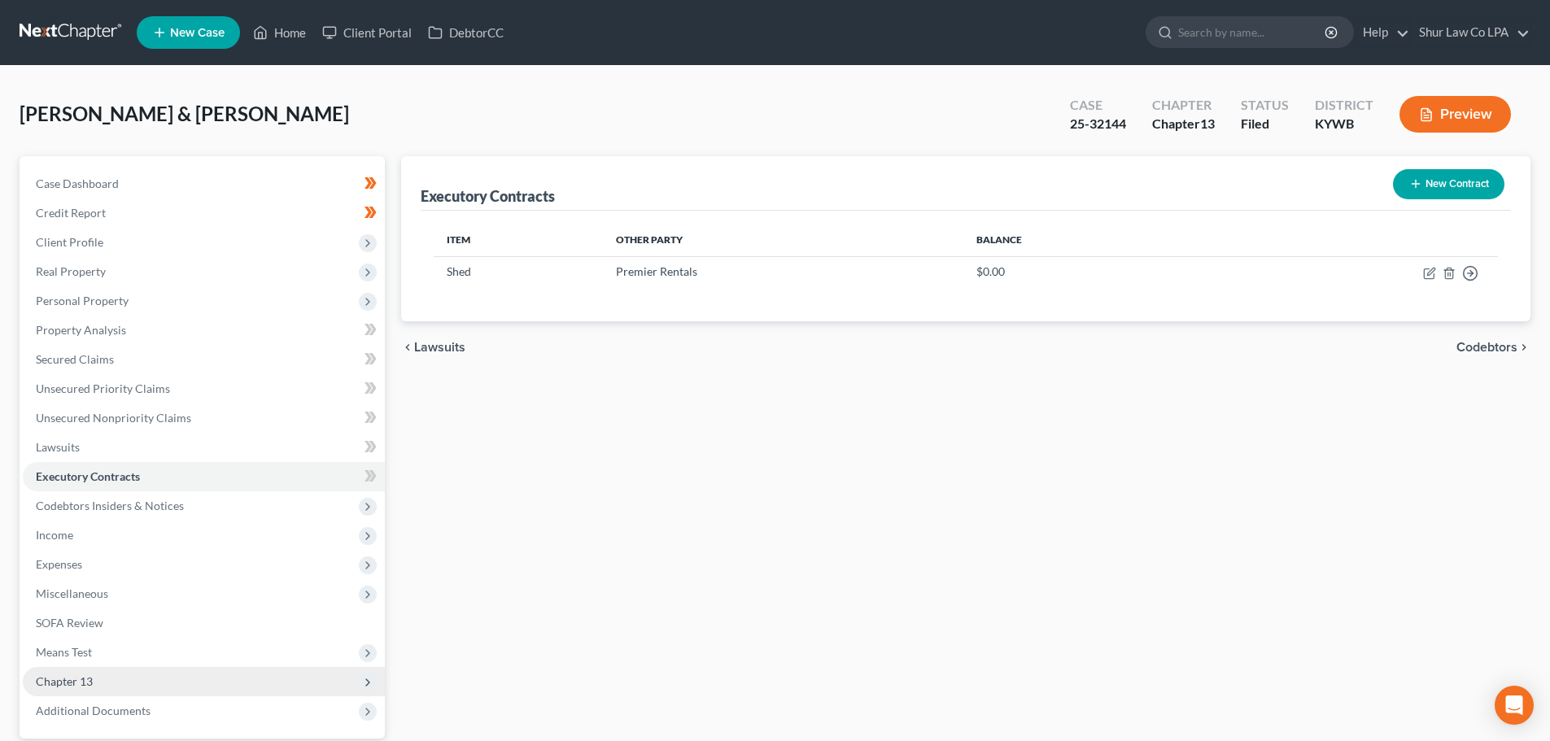
click at [110, 680] on span "Chapter 13" at bounding box center [204, 681] width 362 height 29
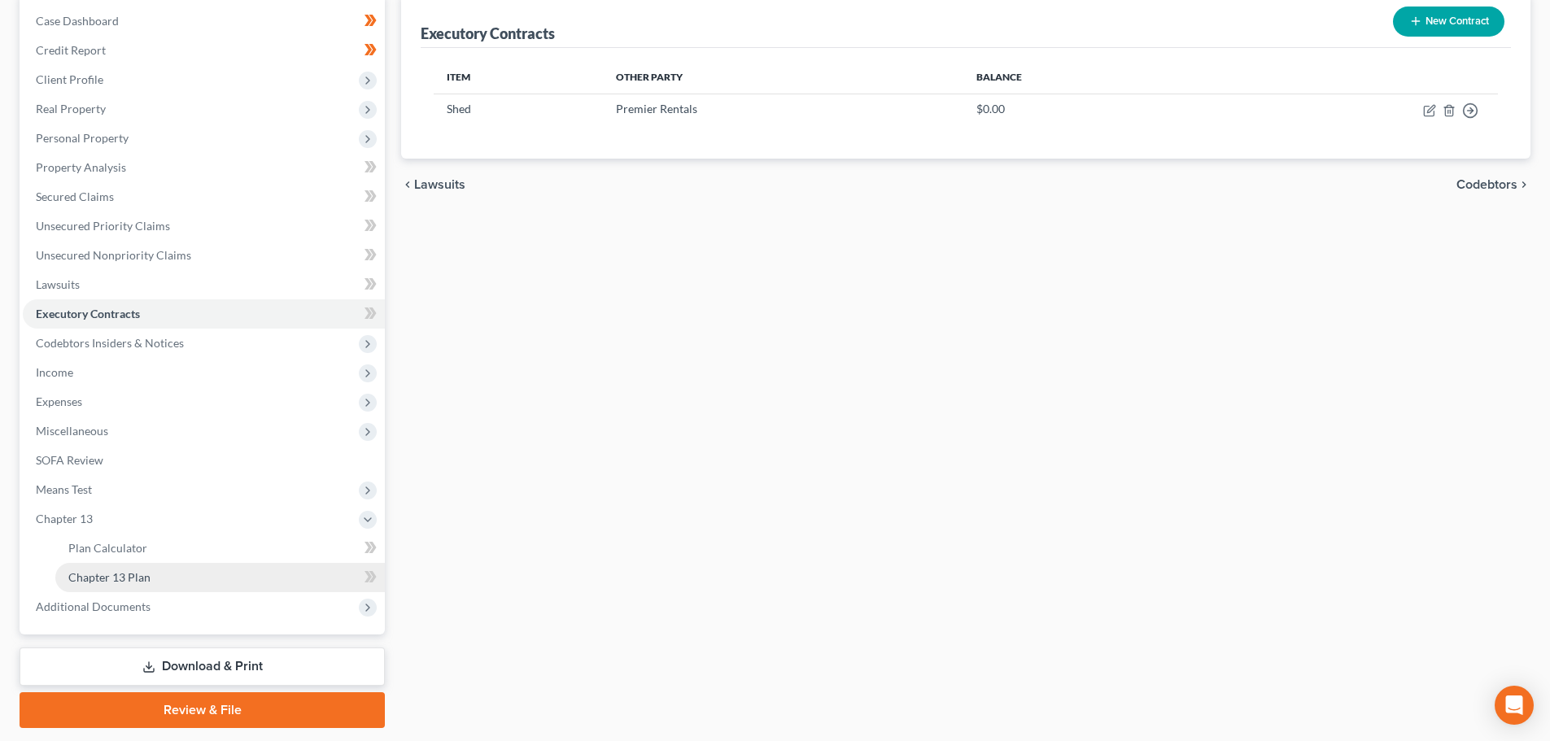
click at [132, 573] on span "Chapter 13 Plan" at bounding box center [109, 577] width 82 height 14
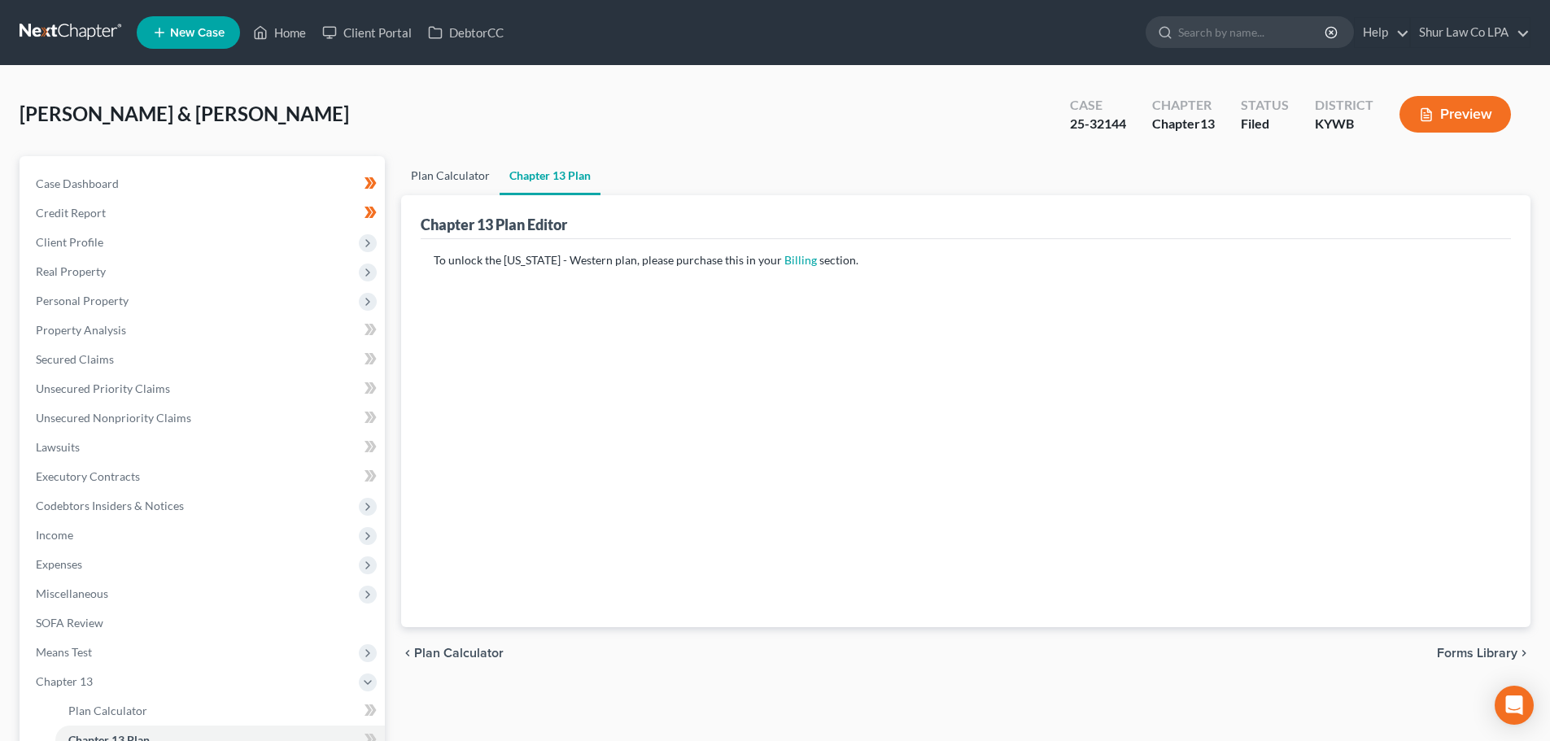
click at [444, 162] on link "Plan Calculator" at bounding box center [450, 175] width 98 height 39
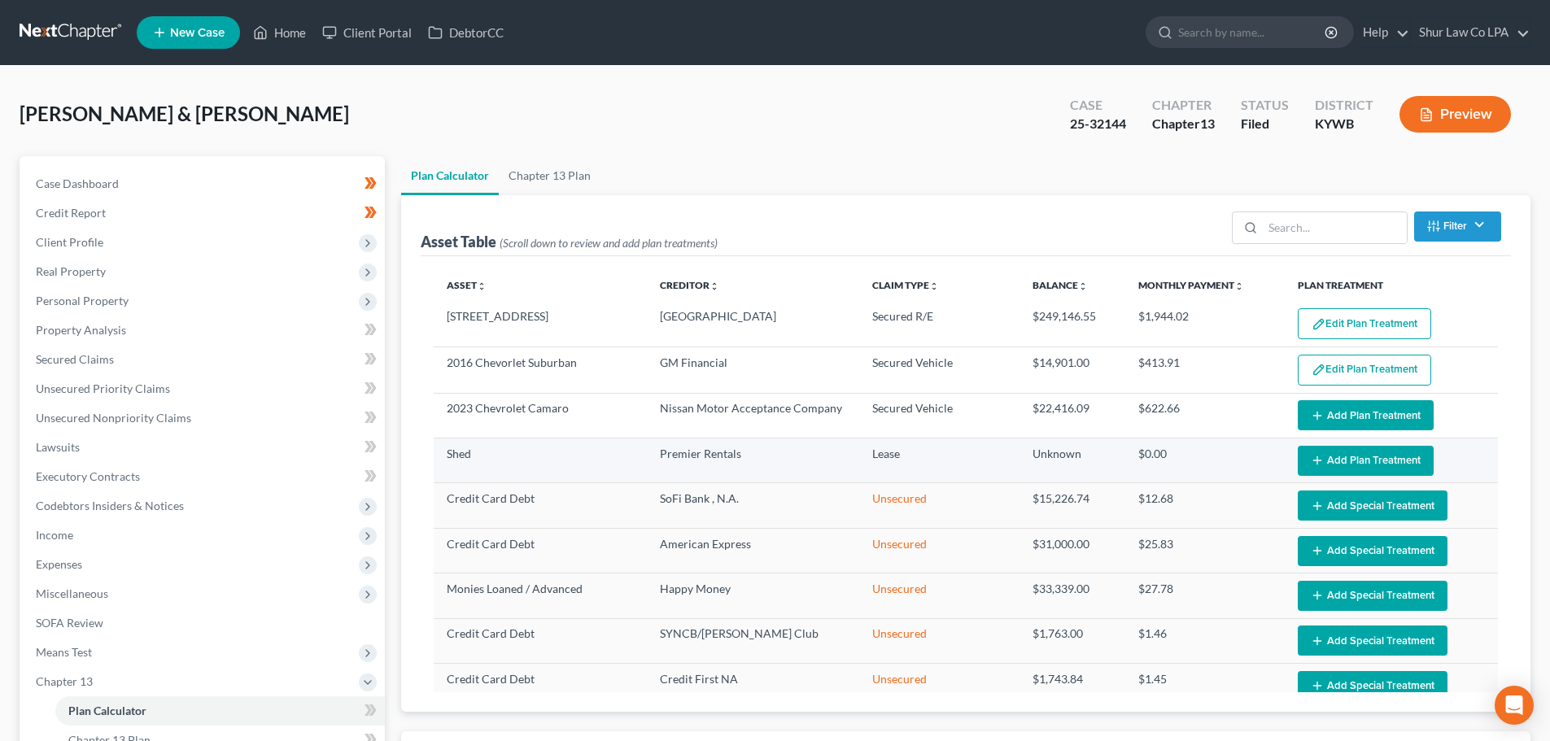
select select "35"
